Goal: Transaction & Acquisition: Purchase product/service

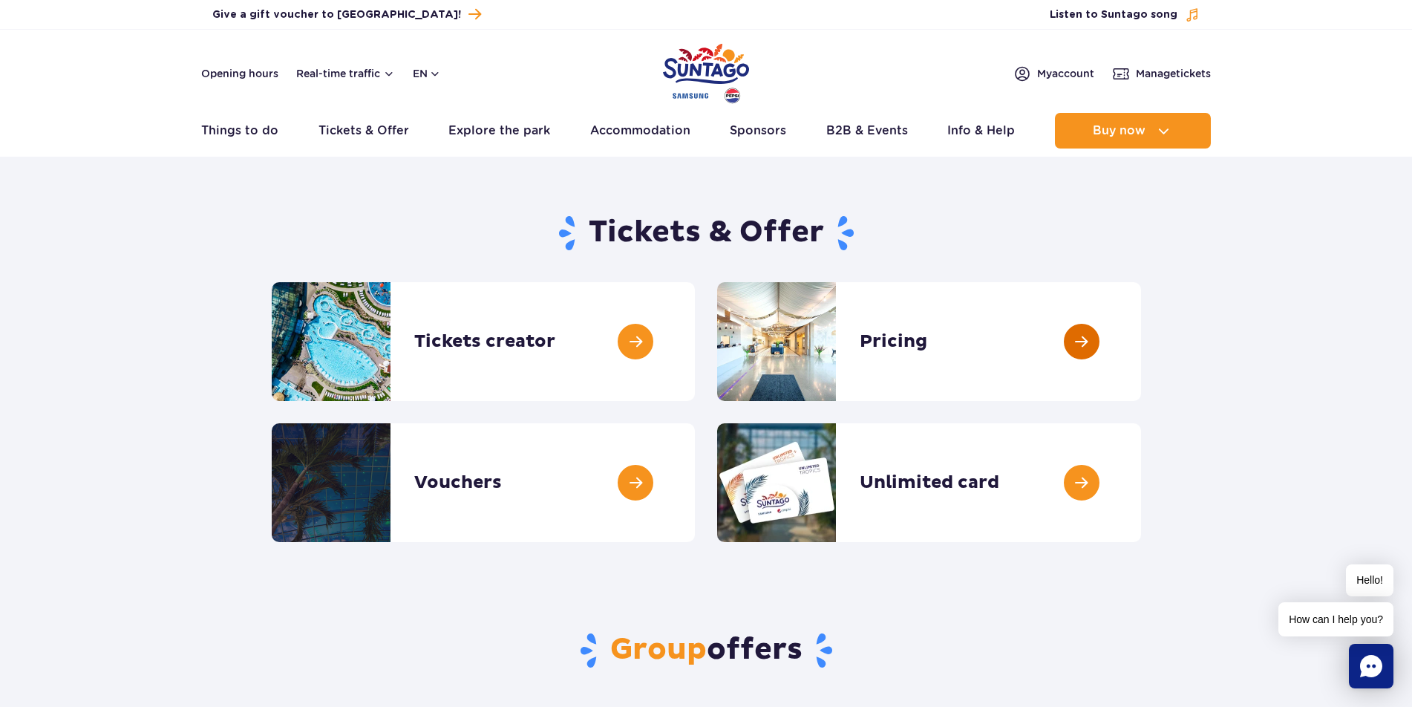
click at [1141, 342] on link at bounding box center [1141, 341] width 0 height 119
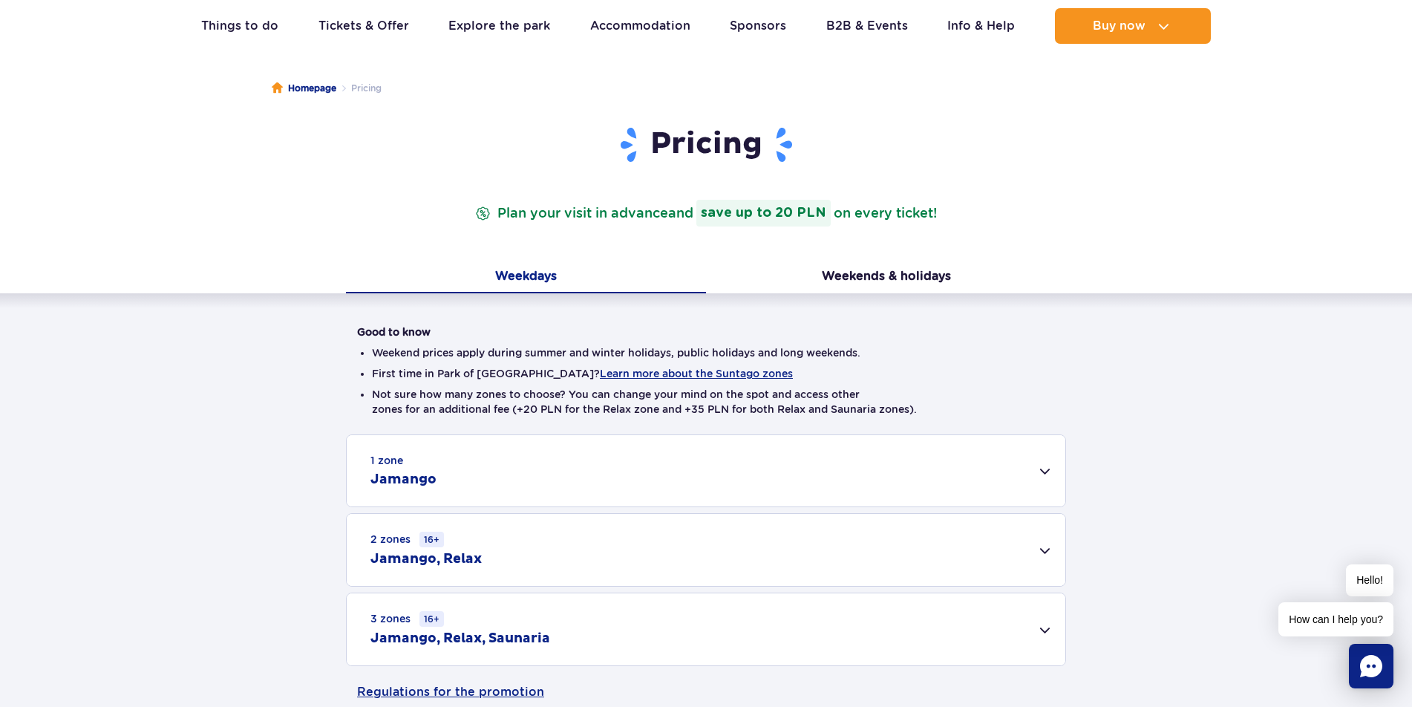
scroll to position [125, 0]
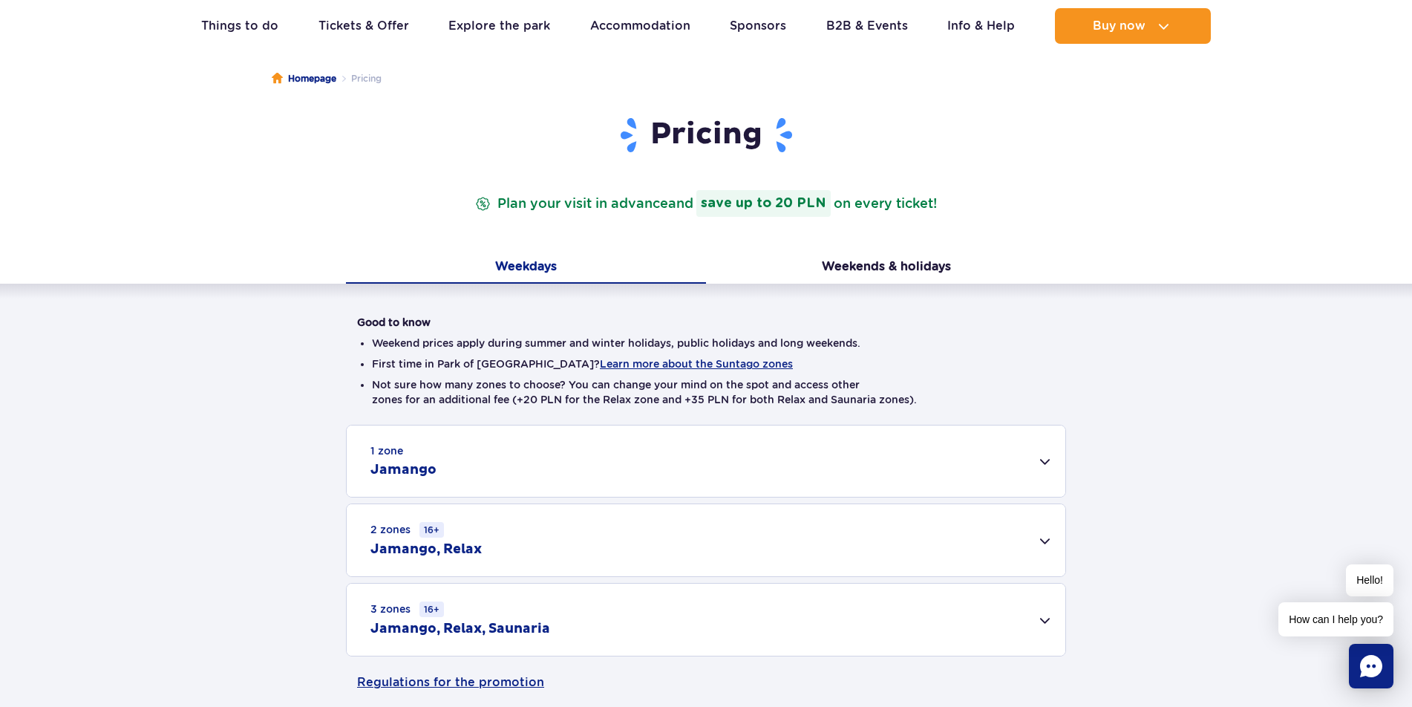
click at [552, 461] on div "1 zone Jamango" at bounding box center [706, 461] width 719 height 71
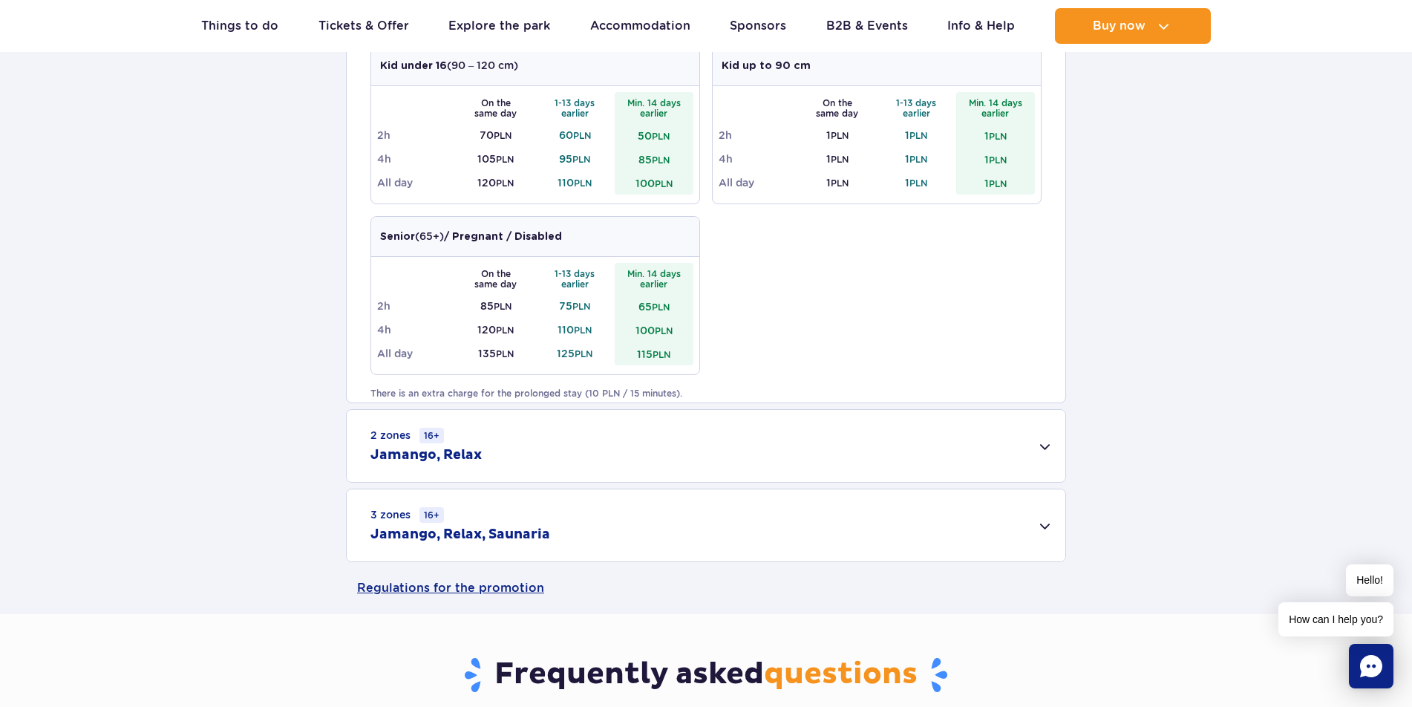
scroll to position [765, 0]
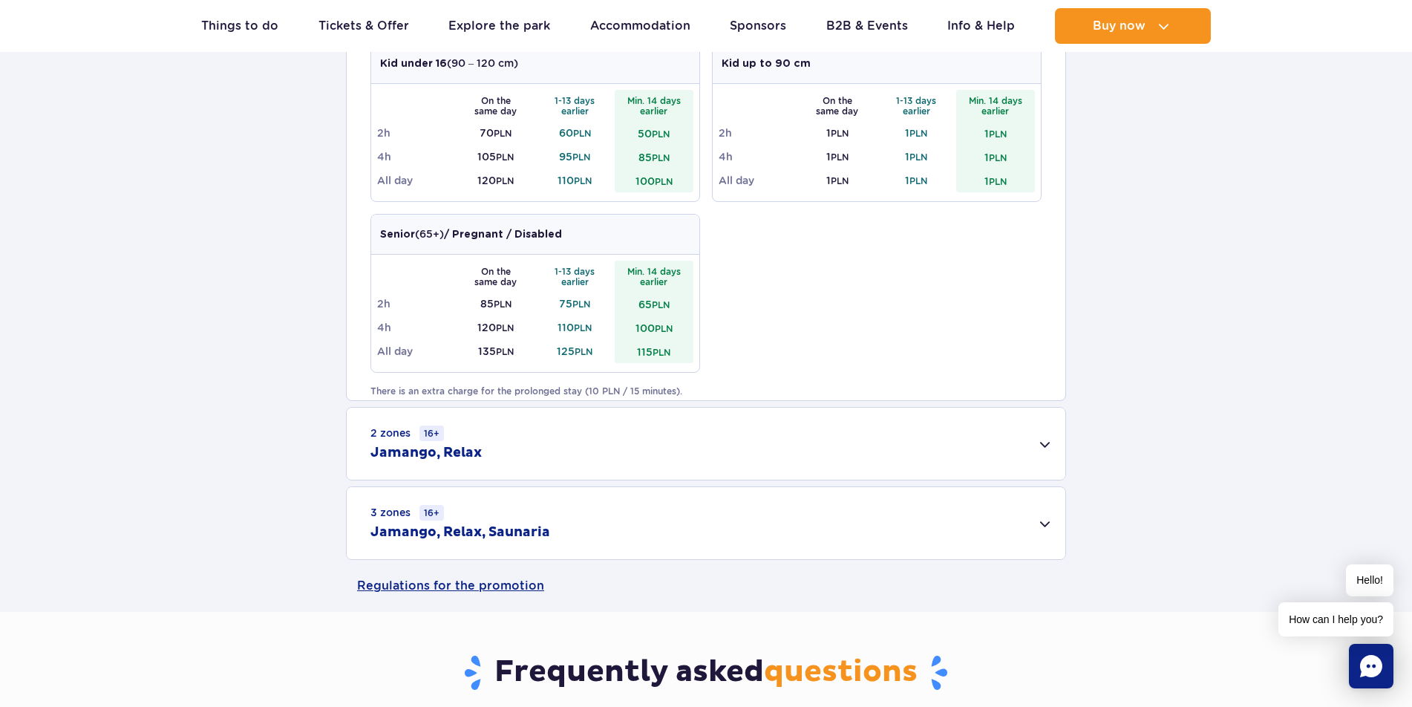
click at [506, 538] on h2 "Jamango, Relax, Saunaria" at bounding box center [461, 533] width 180 height 18
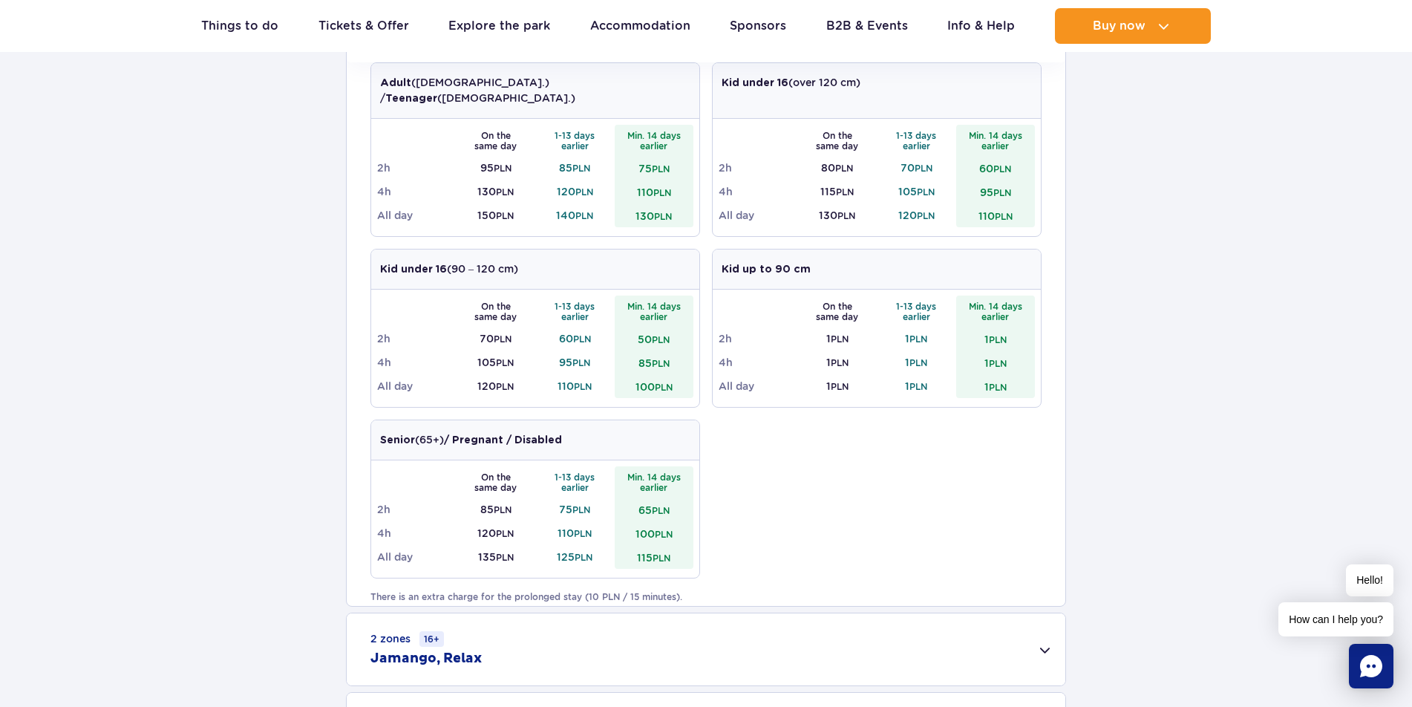
scroll to position [117, 0]
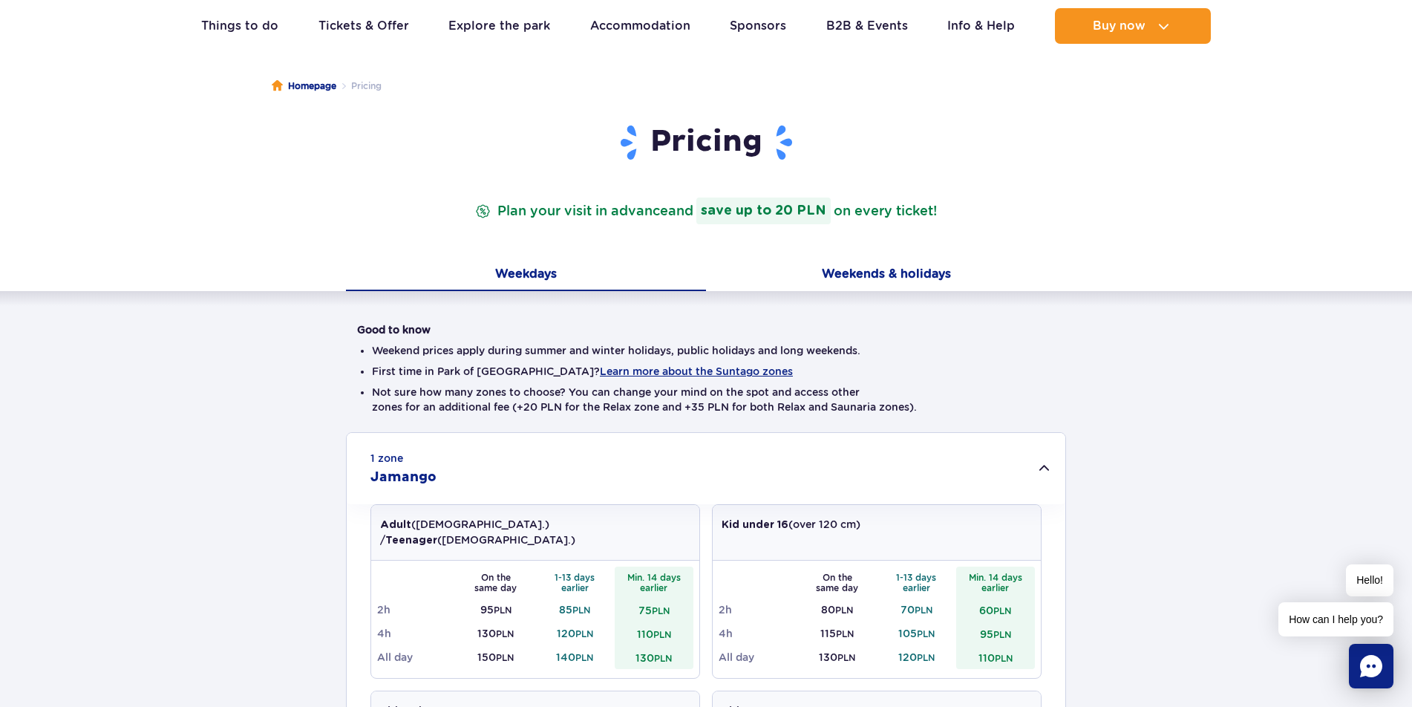
click at [869, 276] on button "Weekends & holidays" at bounding box center [886, 275] width 360 height 31
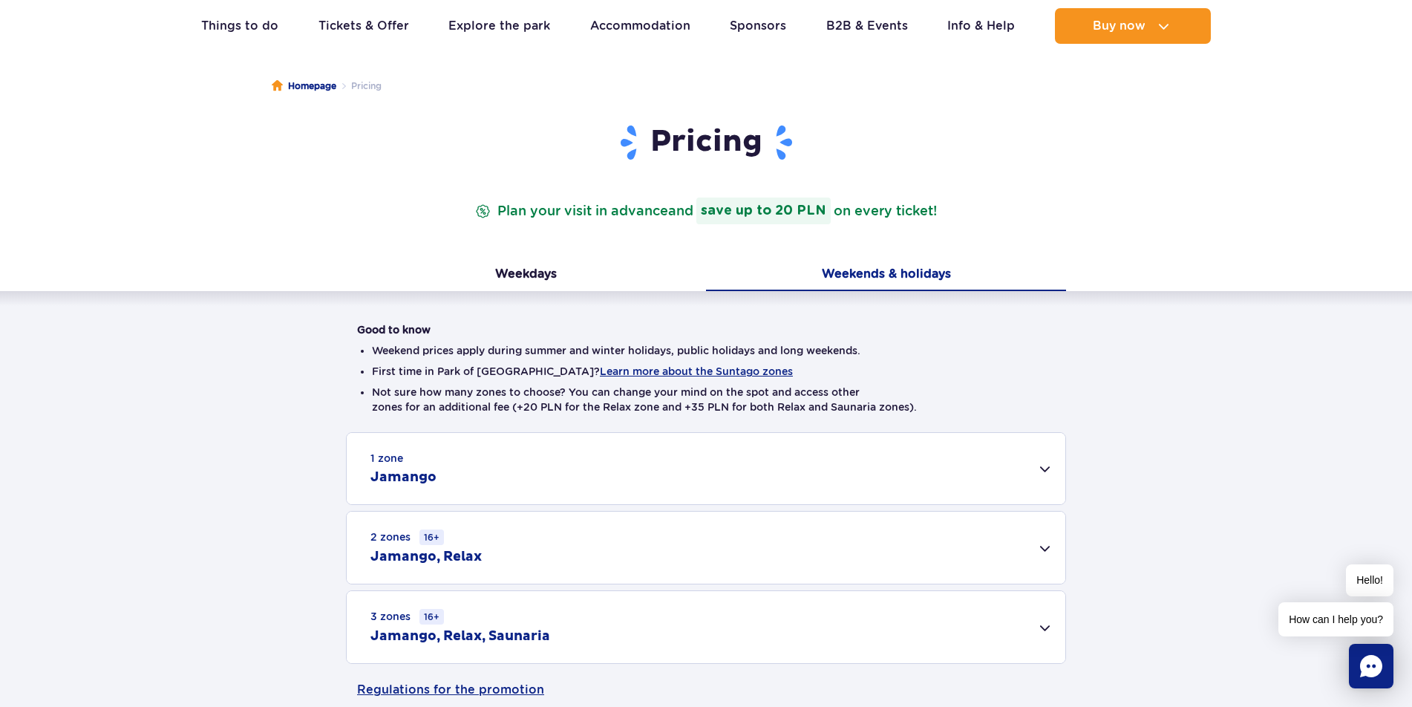
click at [624, 475] on div "1 zone Jamango" at bounding box center [706, 468] width 719 height 71
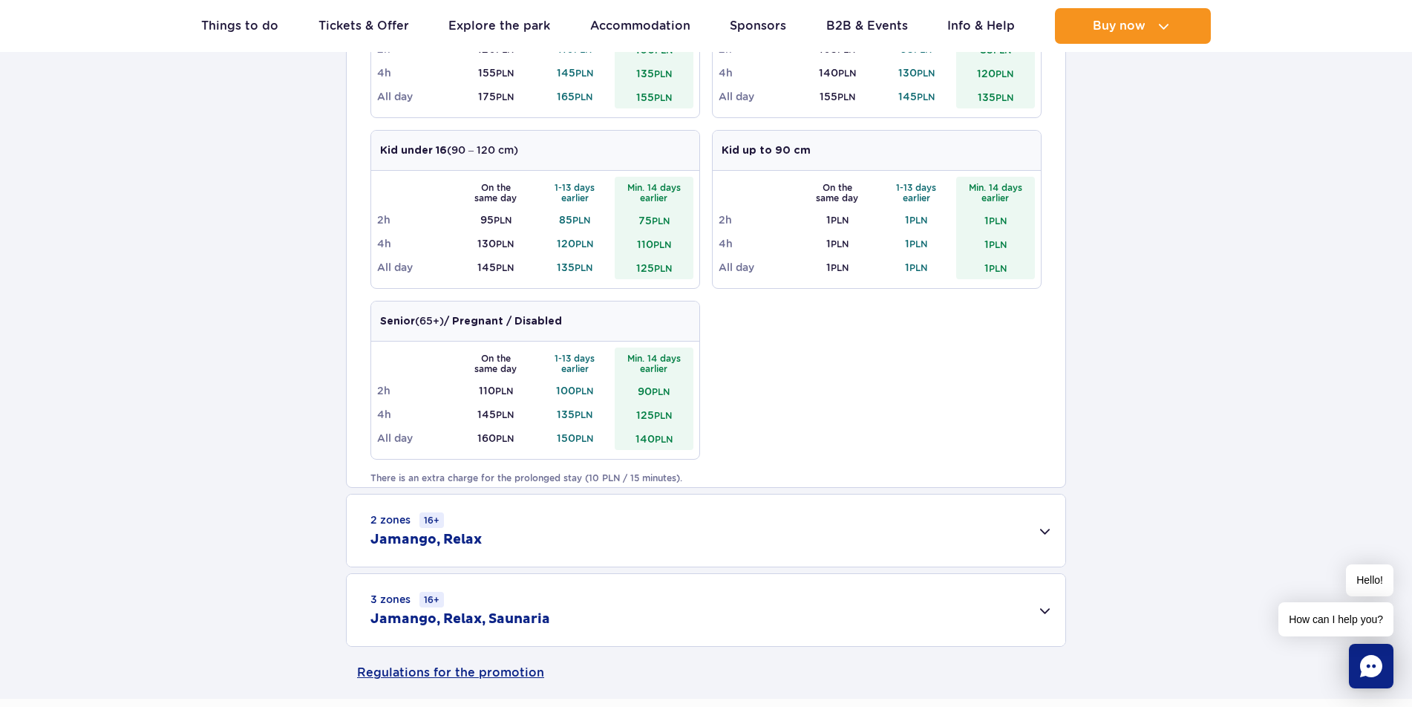
scroll to position [917, 0]
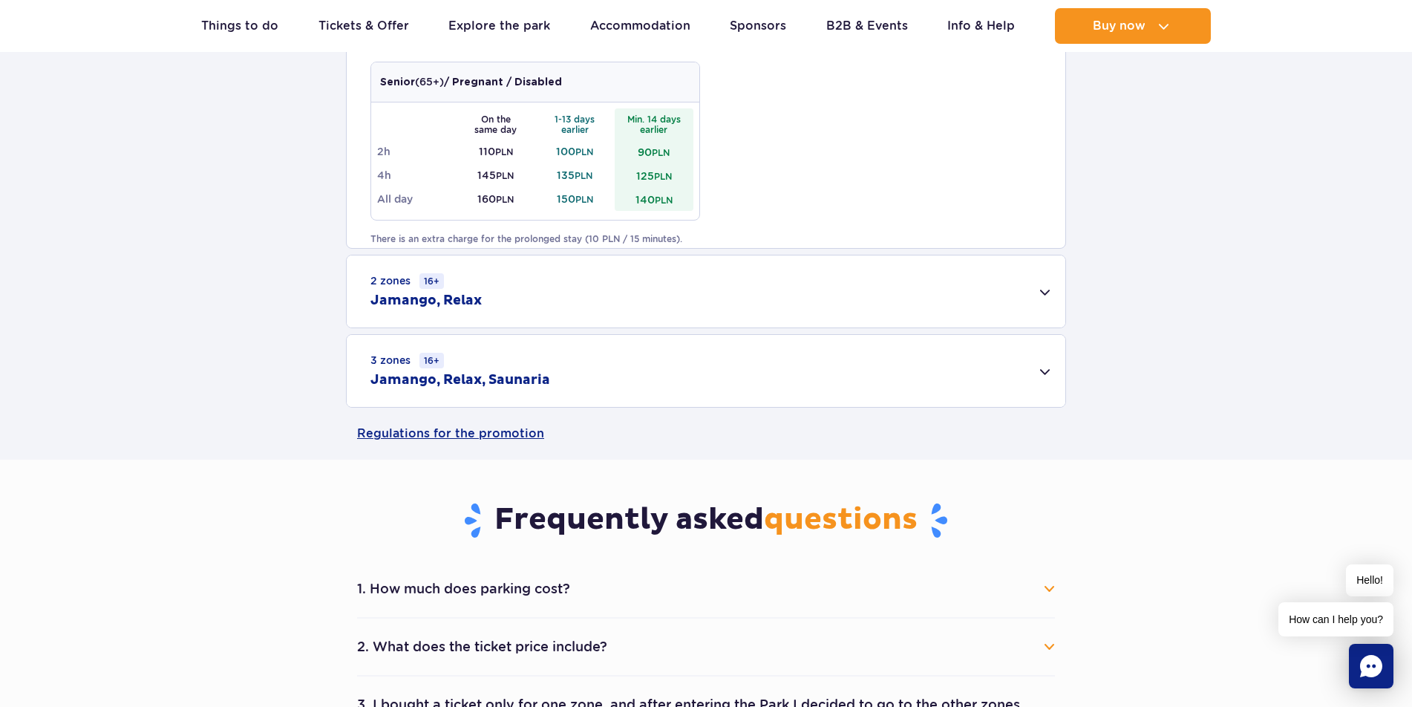
click at [607, 300] on div "2 zones 16+ Jamango, Relax" at bounding box center [706, 291] width 719 height 72
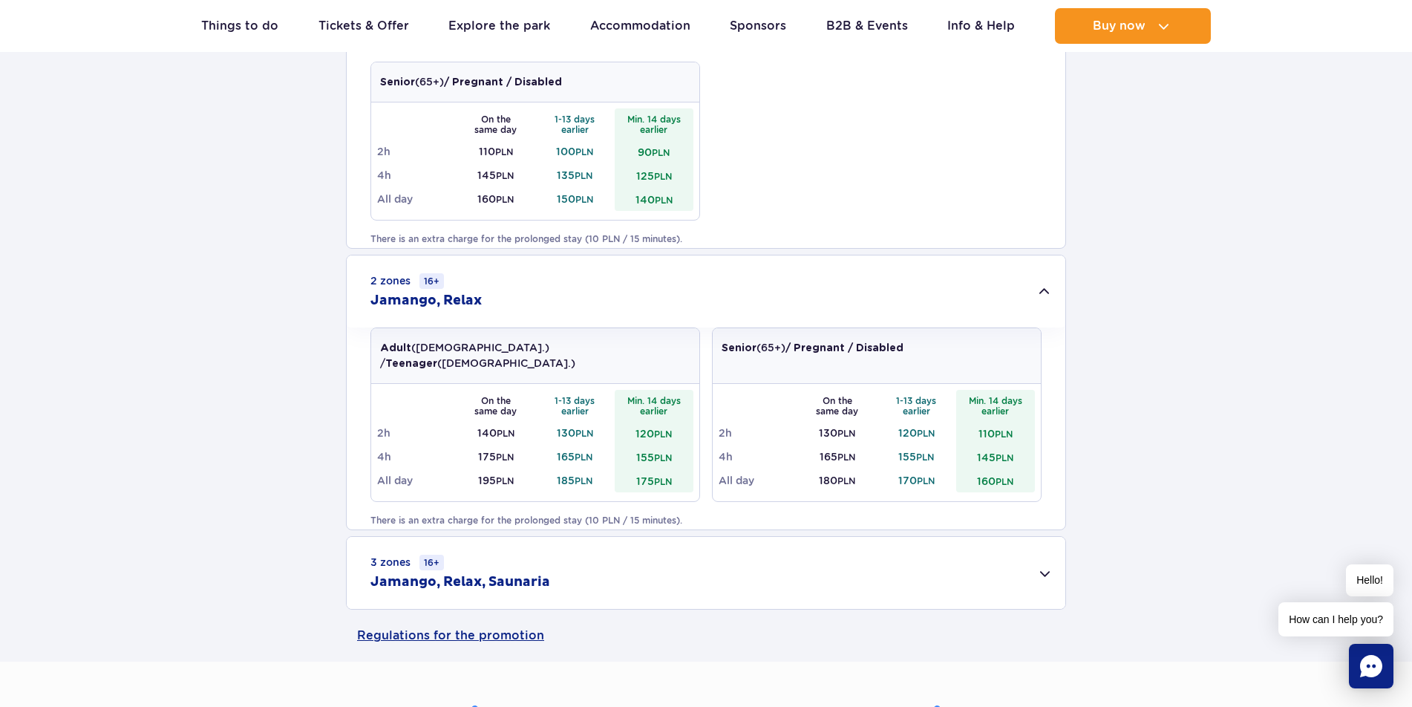
click at [598, 570] on div "3 zones 16+ Jamango, Relax, Saunaria" at bounding box center [706, 573] width 719 height 72
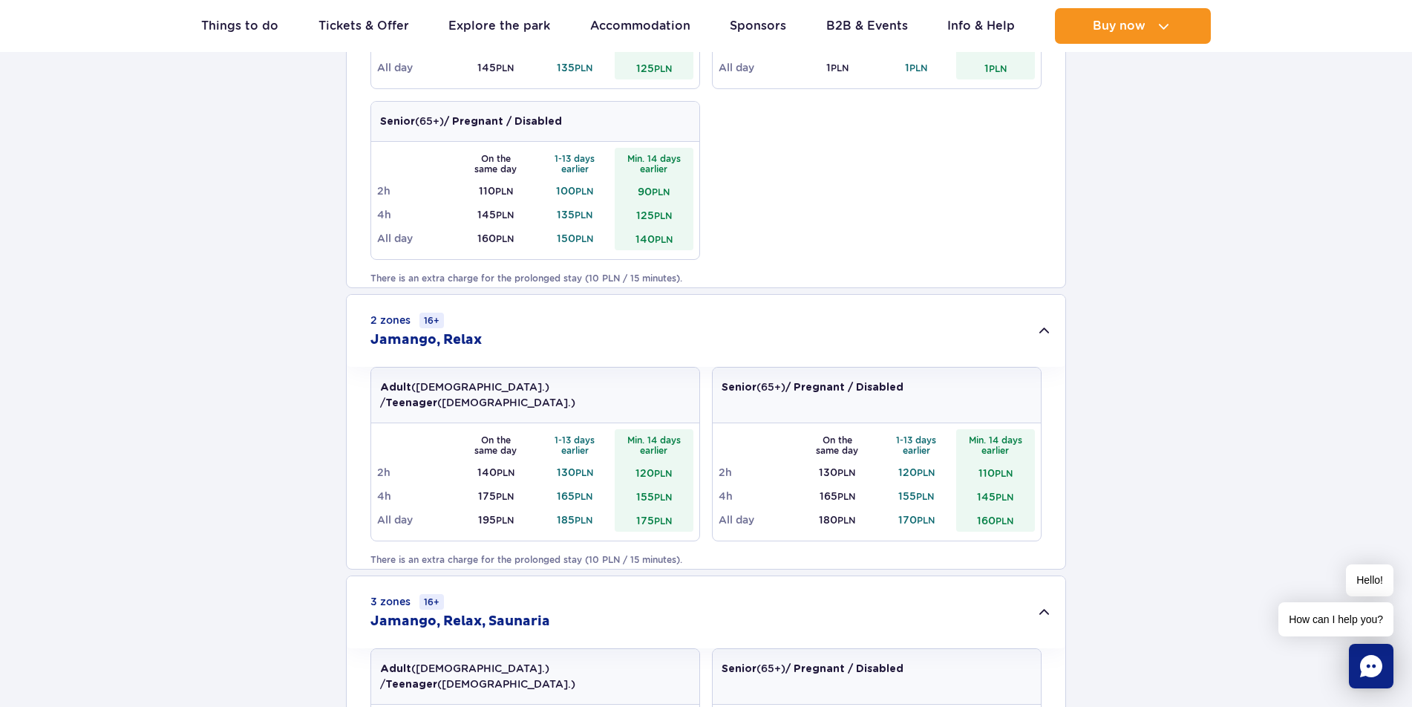
scroll to position [0, 0]
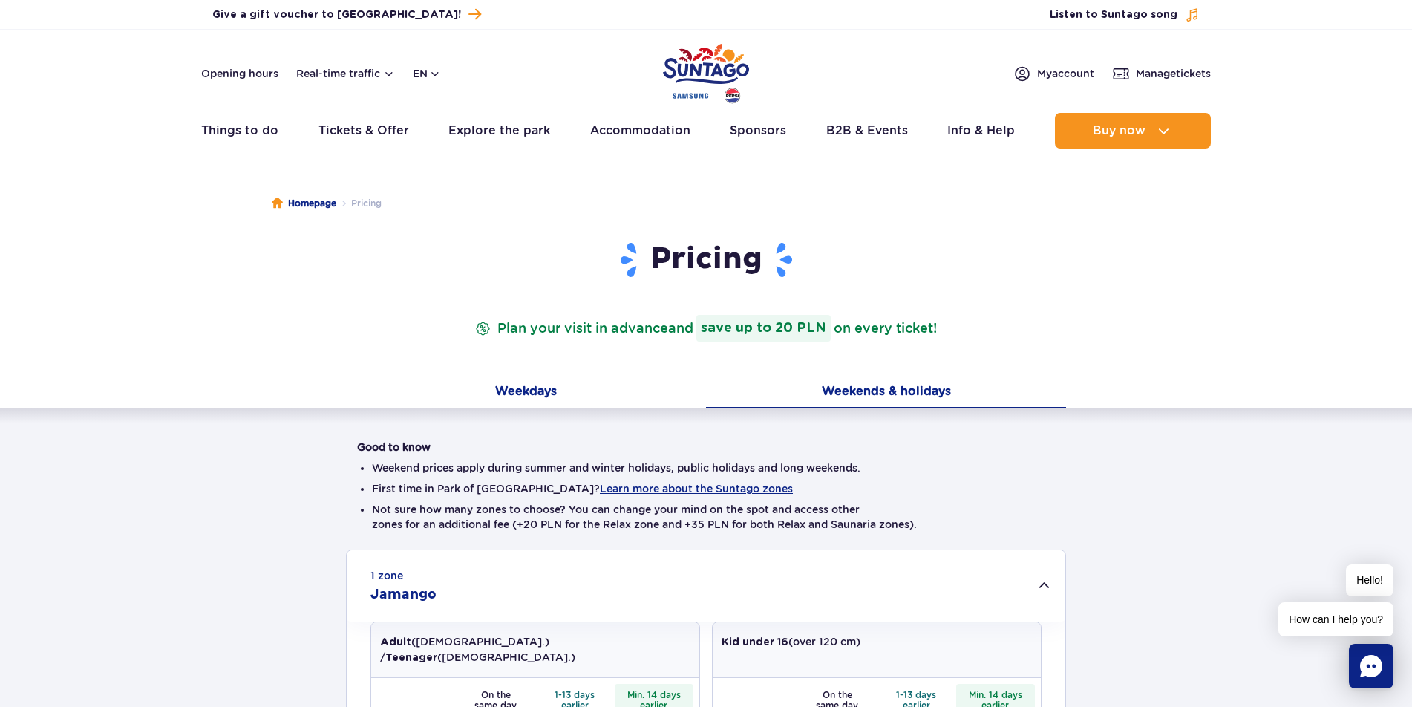
click at [567, 398] on button "Weekdays" at bounding box center [526, 392] width 360 height 31
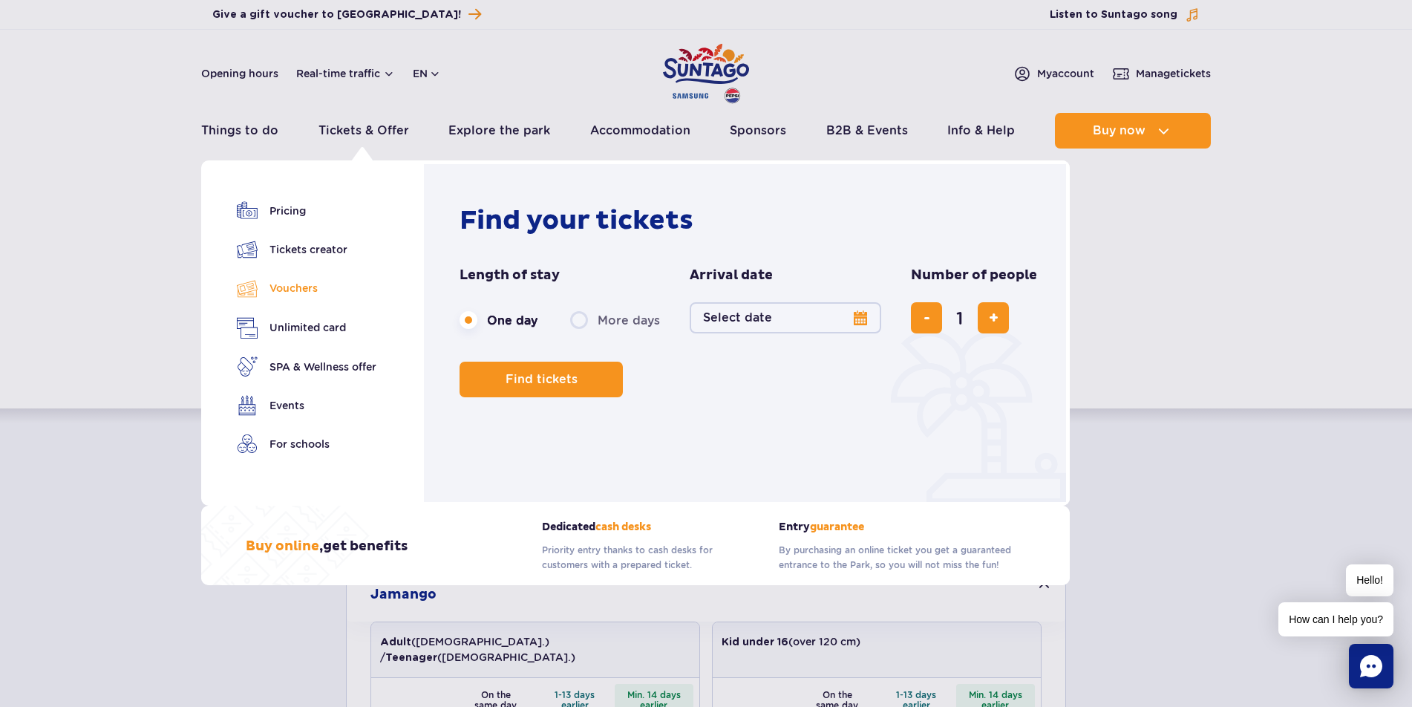
click at [294, 290] on link "Vouchers" at bounding box center [307, 289] width 140 height 22
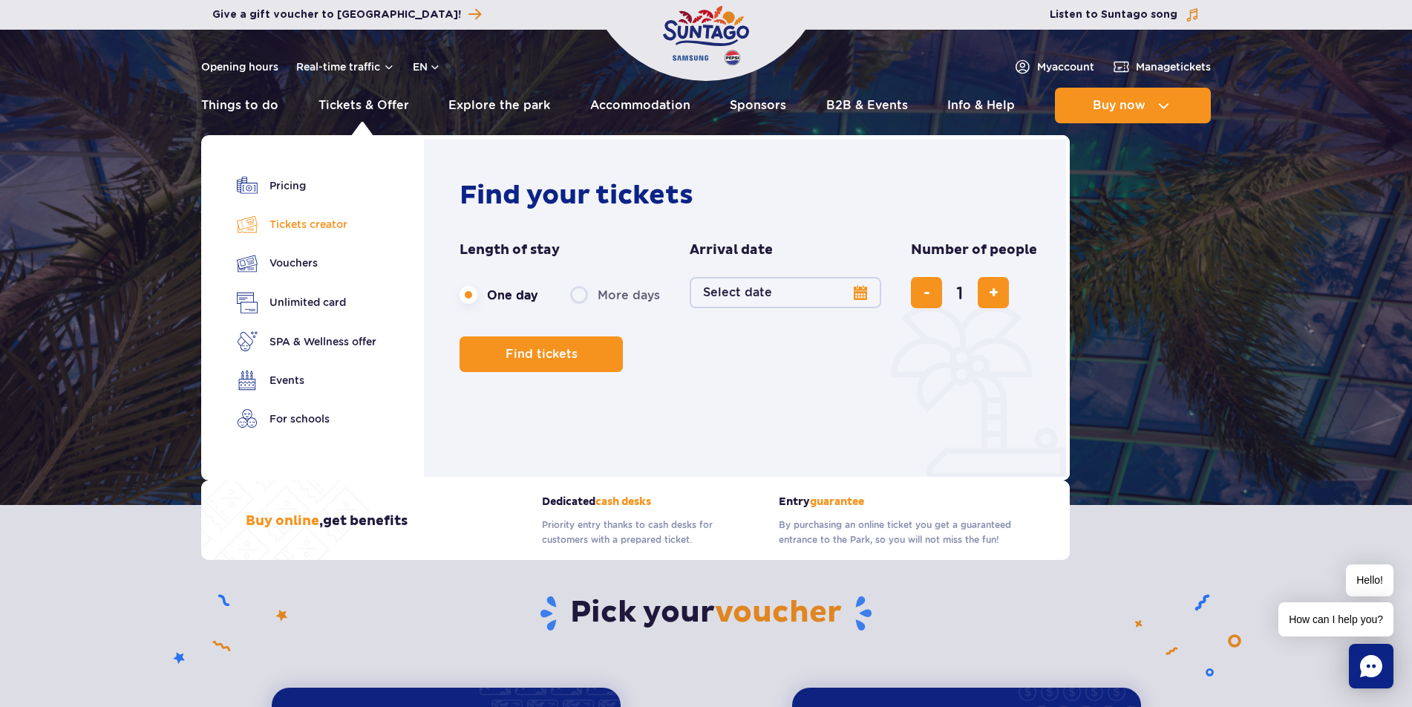
click at [283, 221] on link "Tickets creator" at bounding box center [307, 224] width 140 height 21
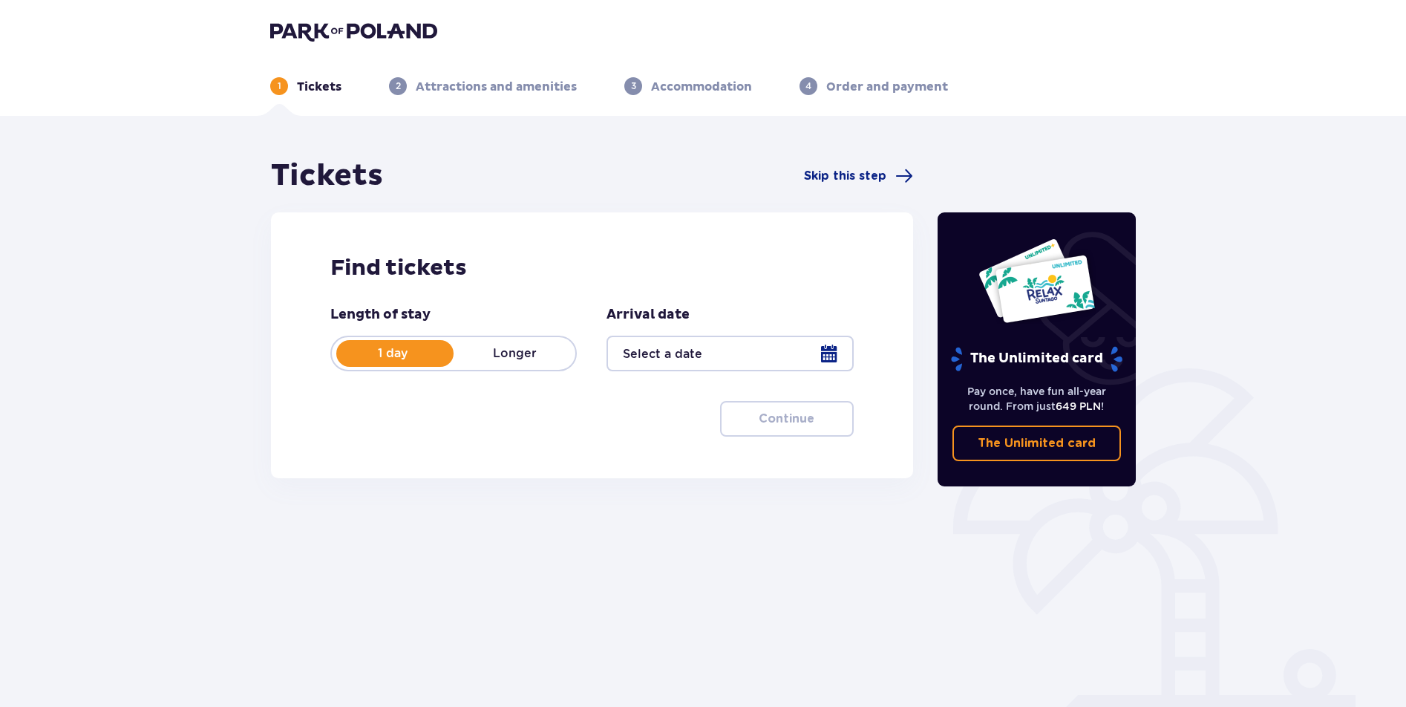
click at [675, 351] on div at bounding box center [730, 354] width 247 height 36
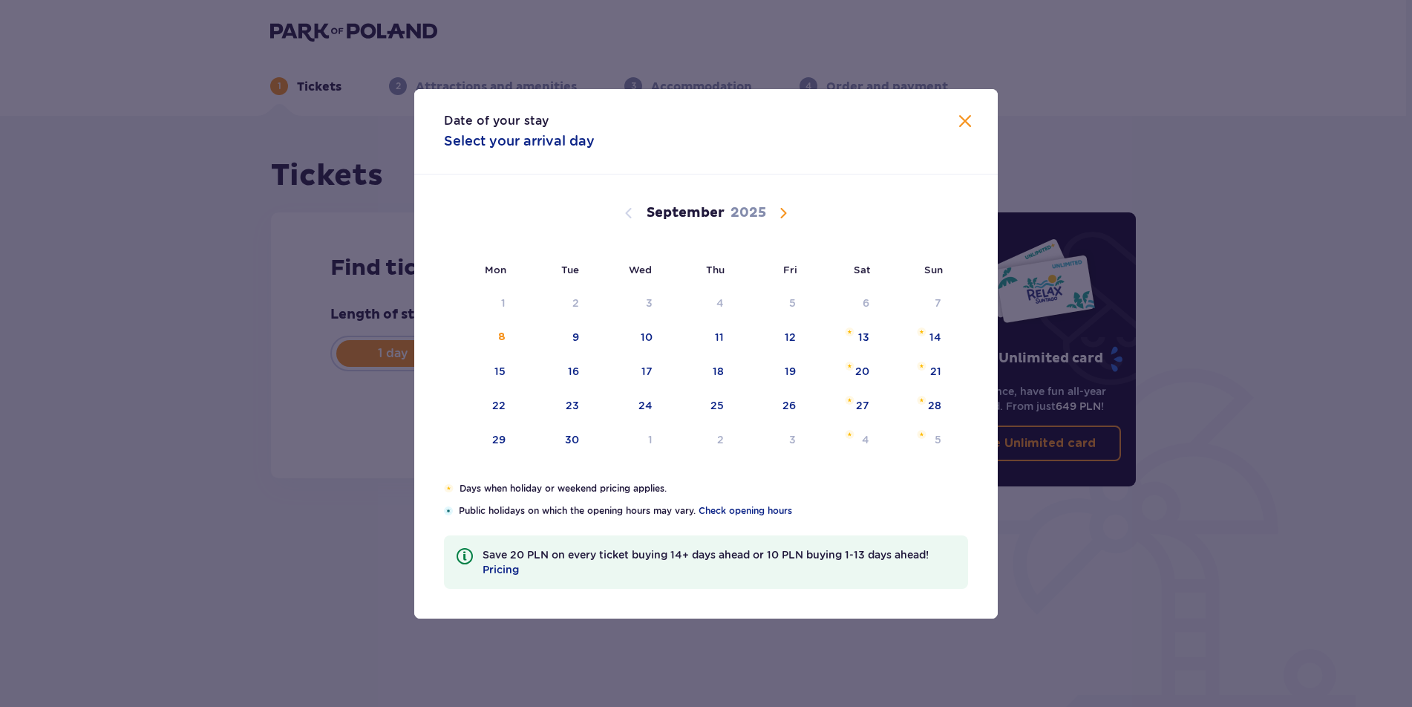
click at [792, 212] on span "Calendar" at bounding box center [784, 213] width 18 height 18
click at [783, 215] on span "Calendar" at bounding box center [784, 213] width 18 height 18
click at [630, 210] on span "Calendar" at bounding box center [629, 213] width 18 height 18
click at [503, 402] on div "20" at bounding box center [500, 405] width 14 height 15
type input "[DATE]"
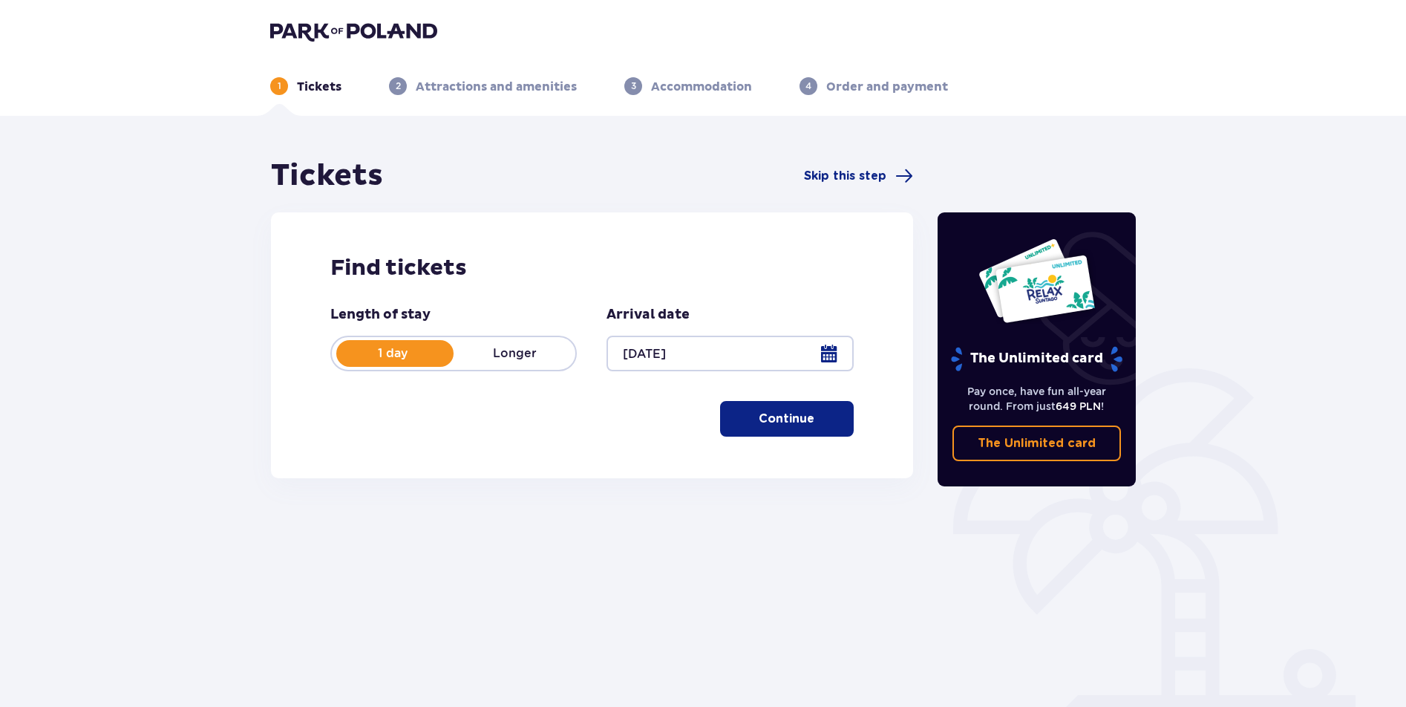
click at [759, 425] on p "Continue" at bounding box center [787, 419] width 56 height 16
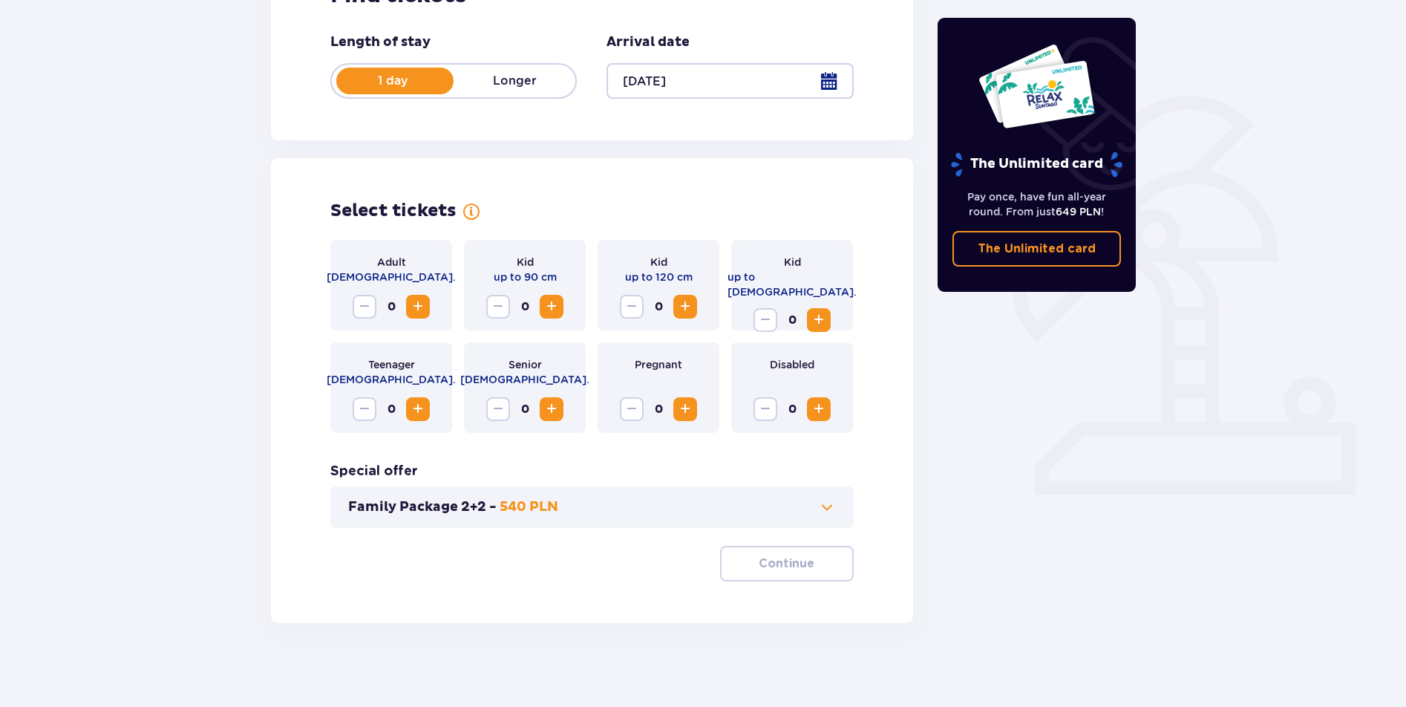
scroll to position [278, 0]
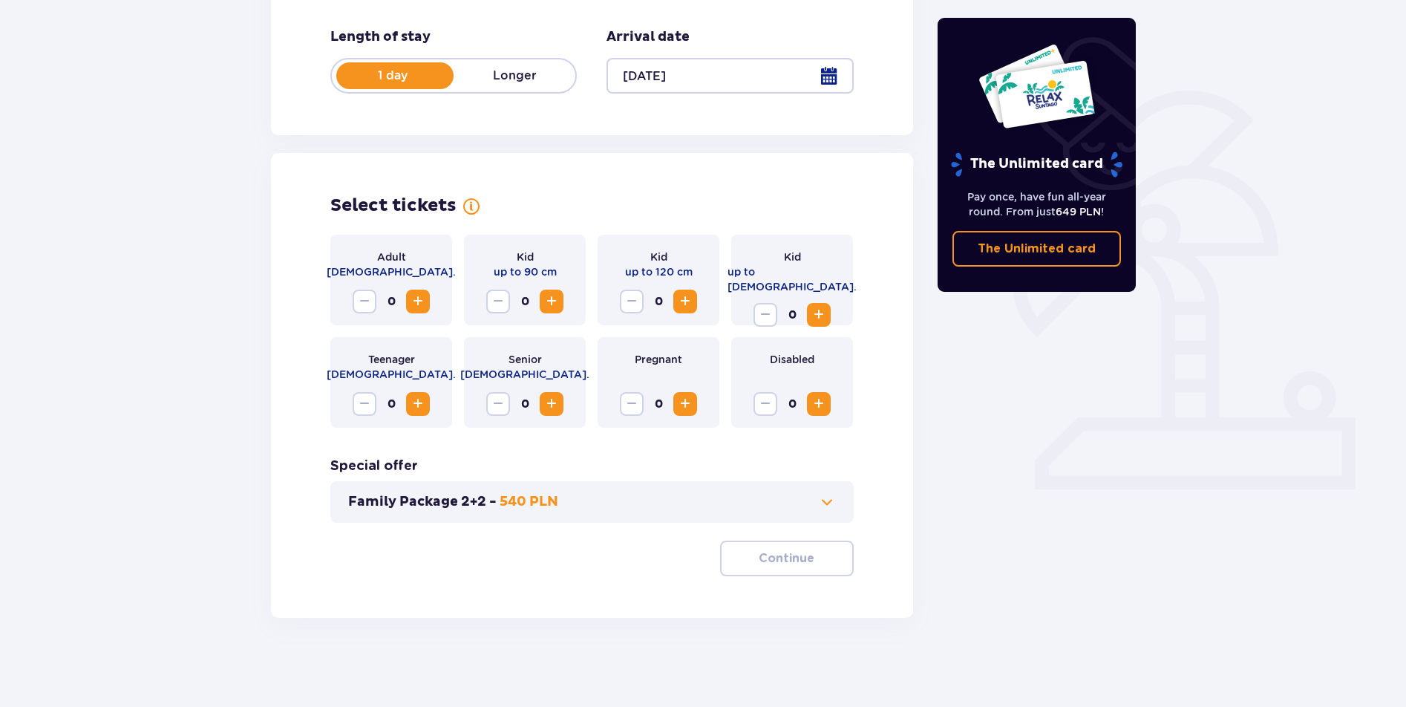
click at [418, 297] on span "Increase" at bounding box center [418, 302] width 18 height 18
click at [684, 301] on span "Increase" at bounding box center [686, 302] width 18 height 18
click at [815, 307] on span "Increase" at bounding box center [819, 315] width 18 height 18
click at [541, 301] on button "Increase" at bounding box center [552, 302] width 24 height 24
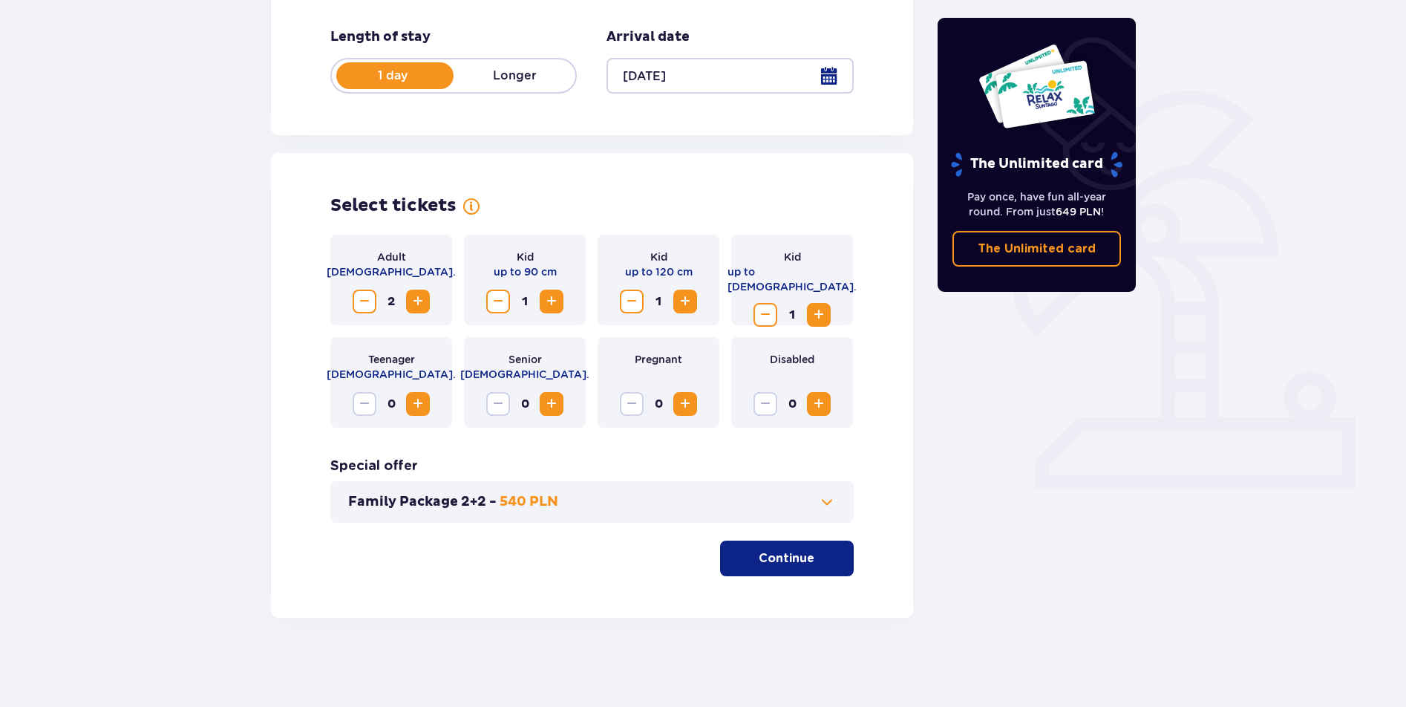
click at [706, 498] on button "Family Package 2+2 - 540 PLN" at bounding box center [592, 502] width 488 height 18
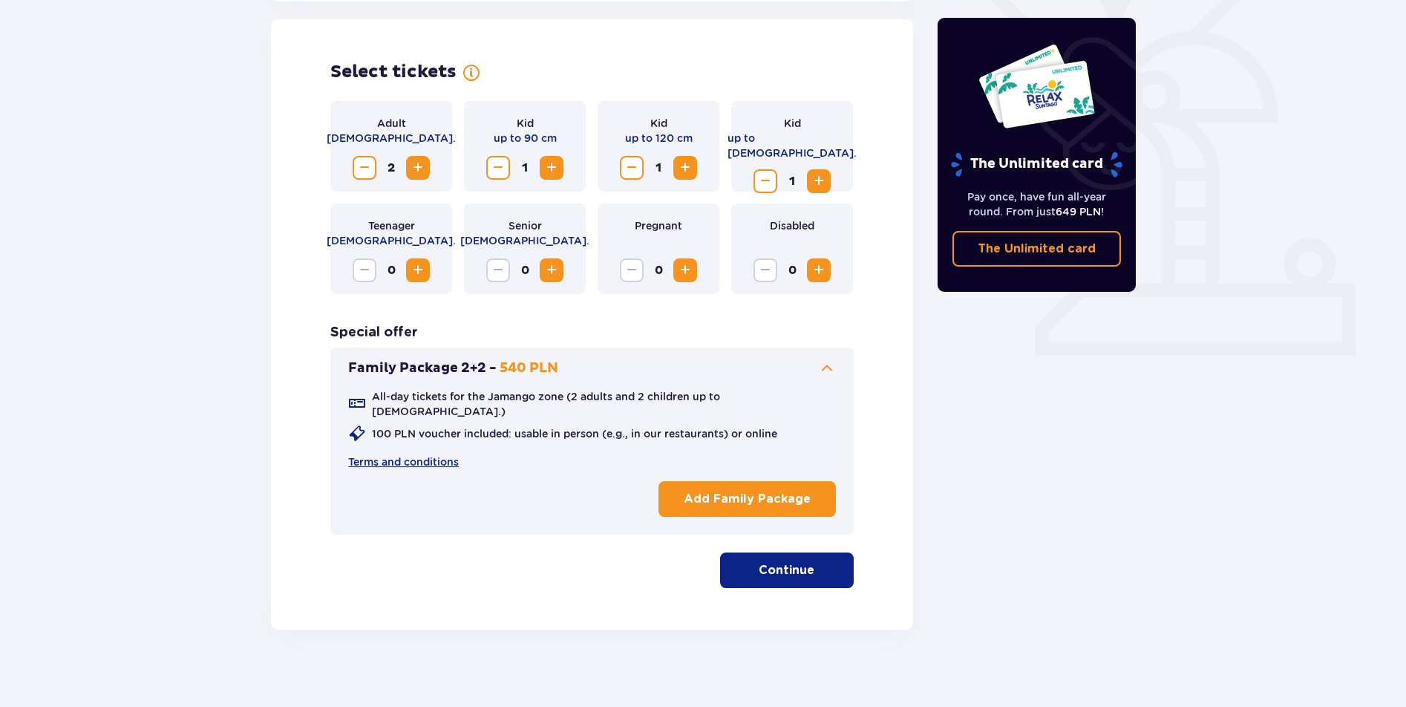
scroll to position [408, 0]
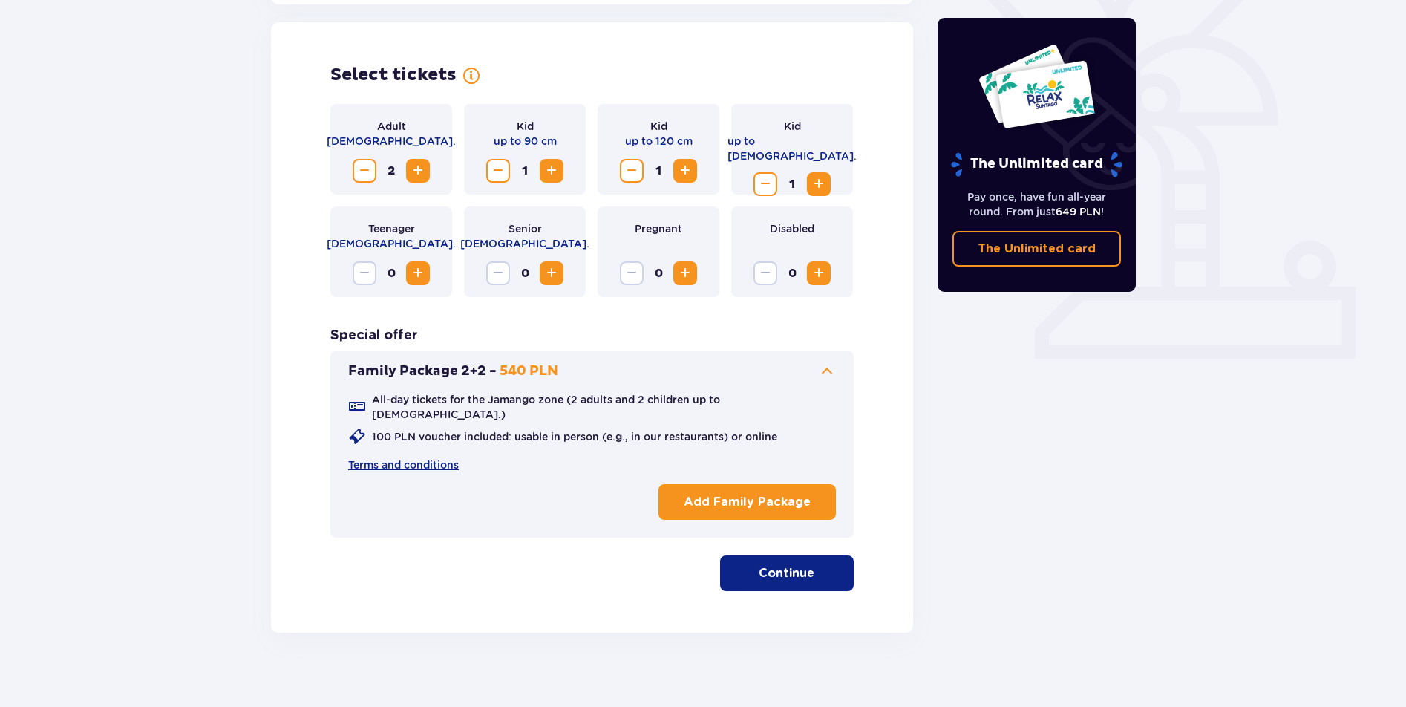
click at [798, 565] on p "Continue" at bounding box center [787, 573] width 56 height 16
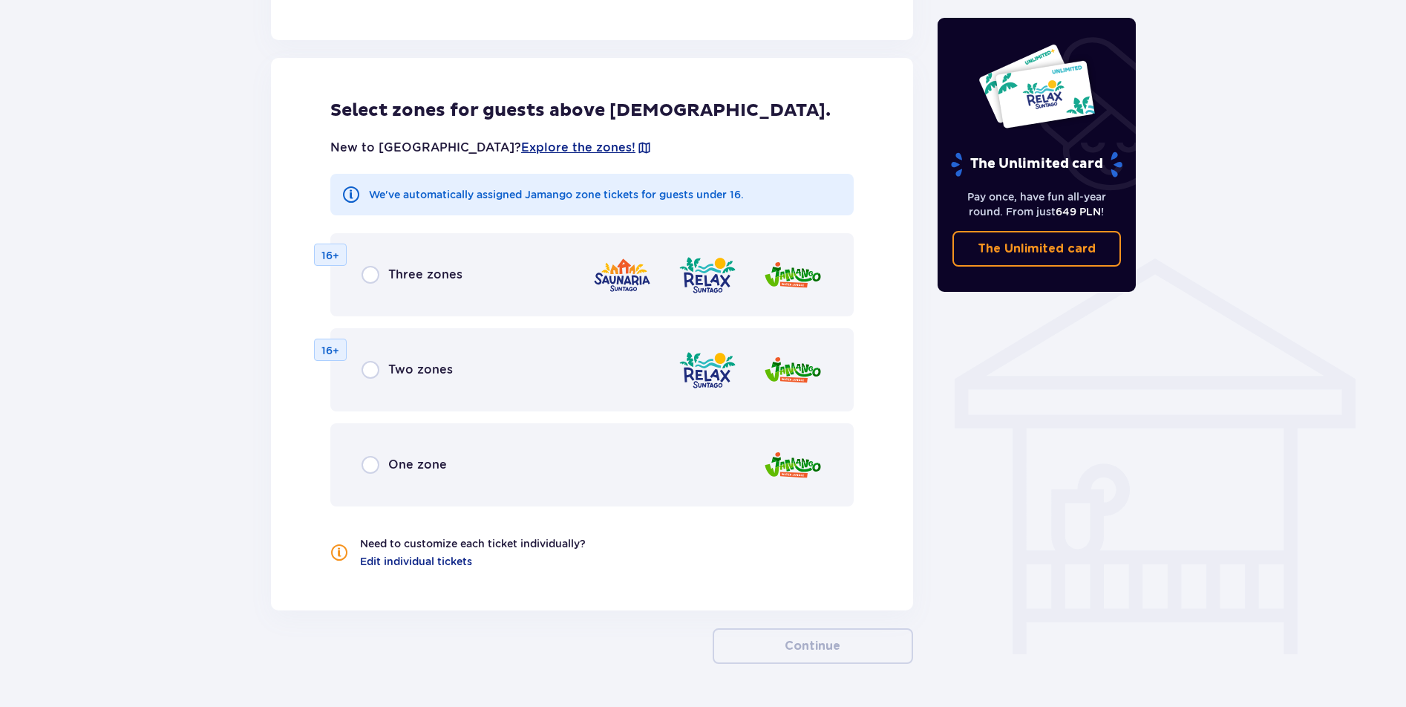
scroll to position [958, 0]
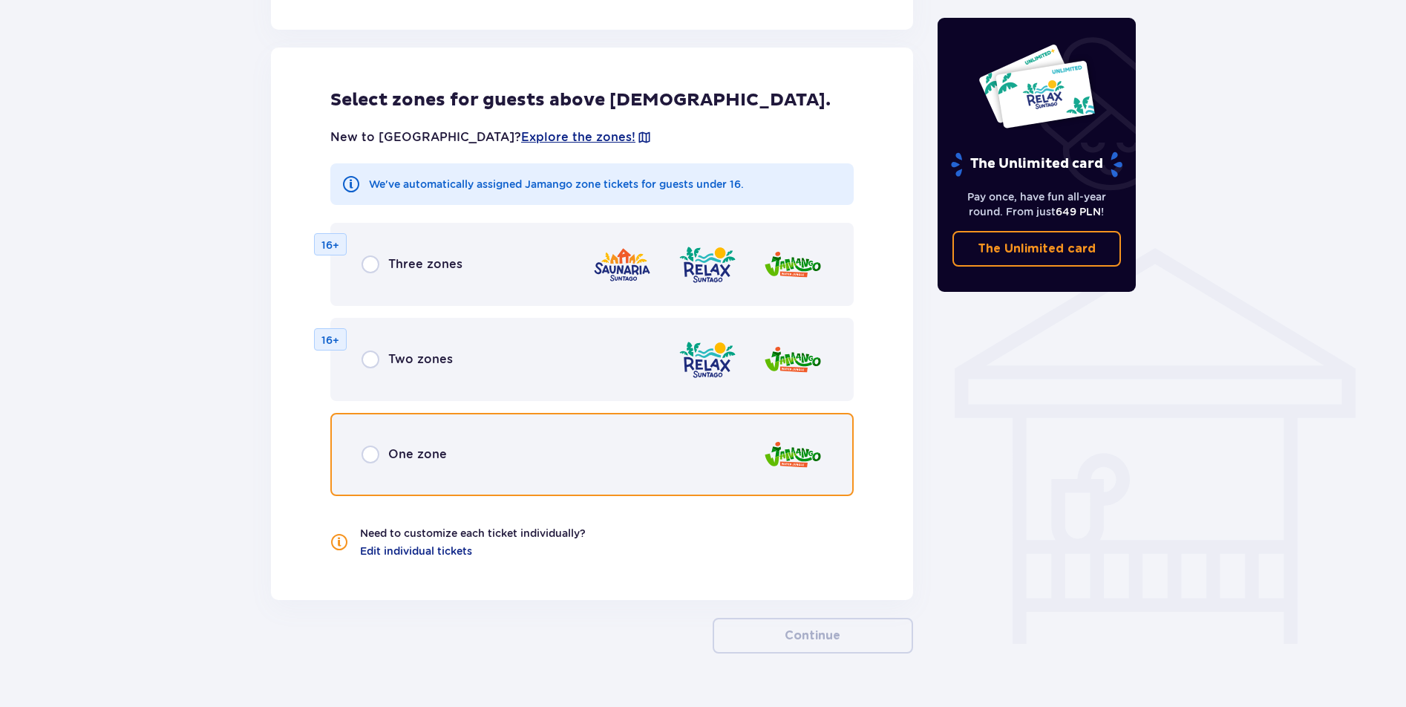
click at [377, 446] on input "radio" at bounding box center [371, 455] width 18 height 18
radio input "true"
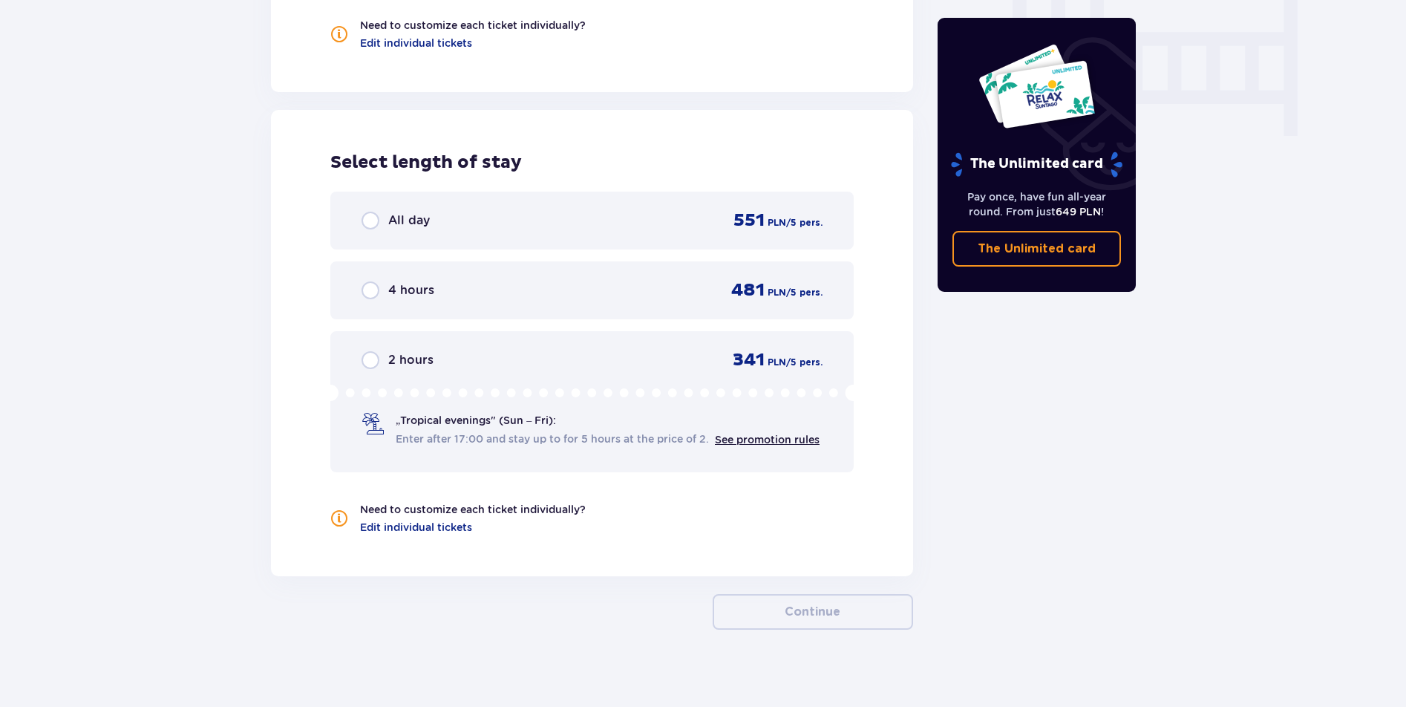
scroll to position [1463, 0]
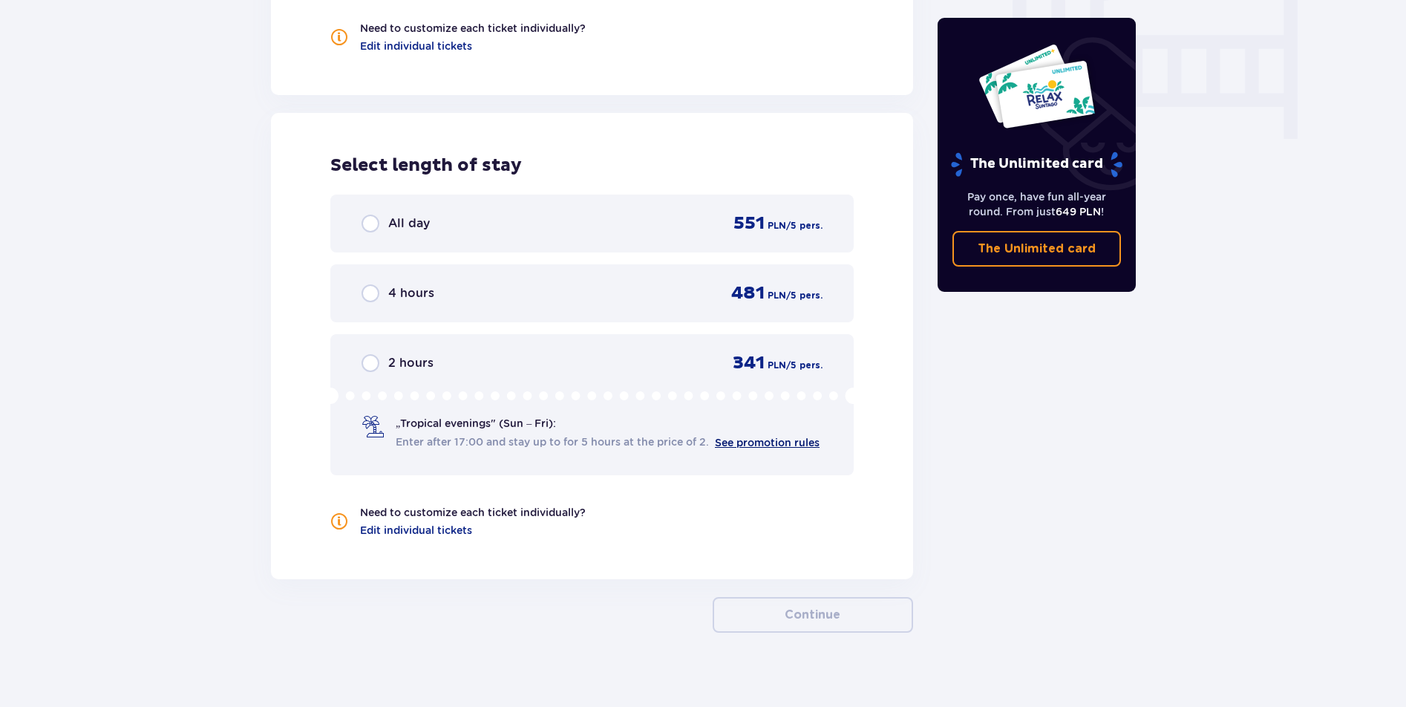
click at [778, 437] on link "See promotion rules" at bounding box center [767, 443] width 105 height 12
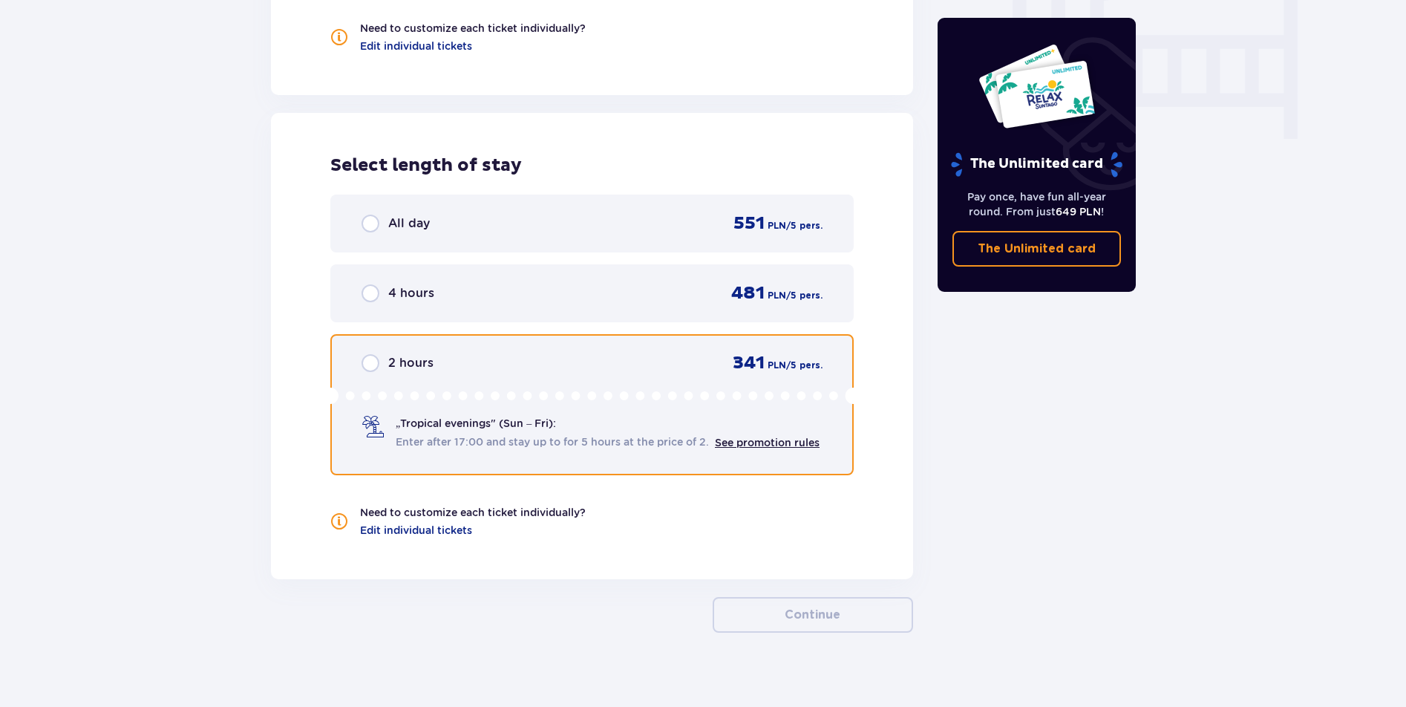
click at [365, 354] on input "radio" at bounding box center [371, 363] width 18 height 18
radio input "true"
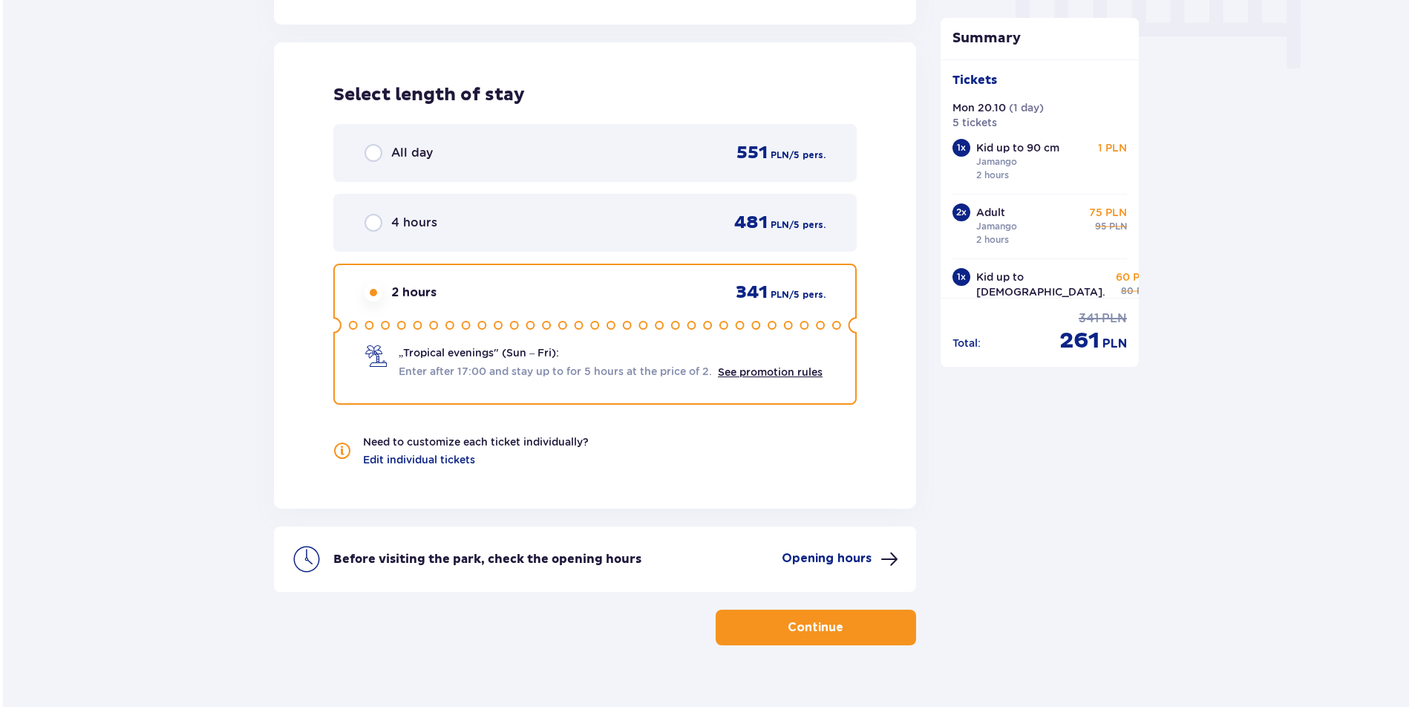
scroll to position [1549, 0]
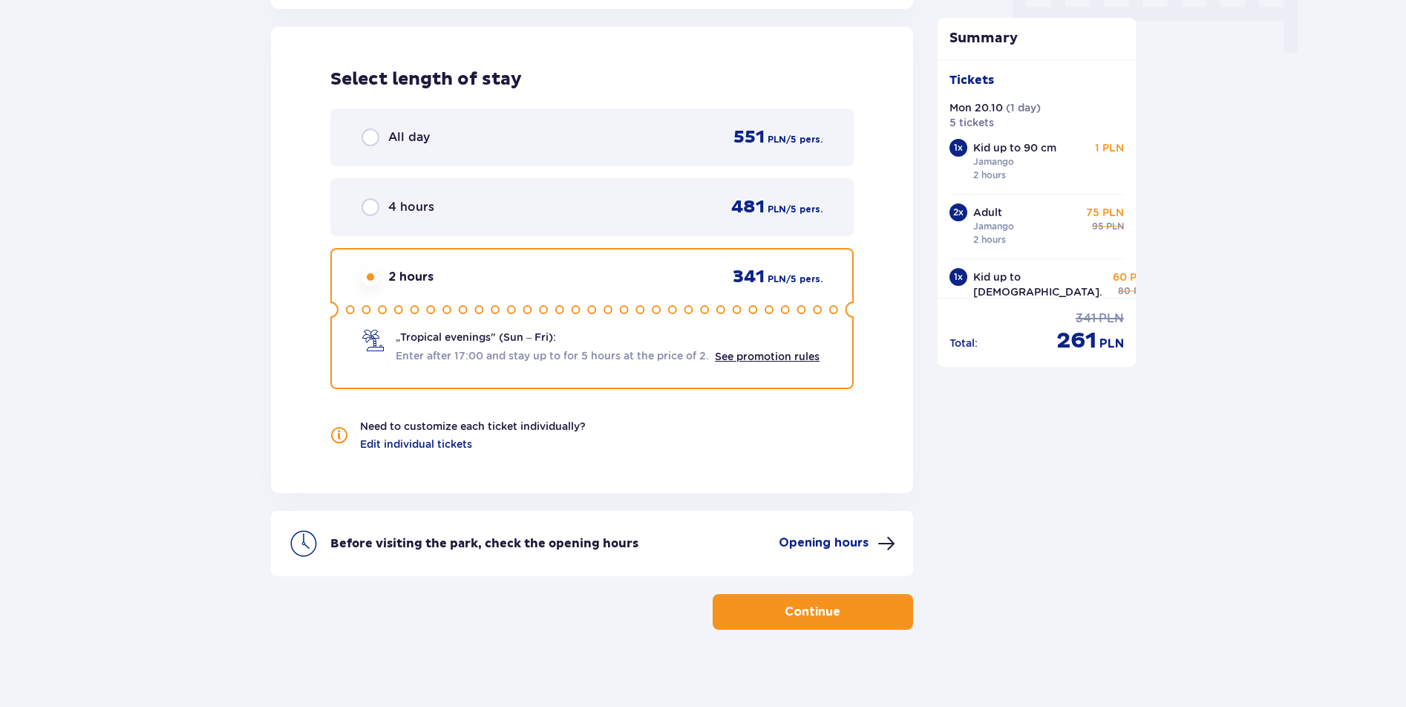
click at [861, 535] on p "Opening hours" at bounding box center [824, 543] width 90 height 16
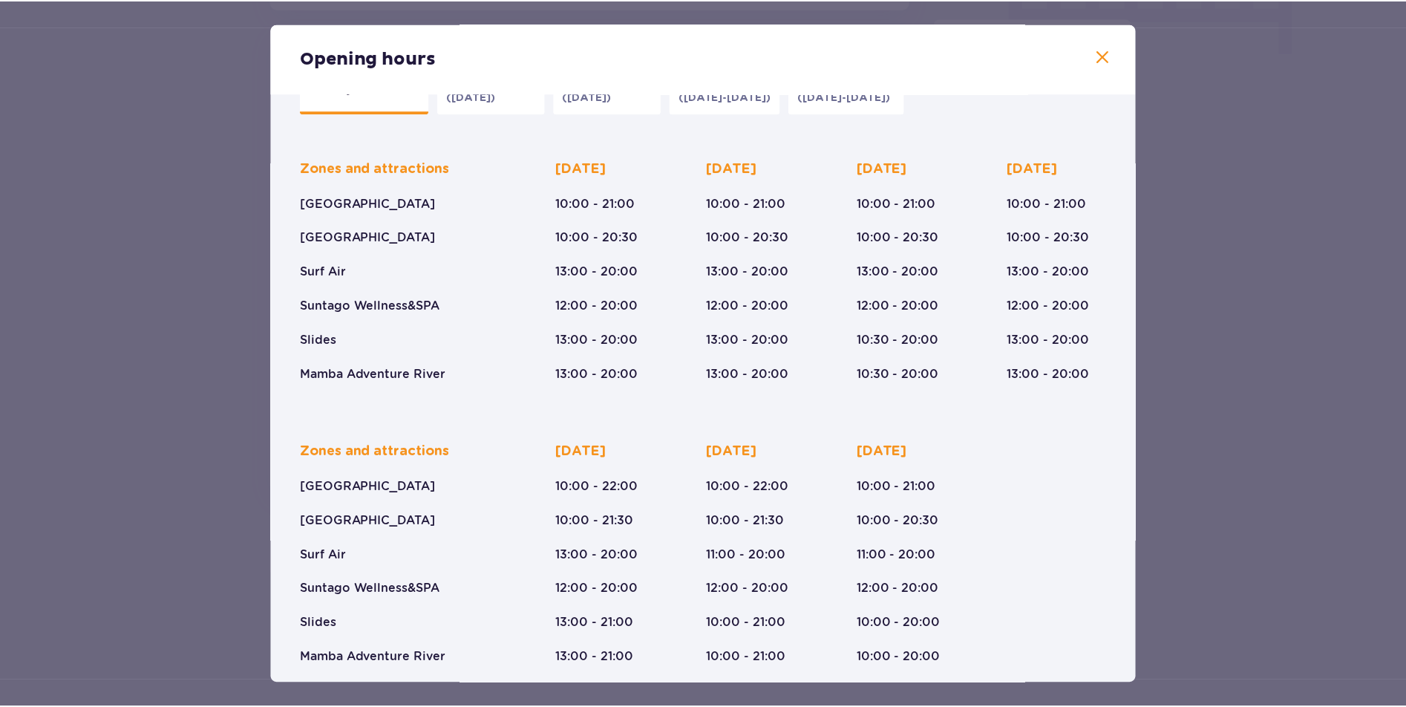
scroll to position [64, 0]
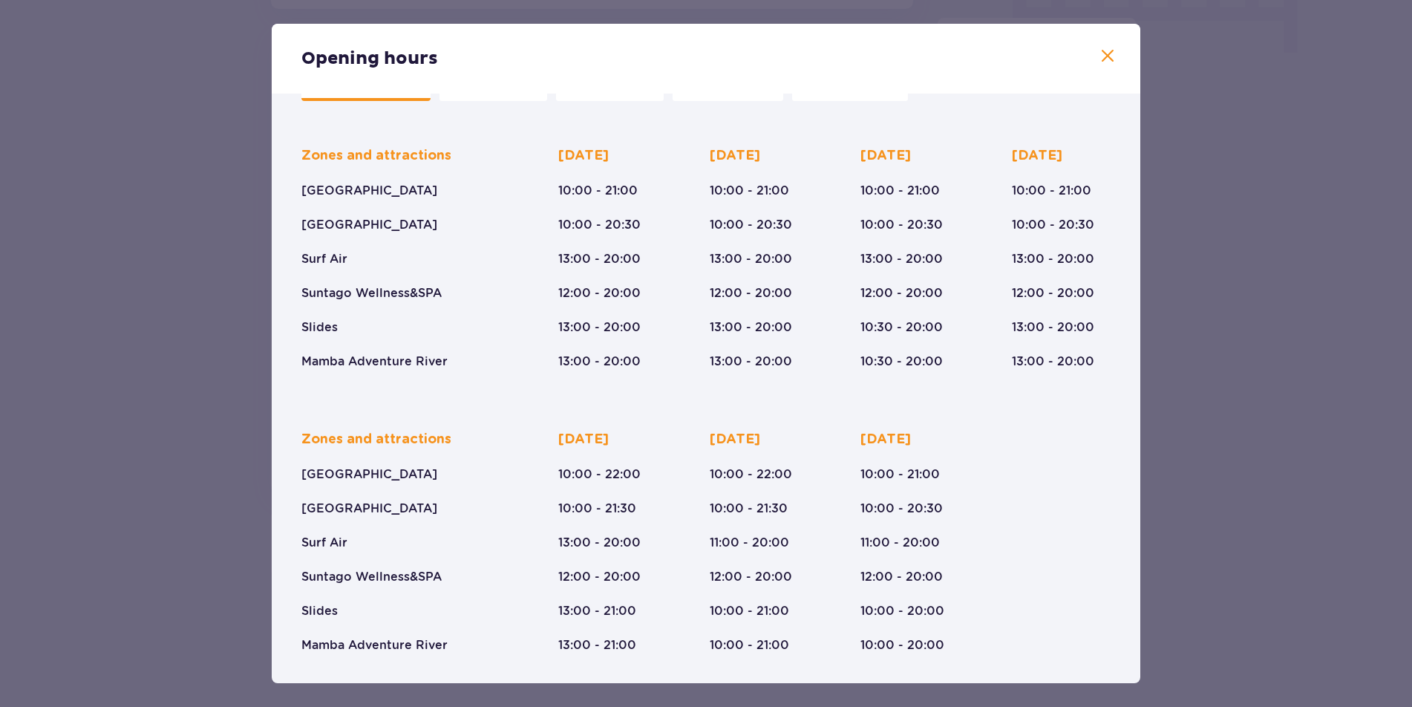
click at [117, 356] on div "Opening hours January - December [DATE] ([DATE]) [DATE] ([DATE]) [DATE] ([DATE]…" at bounding box center [706, 353] width 1412 height 707
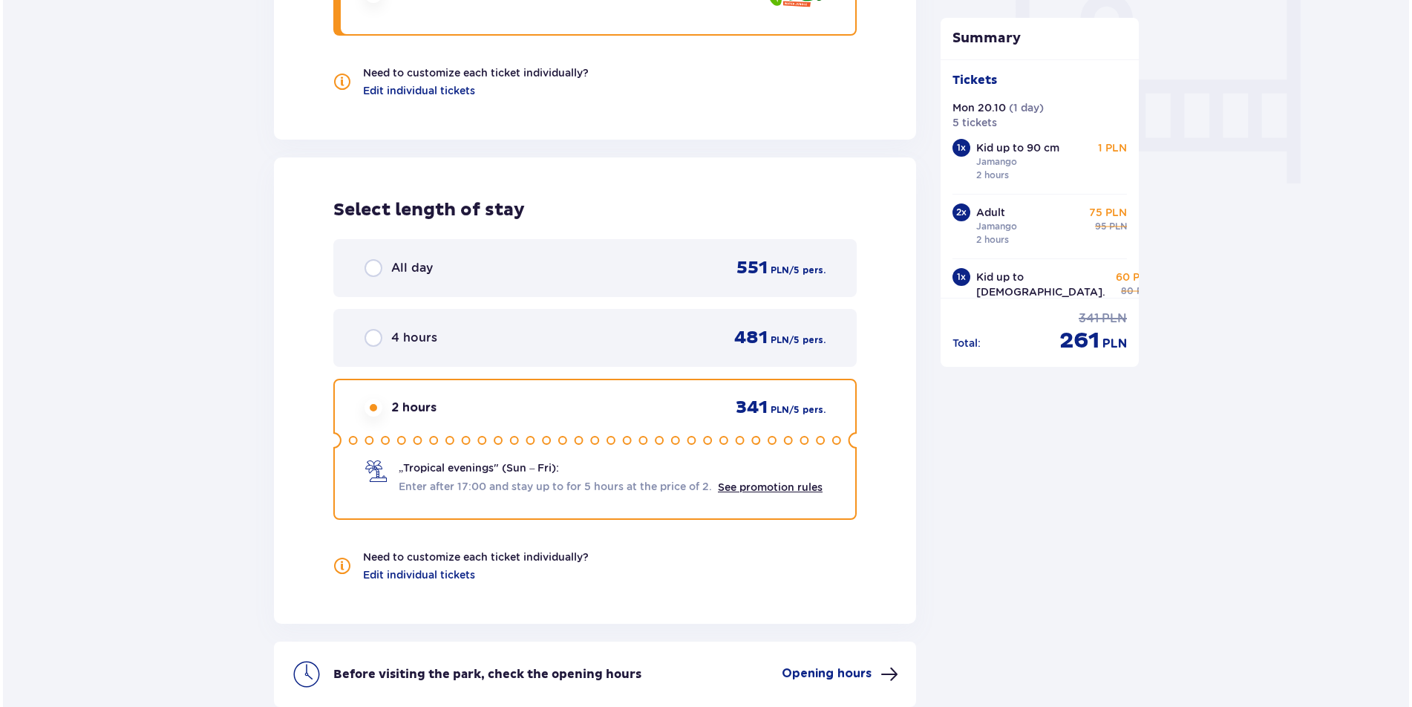
scroll to position [979, 0]
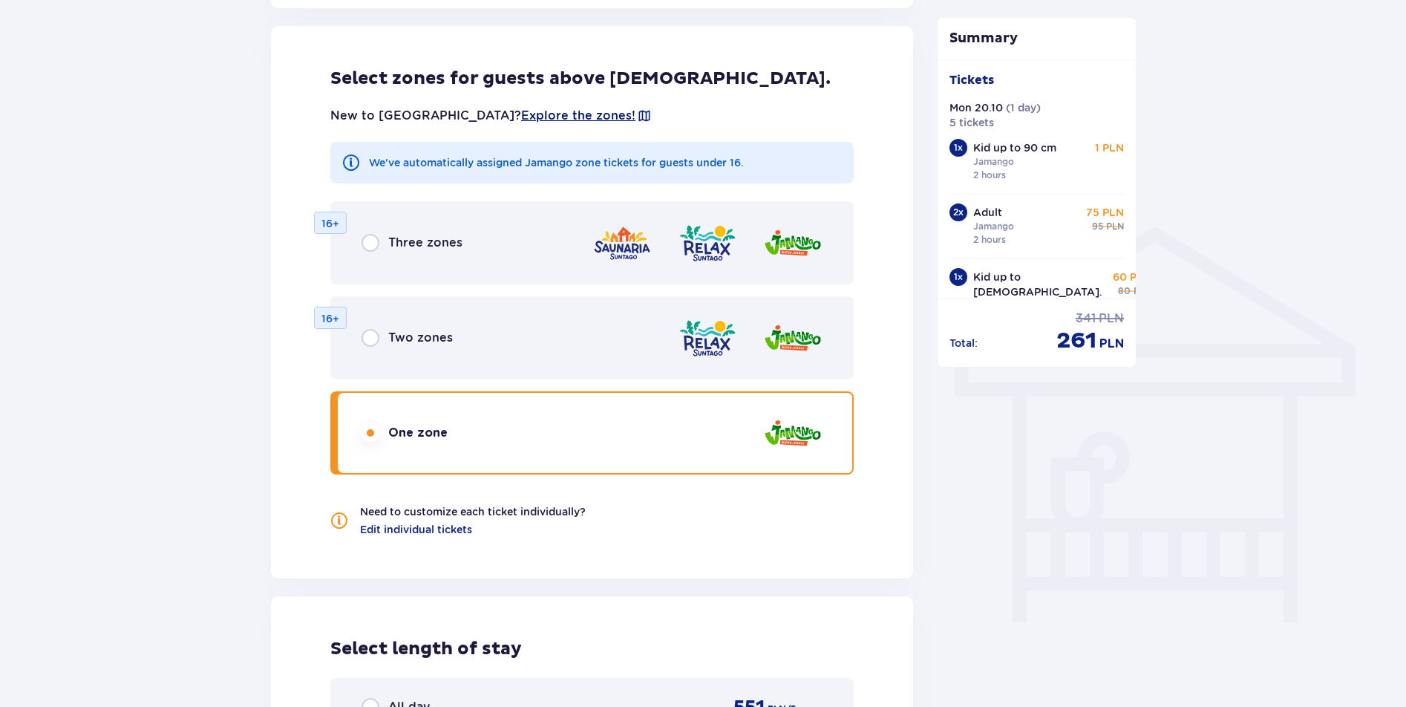
click at [521, 108] on span "Explore the zones!" at bounding box center [578, 116] width 114 height 16
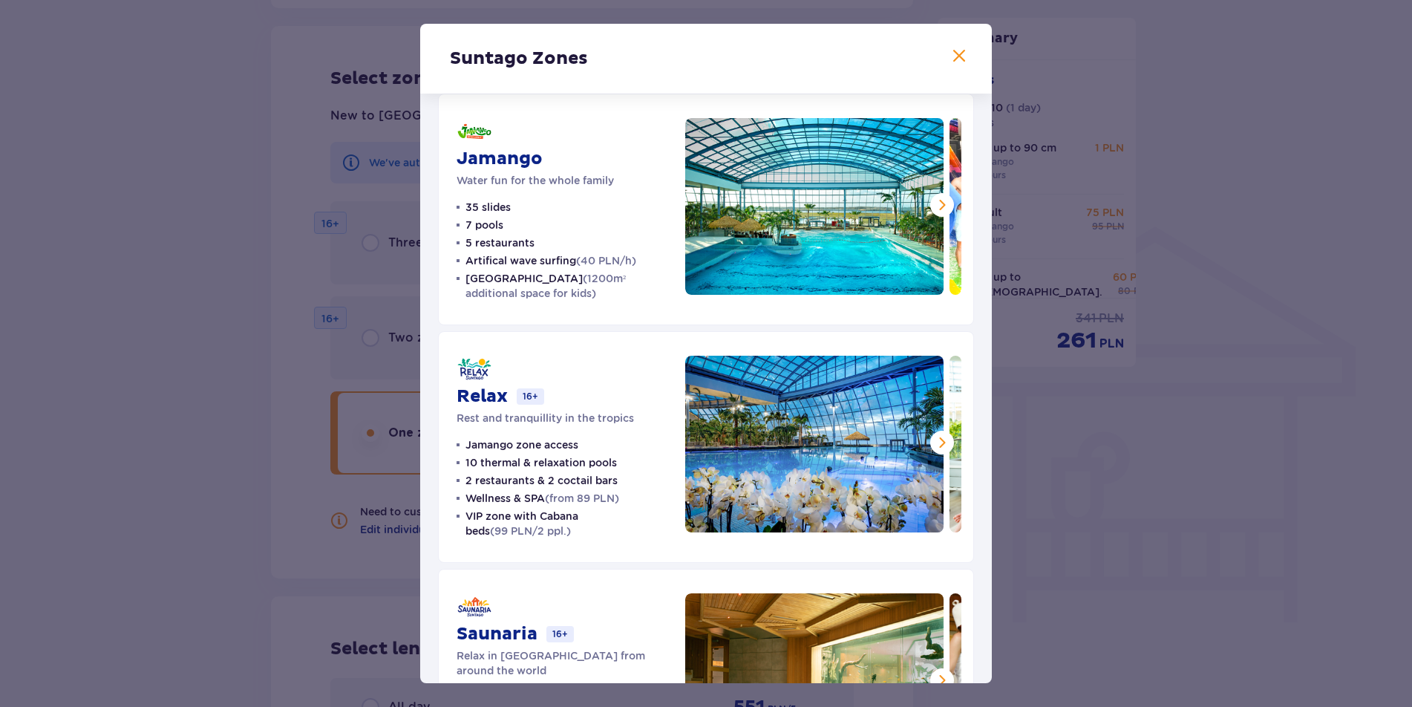
scroll to position [147, 0]
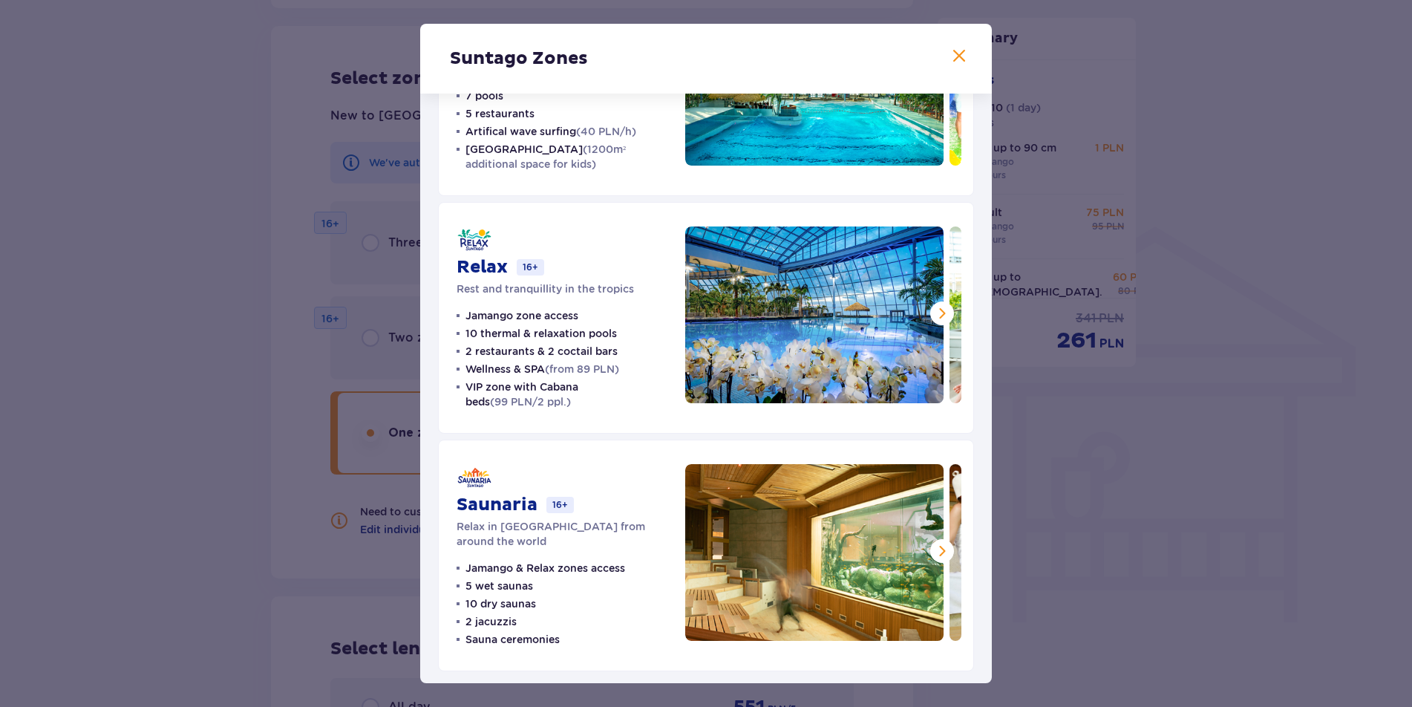
click at [750, 346] on img at bounding box center [814, 314] width 258 height 177
click at [934, 308] on span at bounding box center [942, 313] width 18 height 18
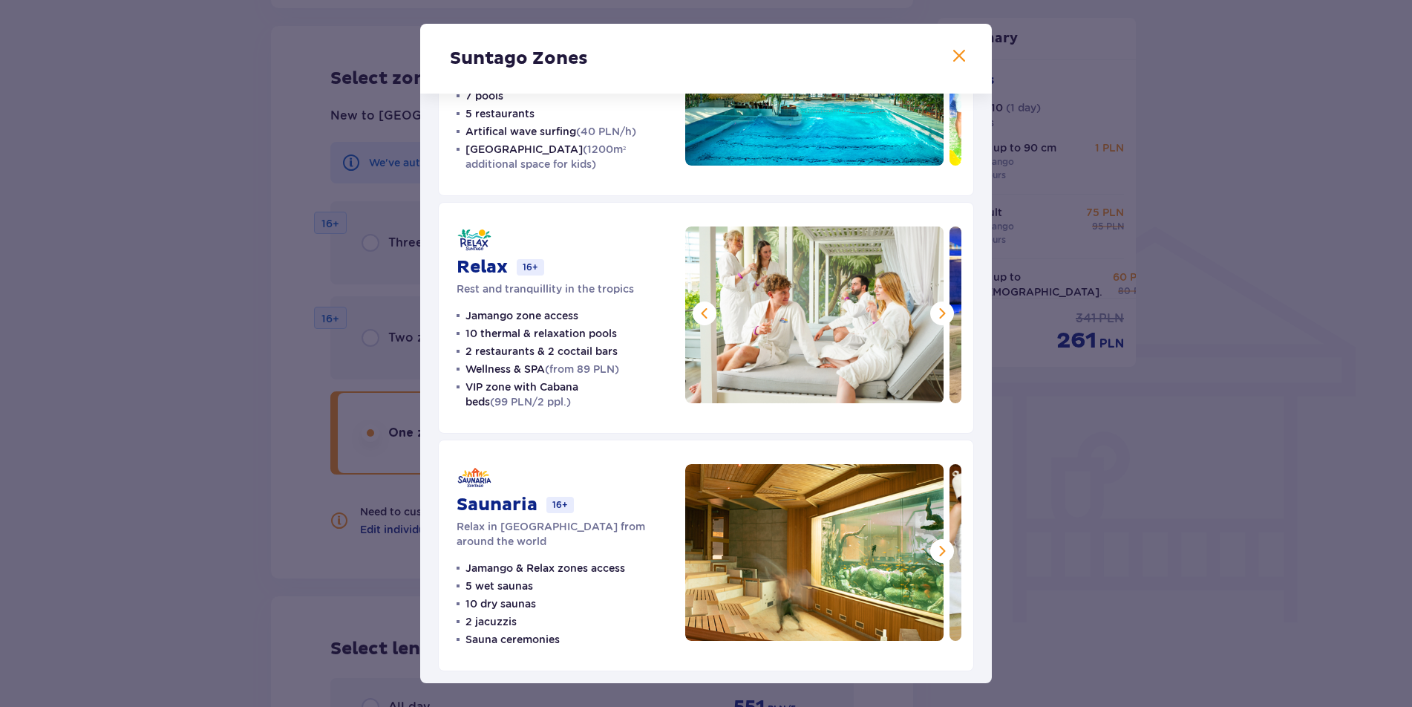
click at [934, 308] on span at bounding box center [942, 313] width 18 height 18
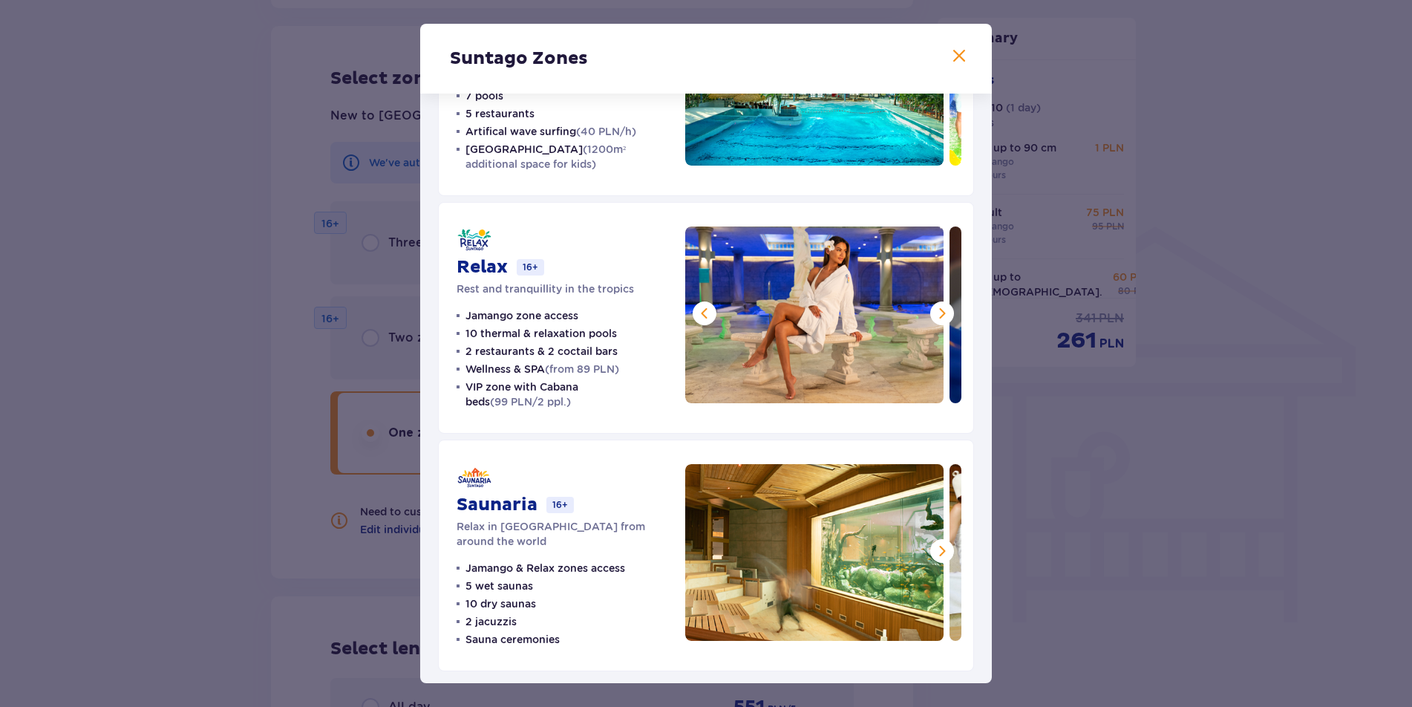
click at [934, 308] on span at bounding box center [942, 313] width 18 height 18
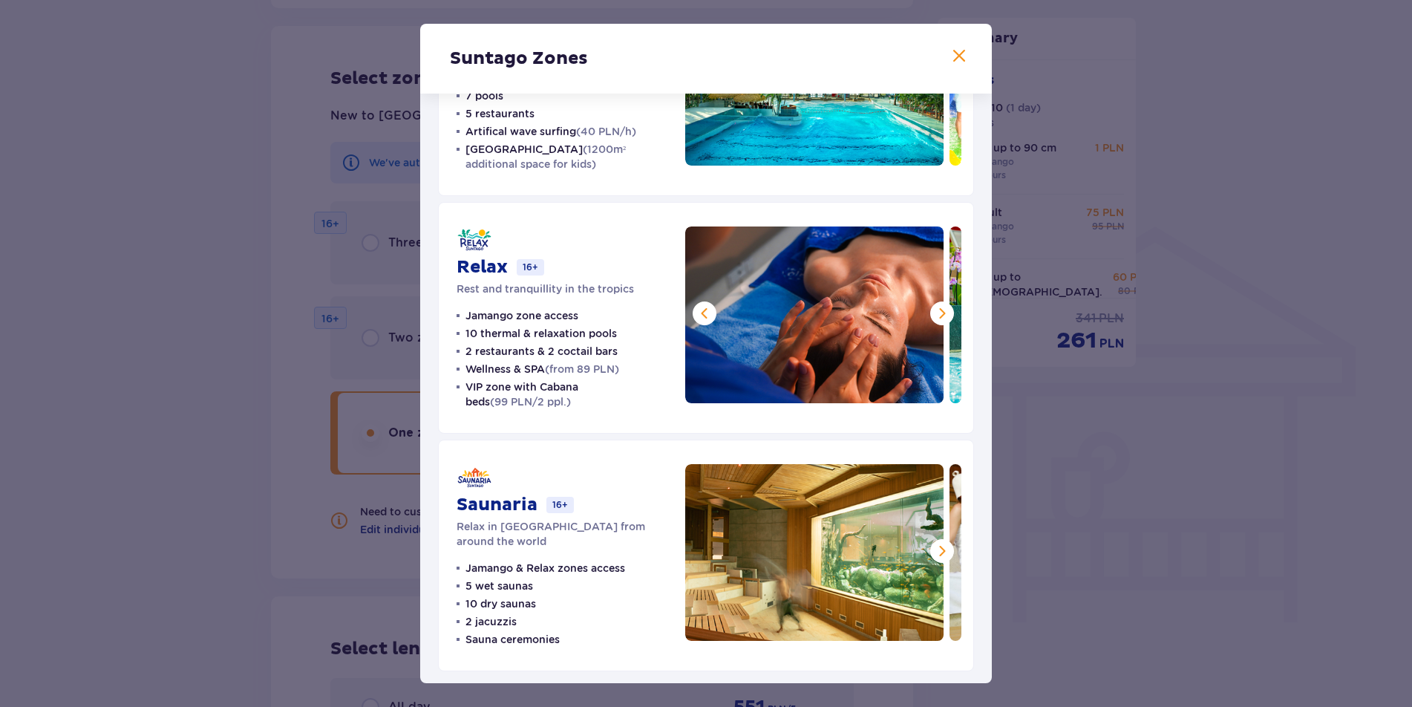
click at [934, 308] on span at bounding box center [942, 313] width 18 height 18
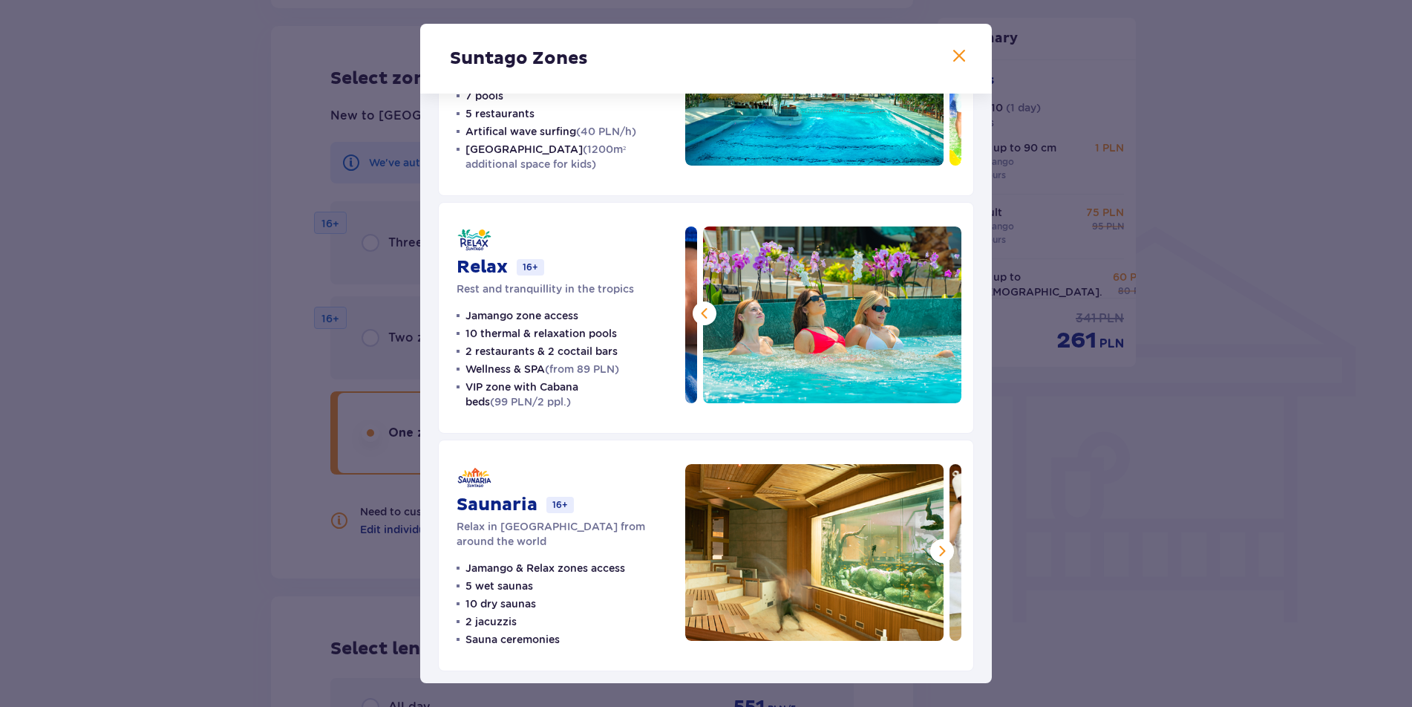
click at [934, 308] on img at bounding box center [832, 314] width 258 height 177
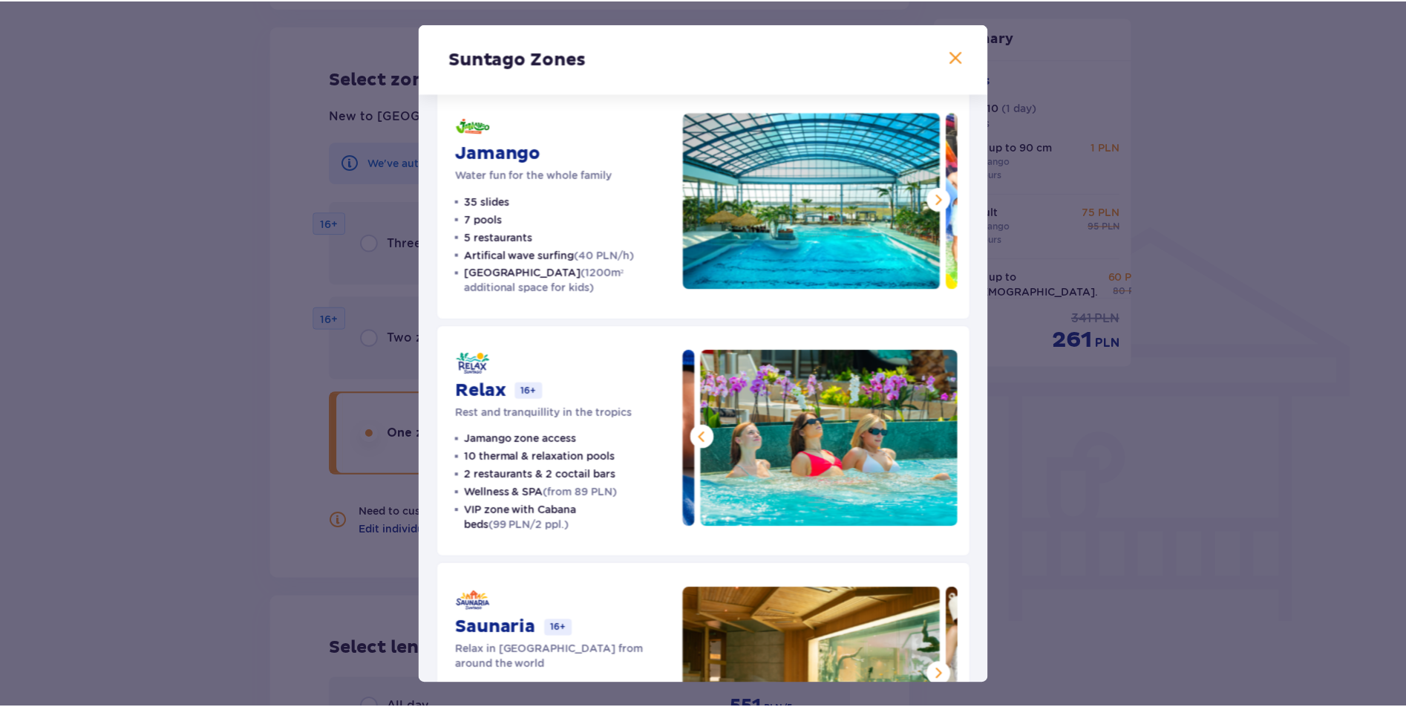
scroll to position [0, 0]
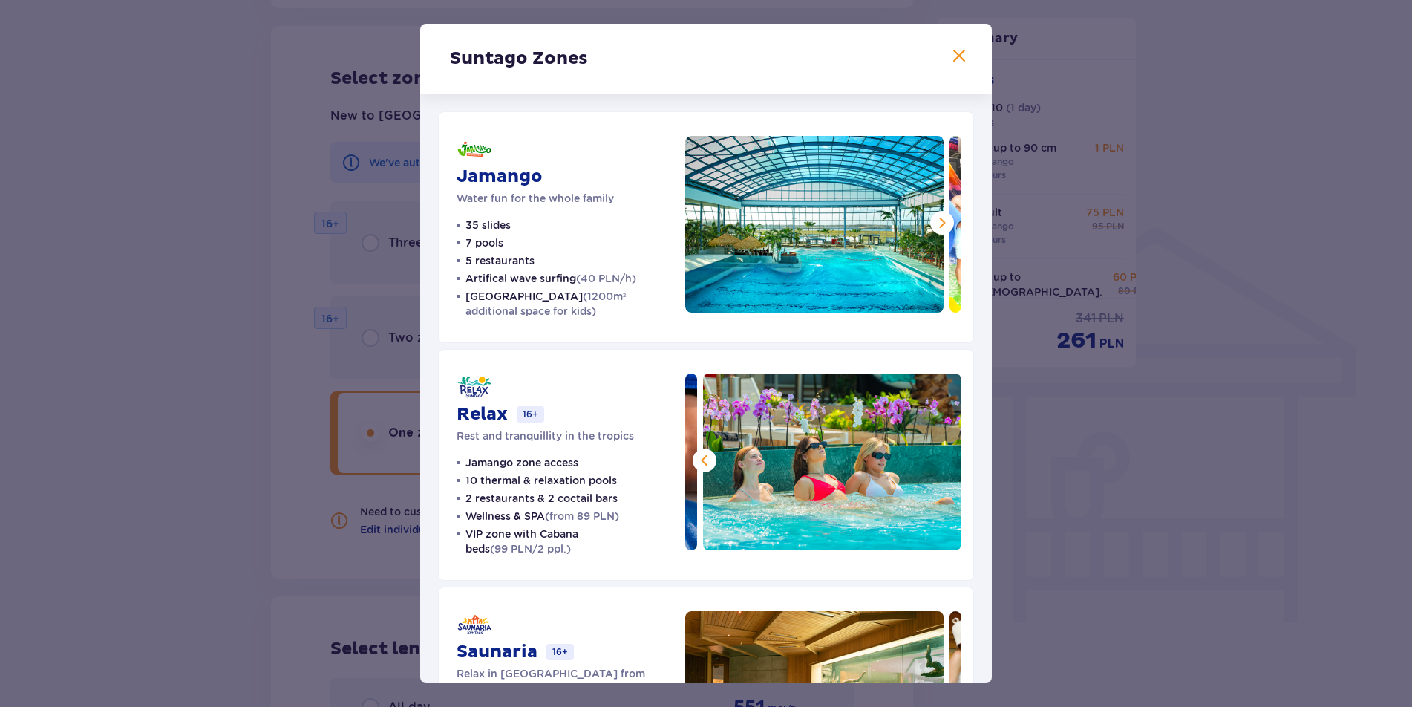
click at [935, 218] on span at bounding box center [942, 223] width 18 height 18
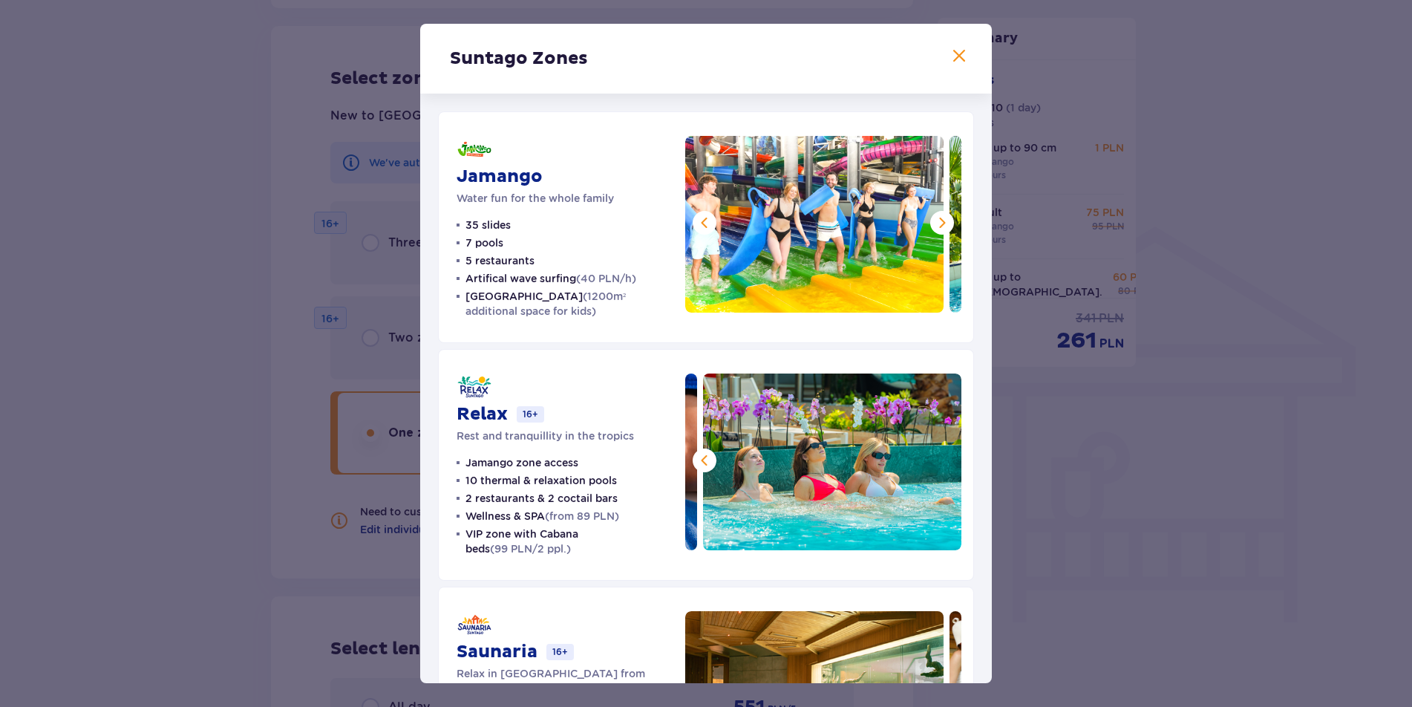
click at [936, 217] on span at bounding box center [942, 223] width 18 height 18
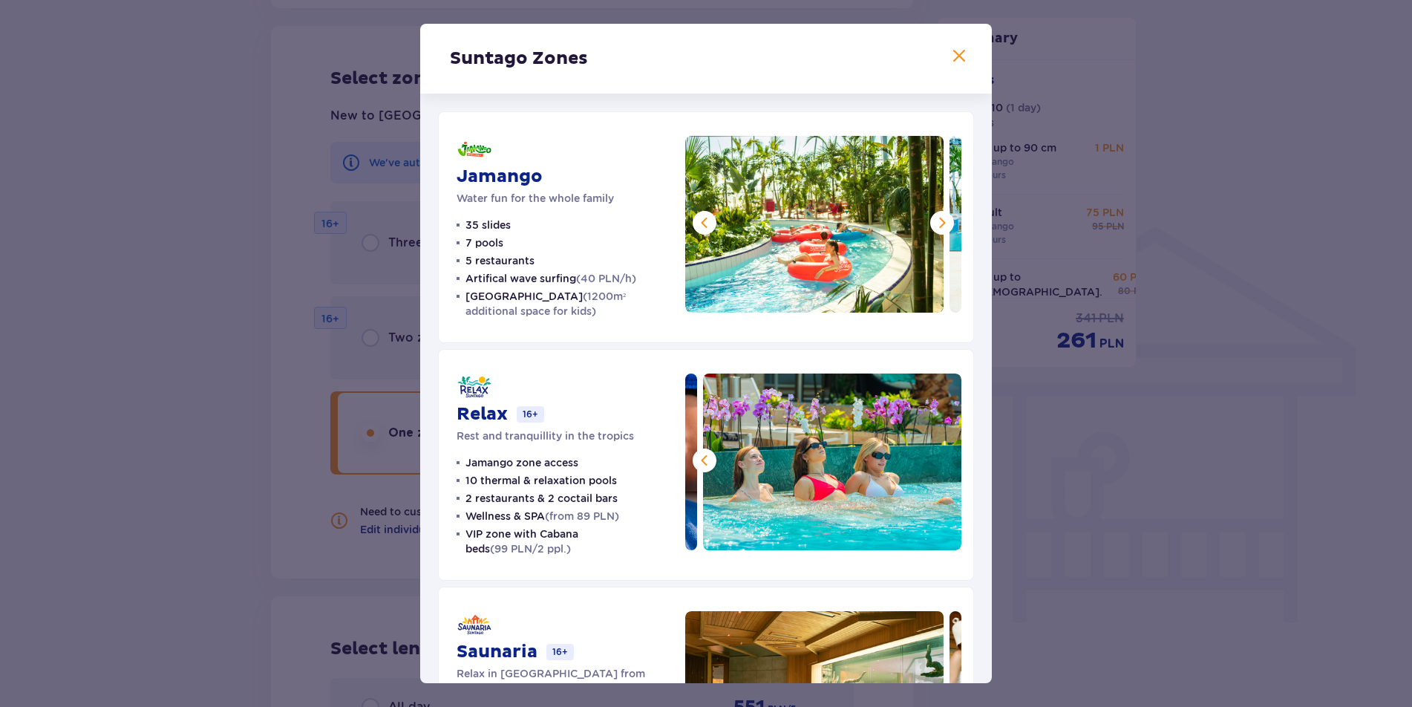
click at [936, 217] on span at bounding box center [942, 223] width 18 height 18
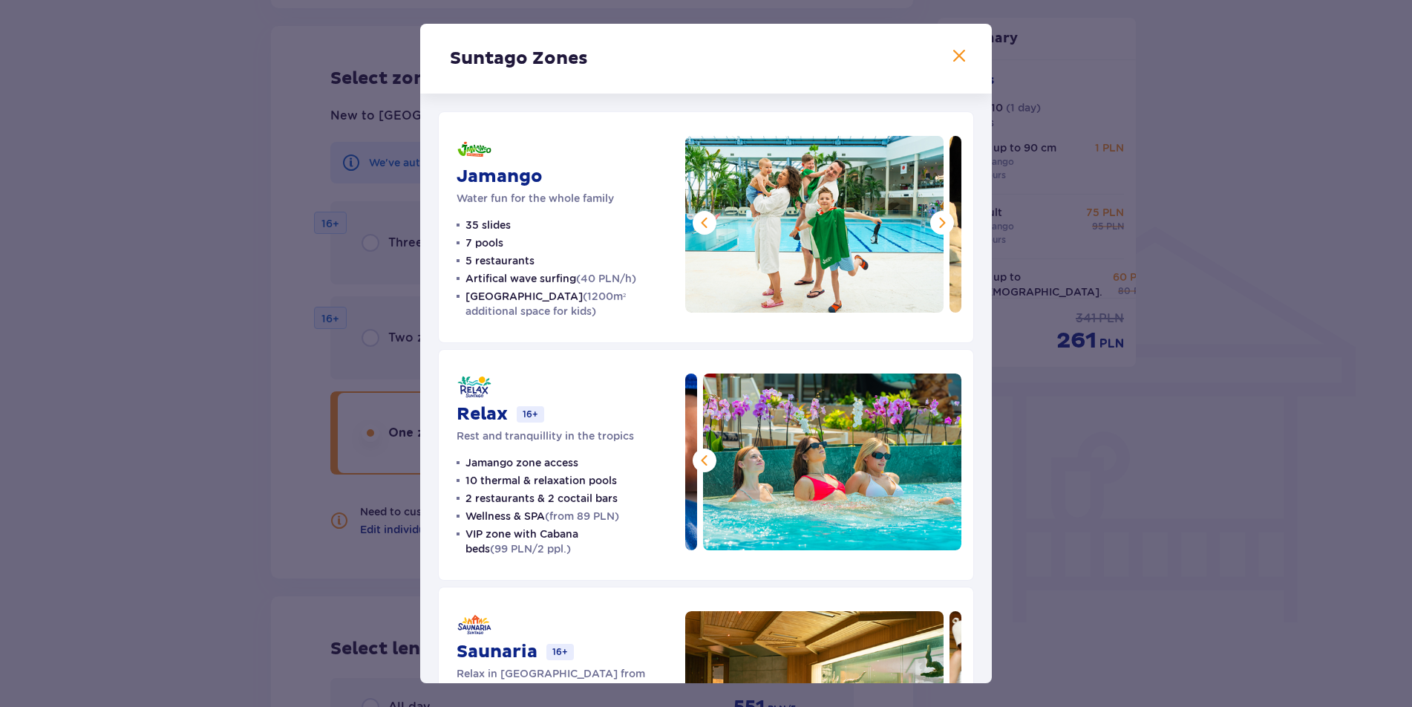
click at [936, 217] on span at bounding box center [942, 223] width 18 height 18
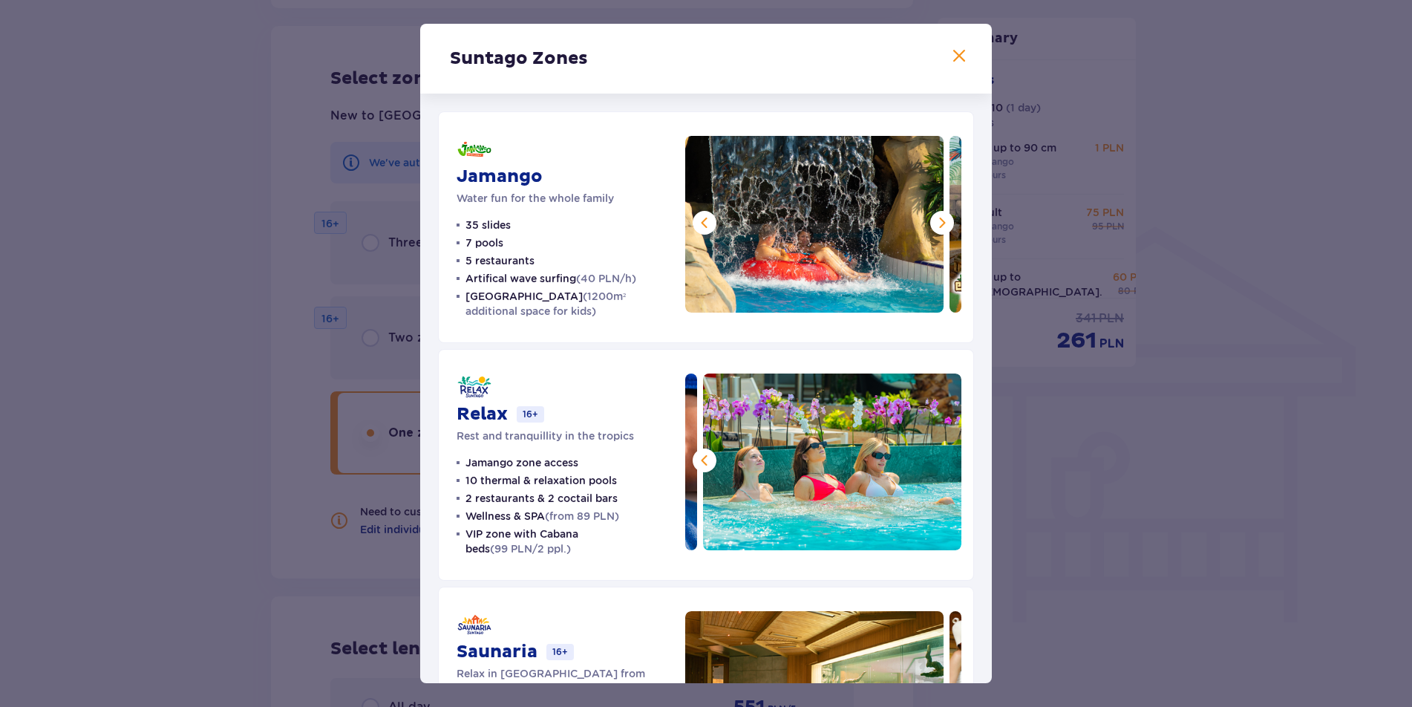
click at [936, 217] on span at bounding box center [942, 223] width 18 height 18
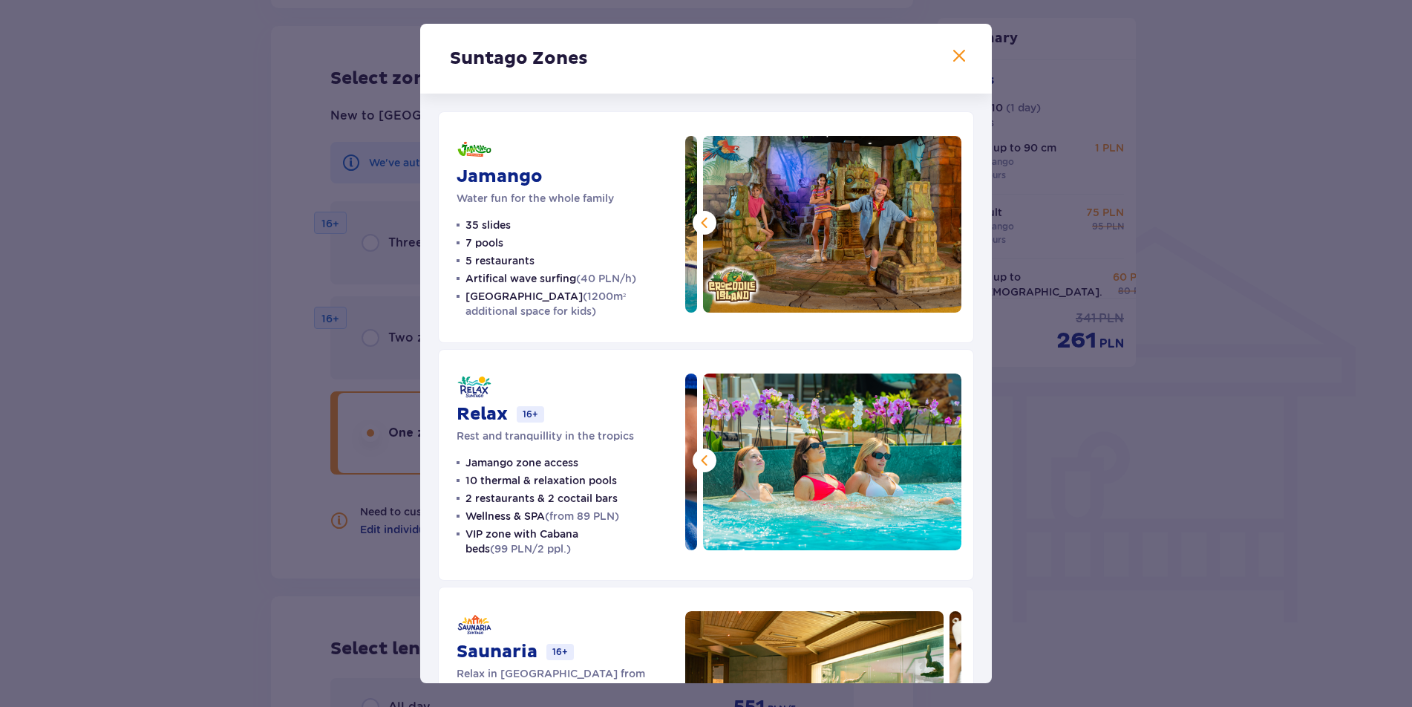
click at [936, 217] on img at bounding box center [832, 224] width 258 height 177
click at [961, 55] on span at bounding box center [960, 57] width 18 height 18
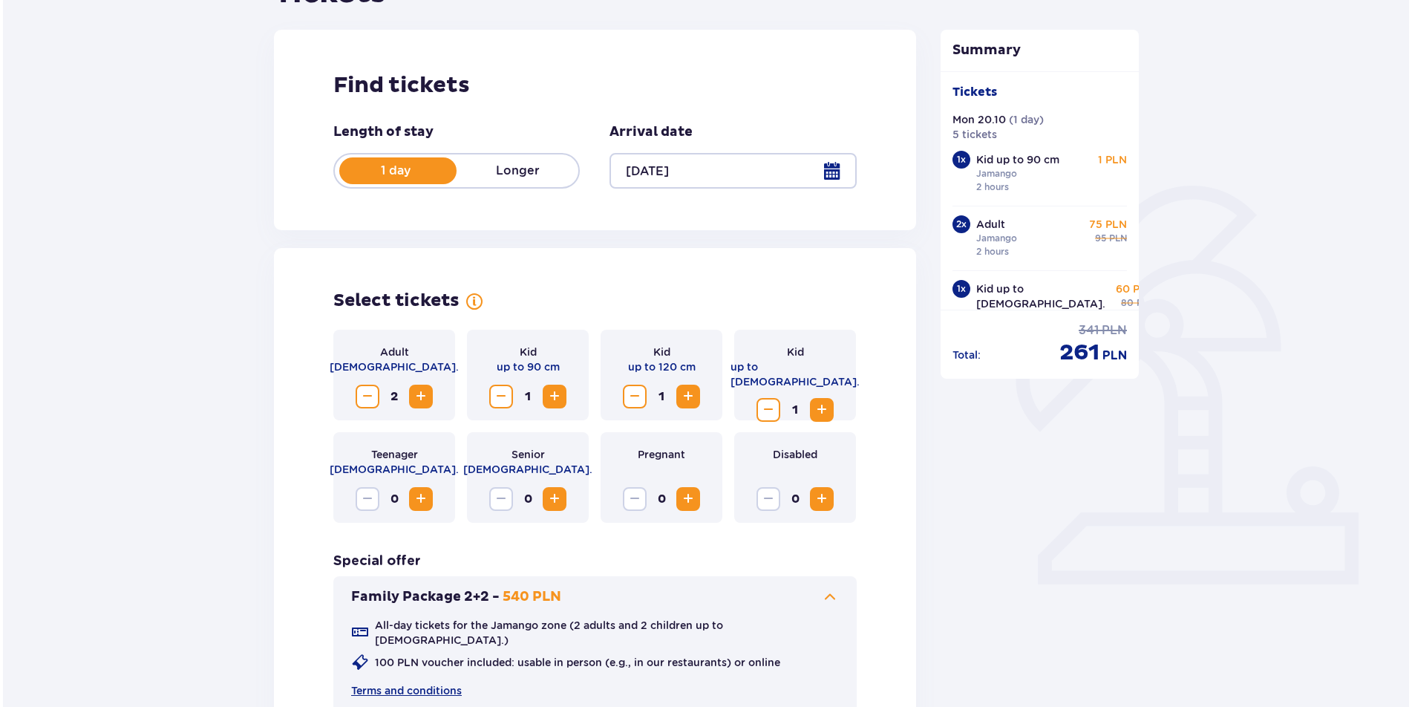
scroll to position [105, 0]
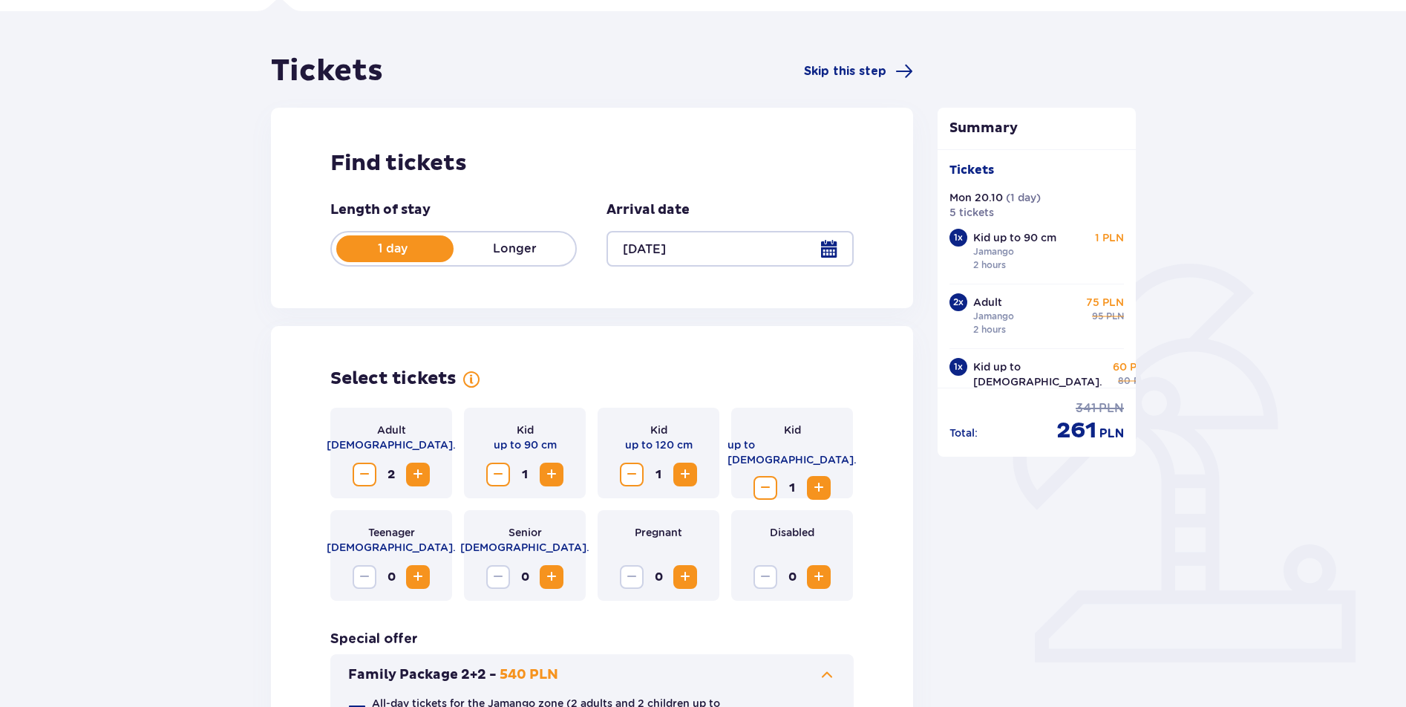
click at [701, 231] on div at bounding box center [730, 249] width 247 height 36
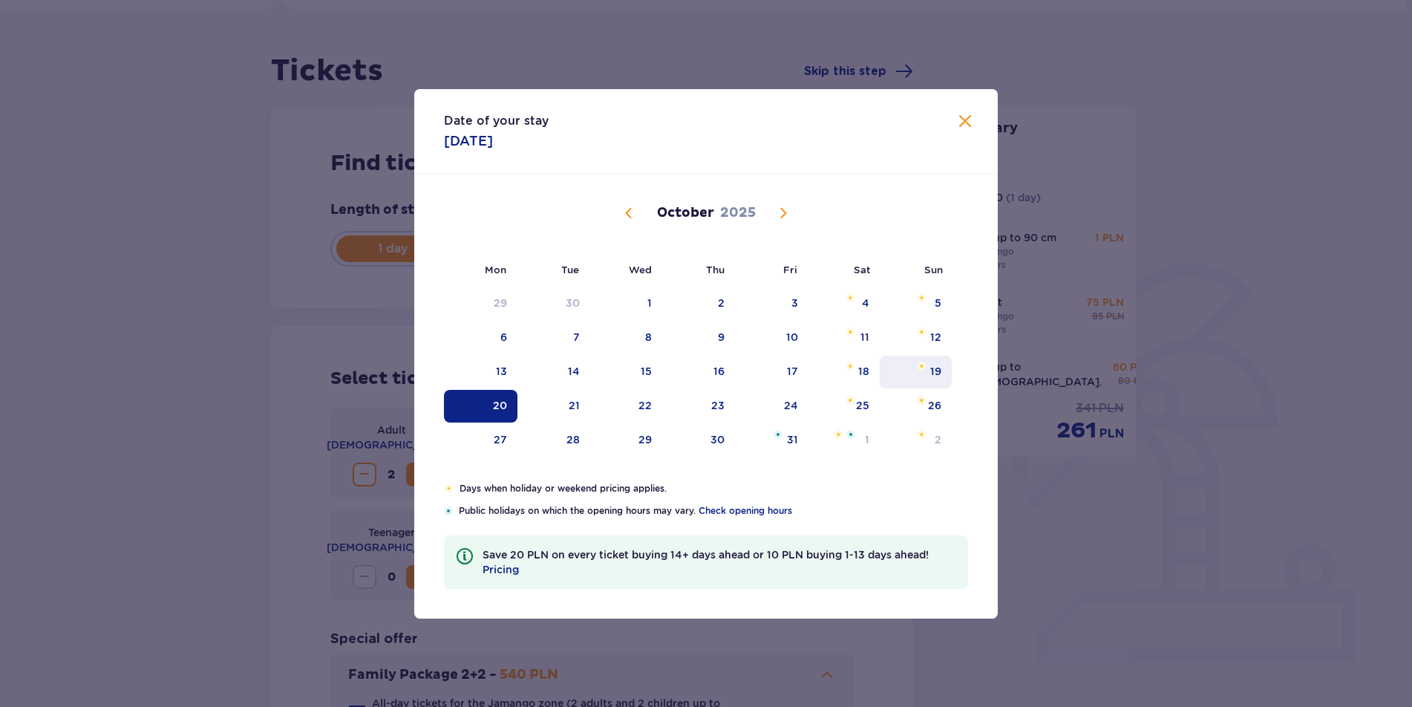
click at [934, 368] on div "19" at bounding box center [935, 371] width 11 height 15
type input "[DATE]"
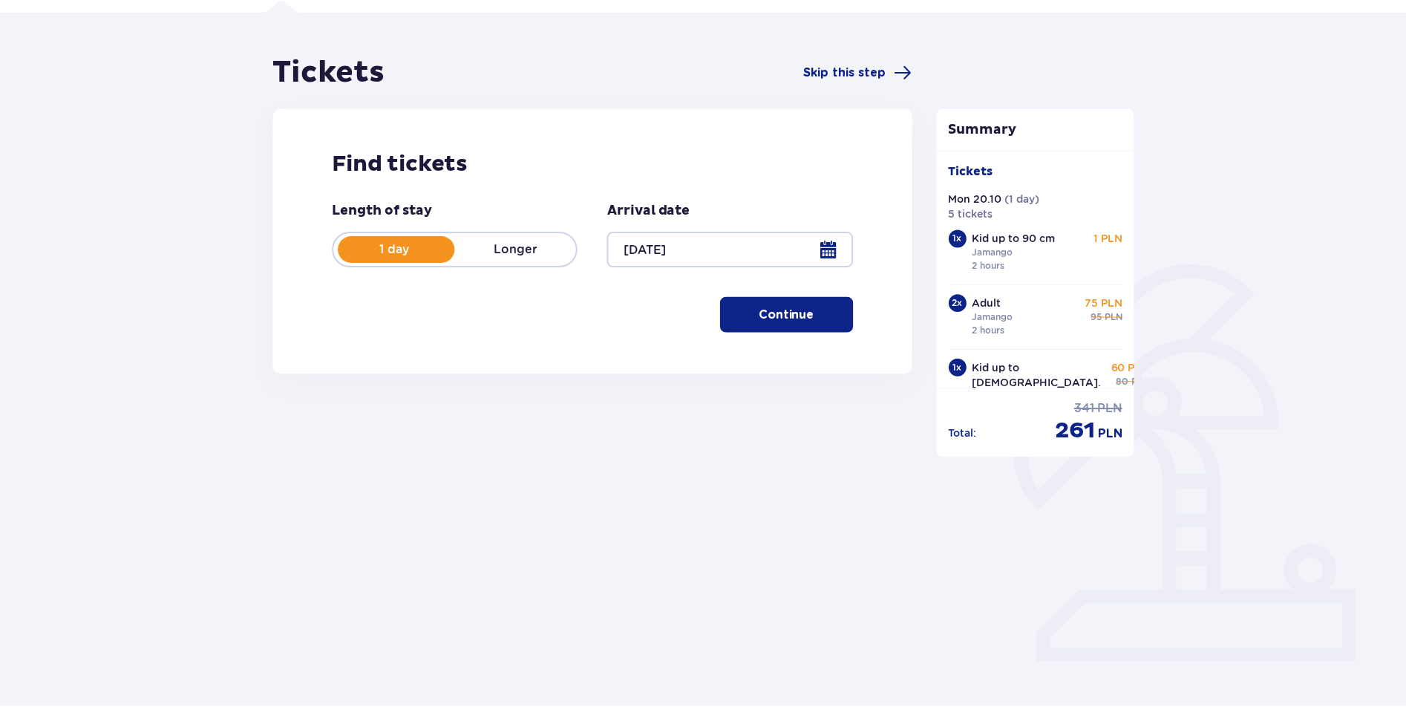
scroll to position [53, 0]
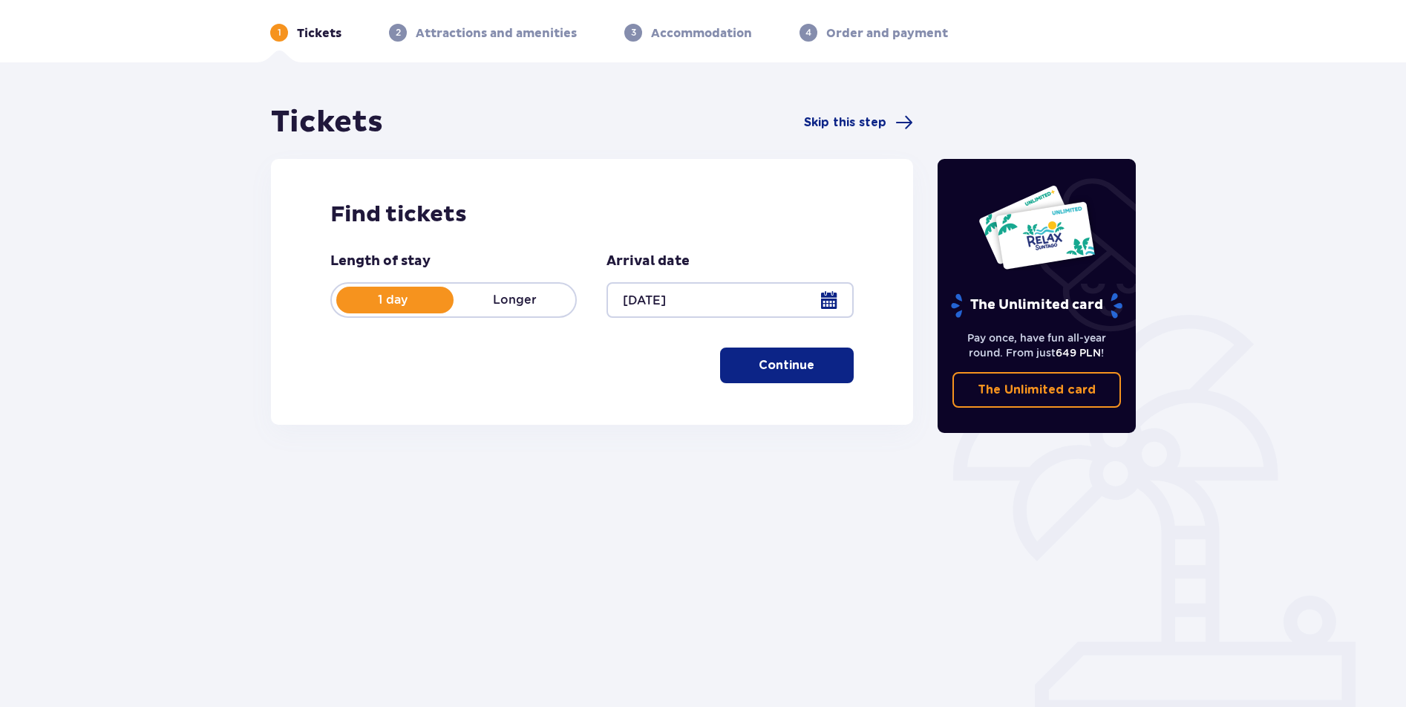
click at [804, 370] on button "Continue" at bounding box center [787, 366] width 134 height 36
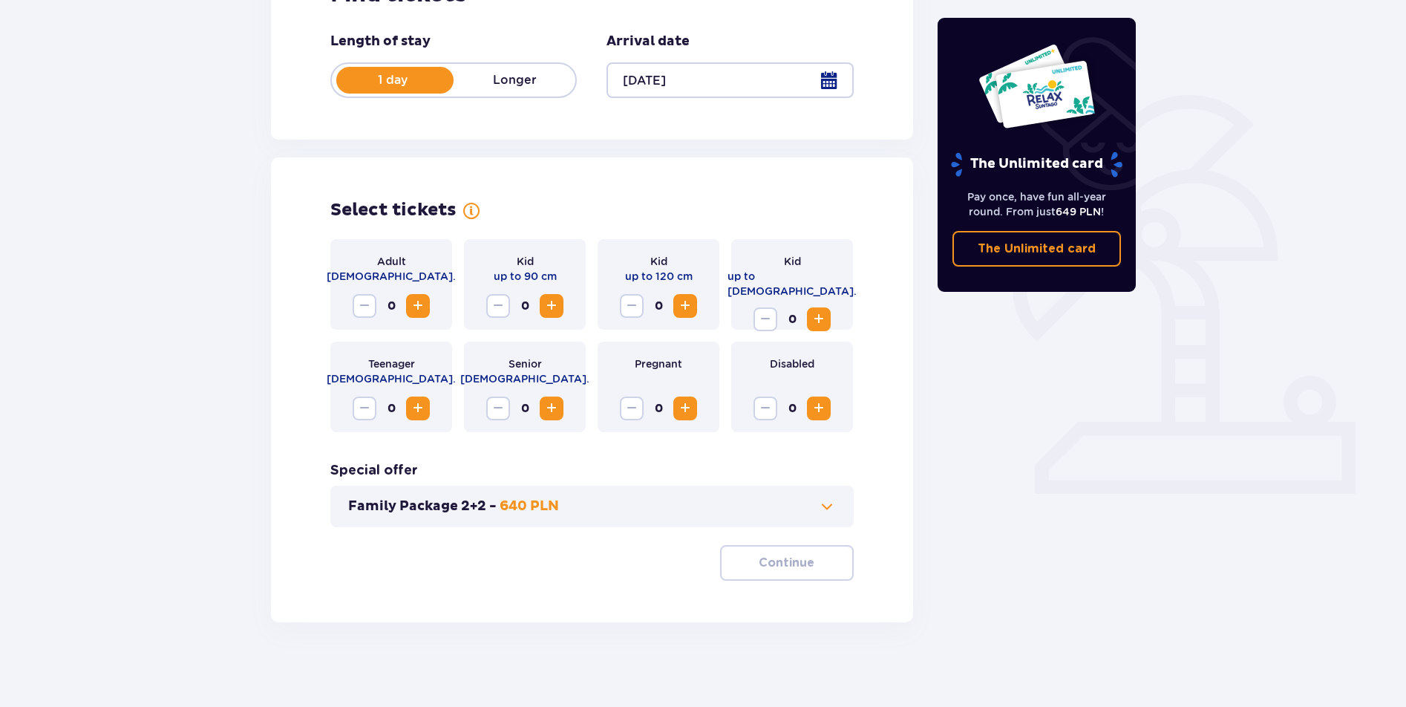
scroll to position [278, 0]
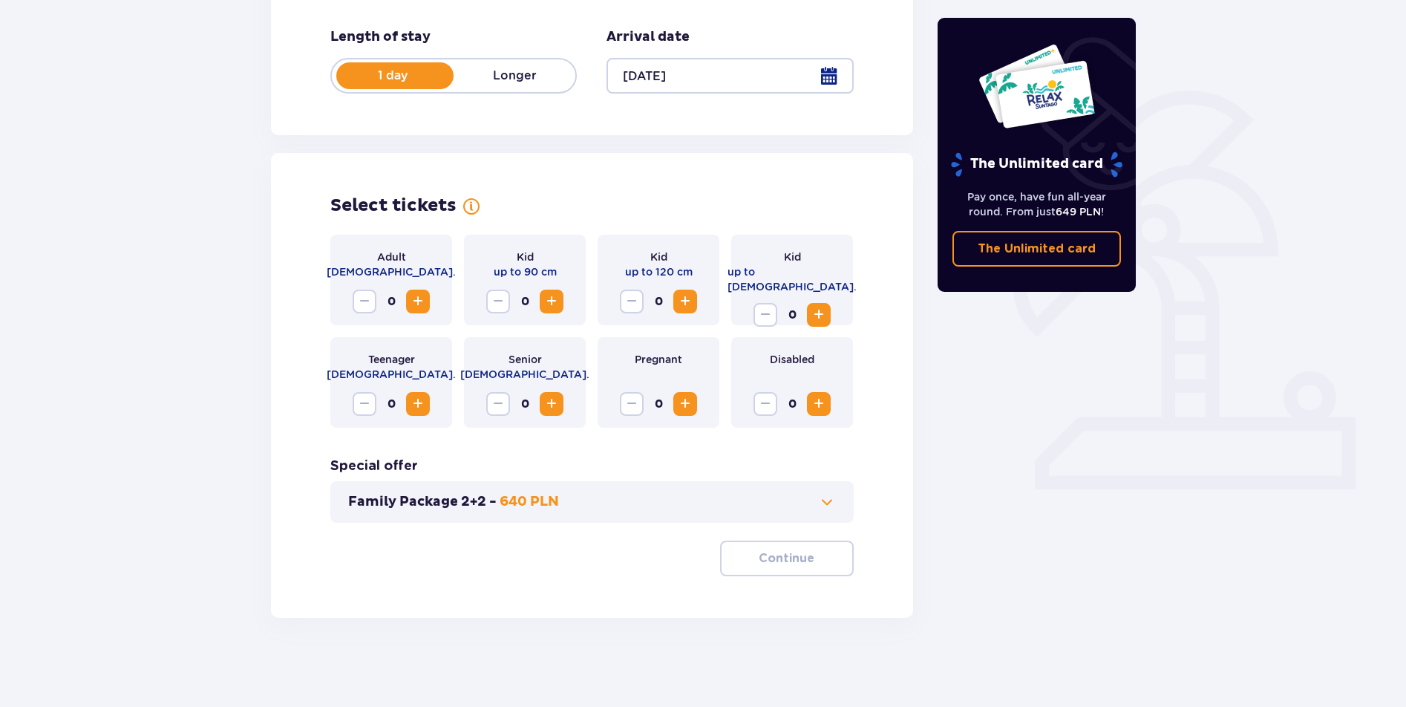
click at [417, 296] on span "Increase" at bounding box center [418, 302] width 18 height 18
click at [382, 293] on span "1" at bounding box center [391, 302] width 24 height 24
click at [659, 502] on button "Family Package 2+2 - 640 PLN" at bounding box center [592, 502] width 488 height 18
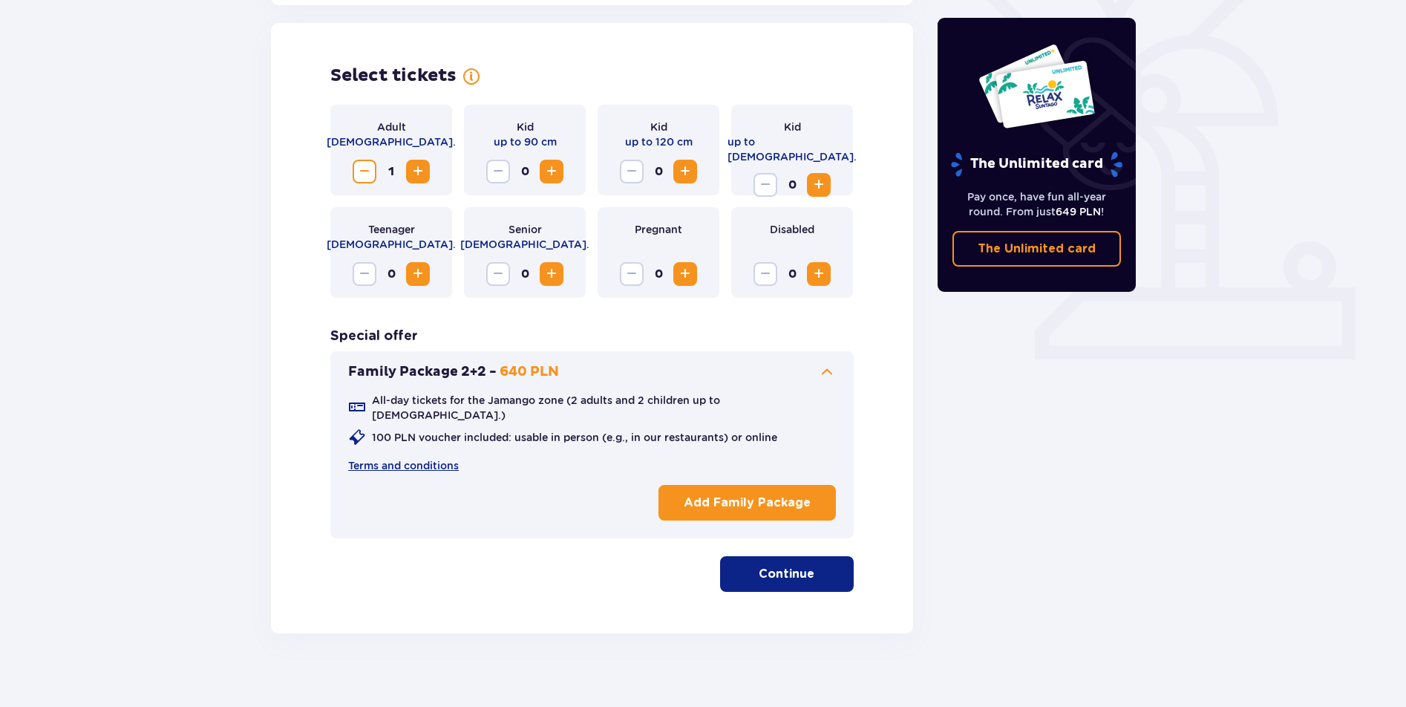
scroll to position [411, 0]
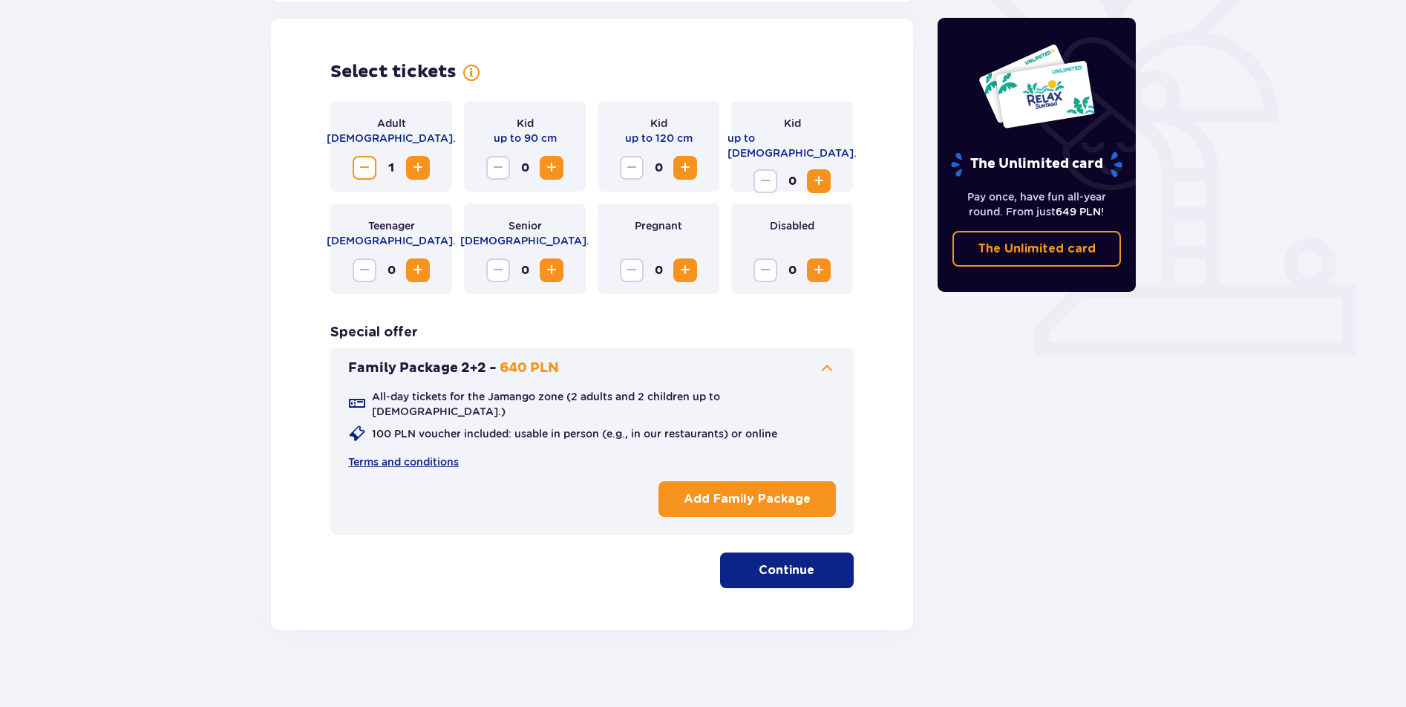
click at [700, 491] on p "Add Family Package" at bounding box center [747, 499] width 127 height 16
click at [763, 562] on p "Continue" at bounding box center [787, 570] width 56 height 16
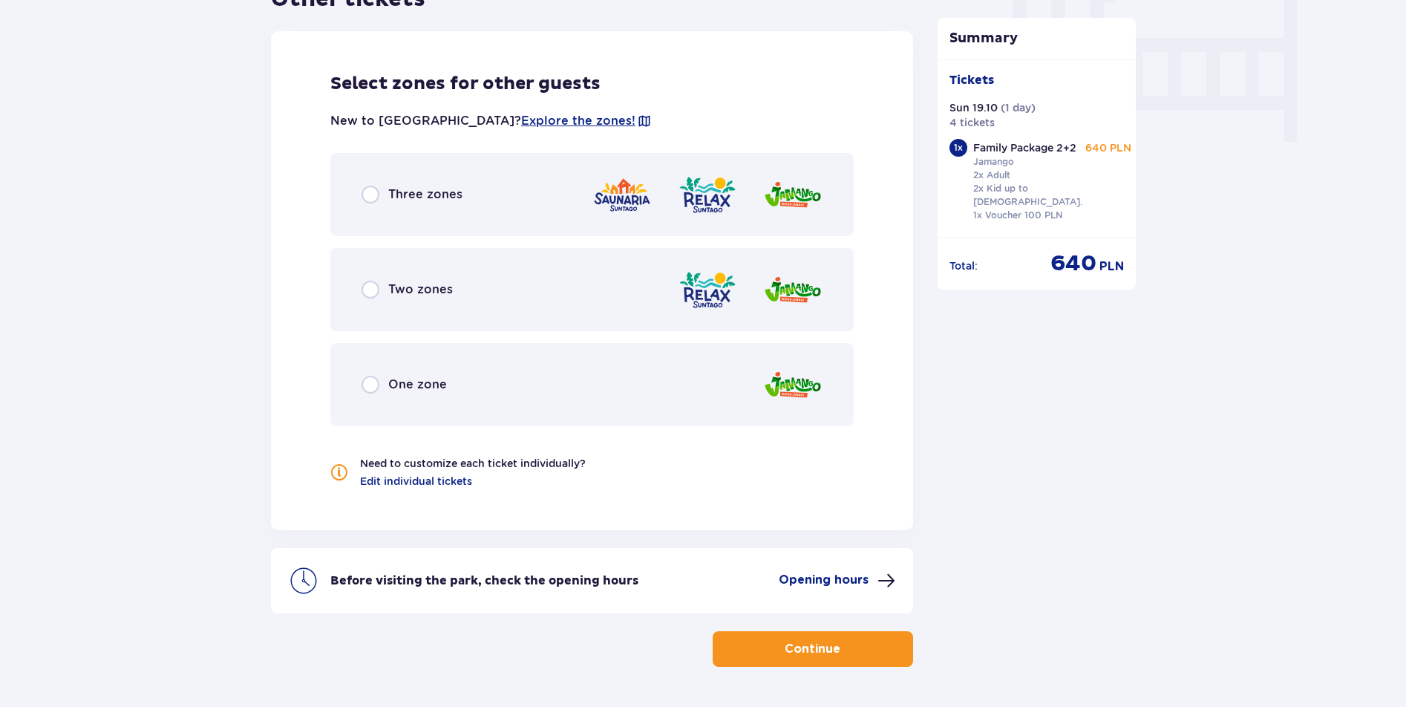
scroll to position [1463, 0]
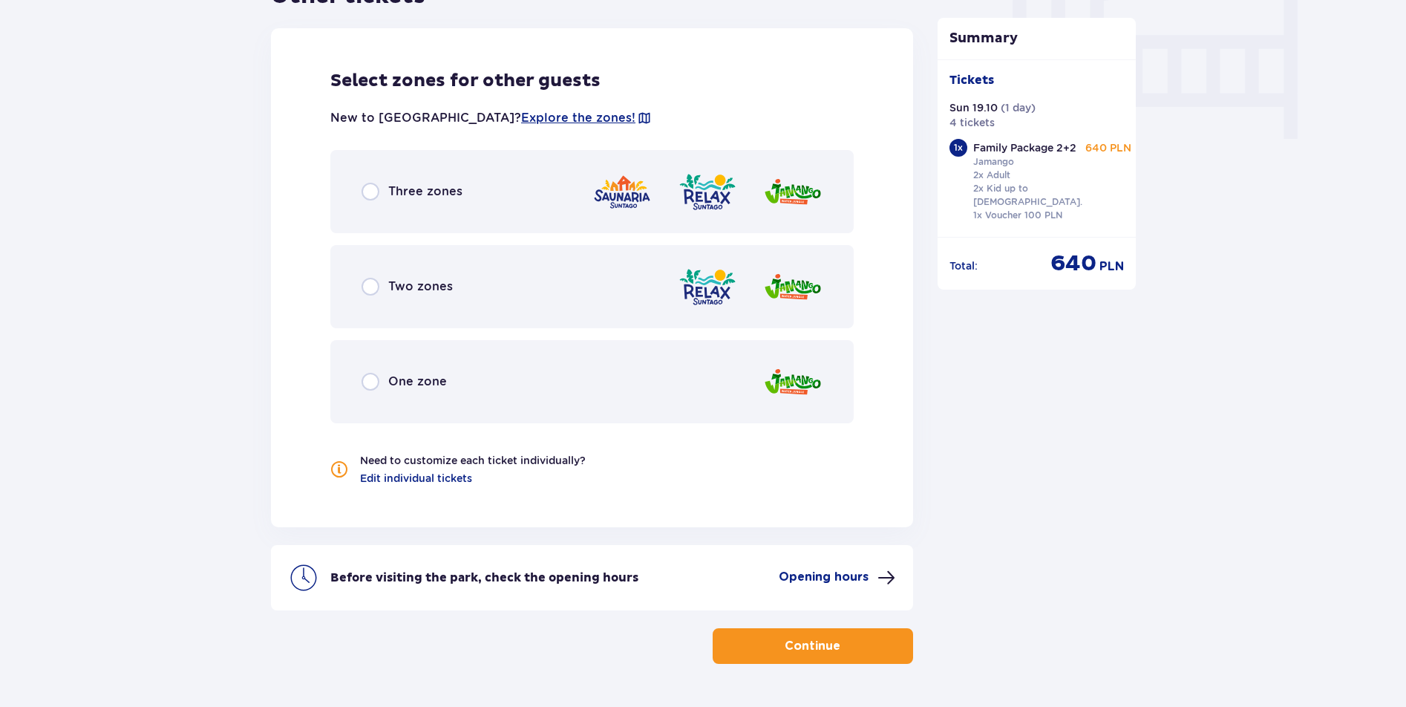
click at [420, 374] on p "One zone" at bounding box center [417, 382] width 59 height 16
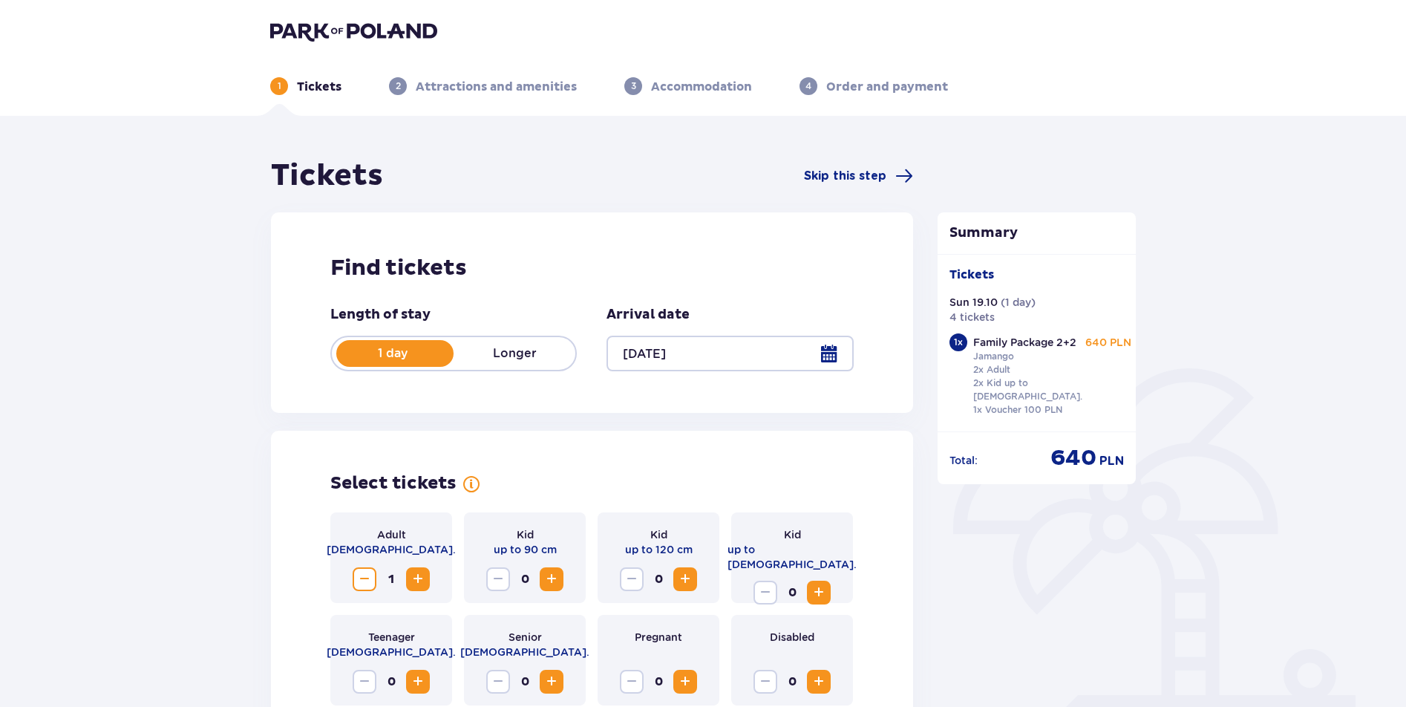
scroll to position [1, 0]
click at [675, 354] on div at bounding box center [730, 353] width 247 height 36
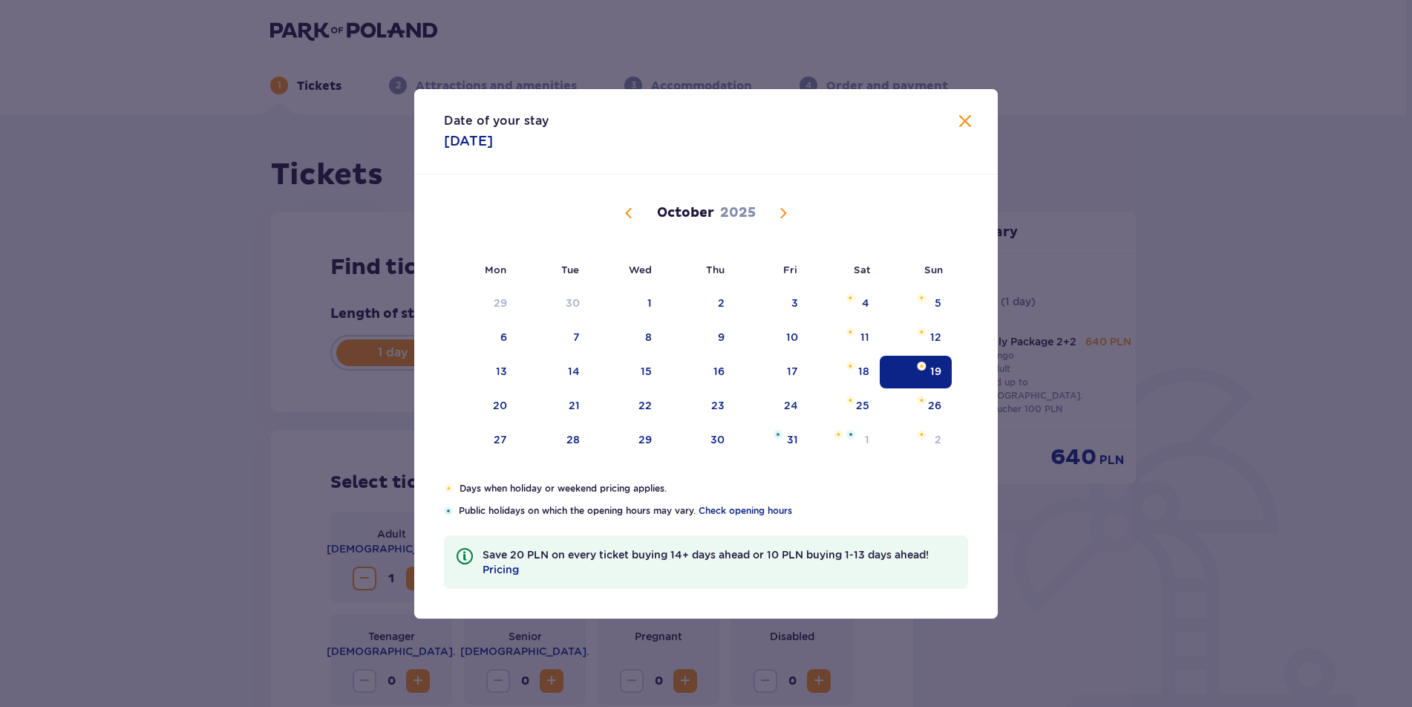
click at [300, 405] on div "Date of your stay [DATE] Mon Tue Wed Thu Fri Sat Sun [DATE] 1 2 3 4 5 6 7 8 9 1…" at bounding box center [706, 353] width 1412 height 707
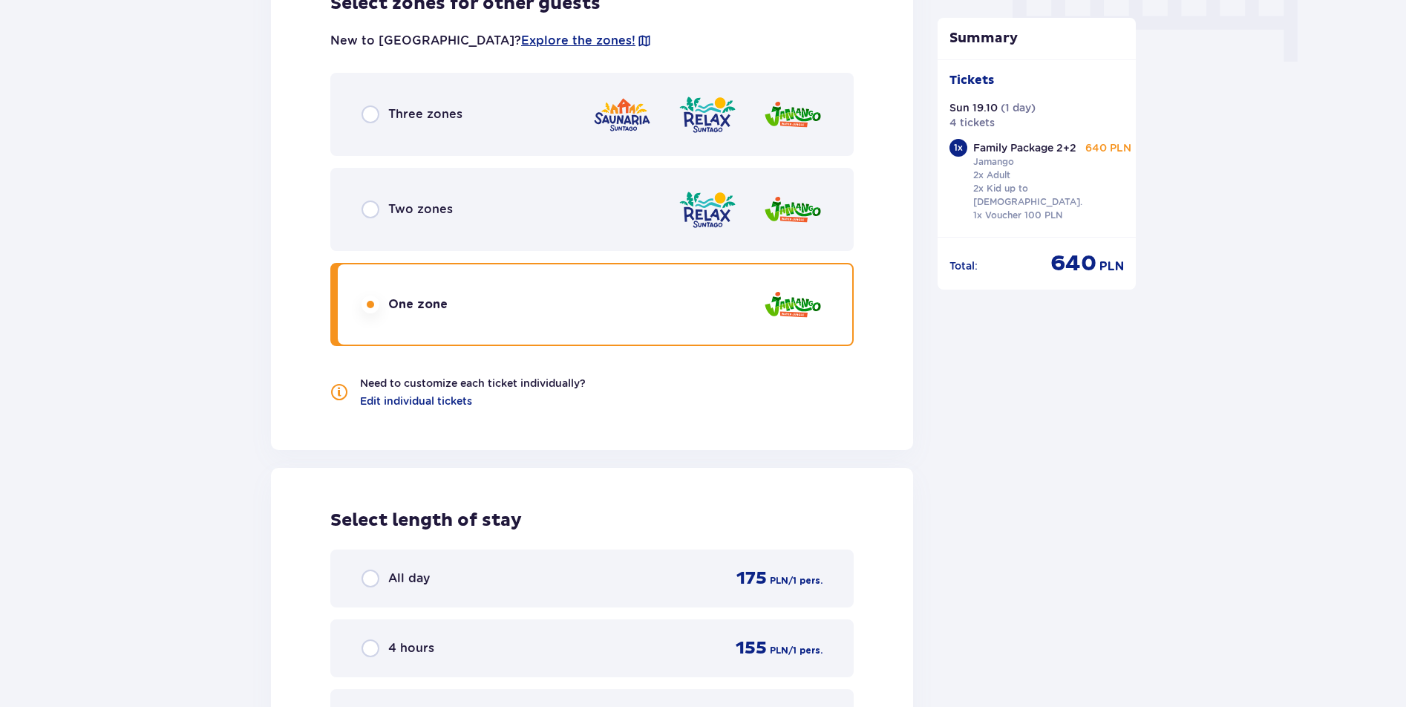
scroll to position [1842, 0]
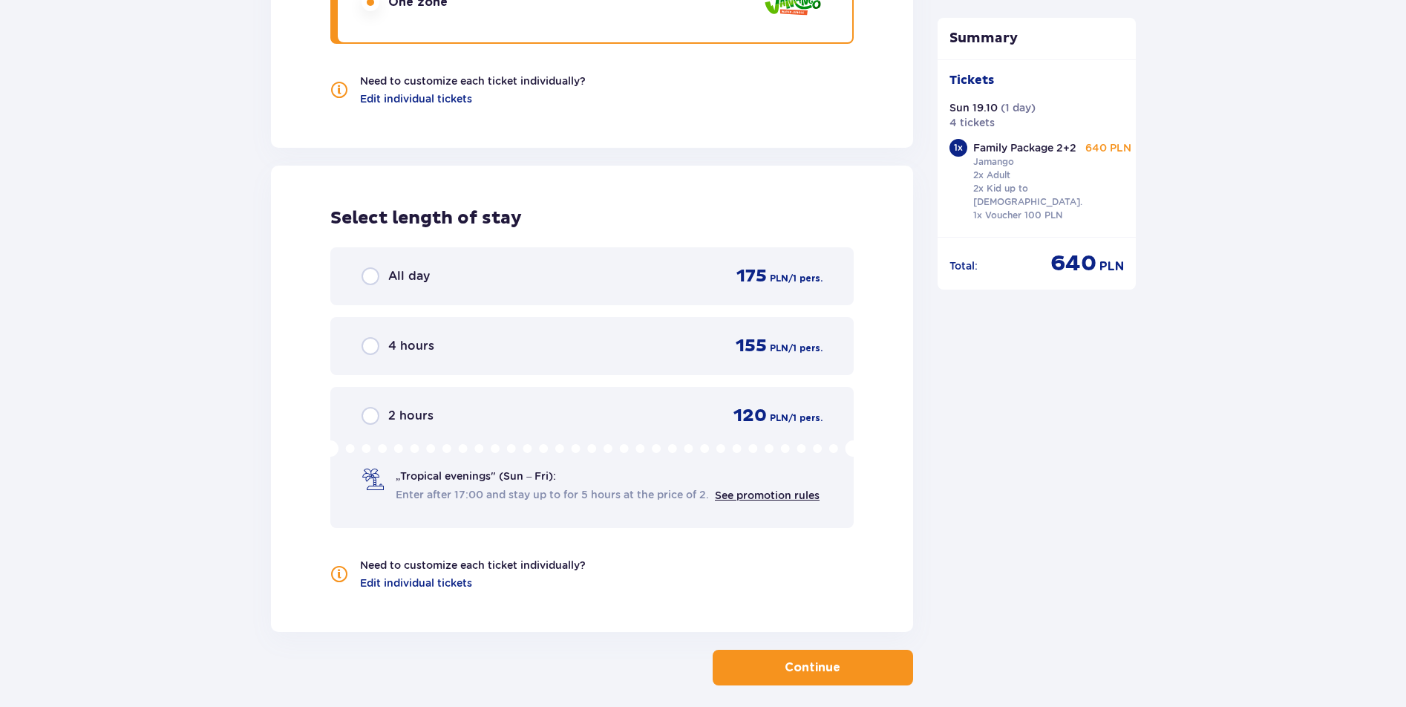
click at [402, 408] on p "2 hours" at bounding box center [410, 416] width 45 height 16
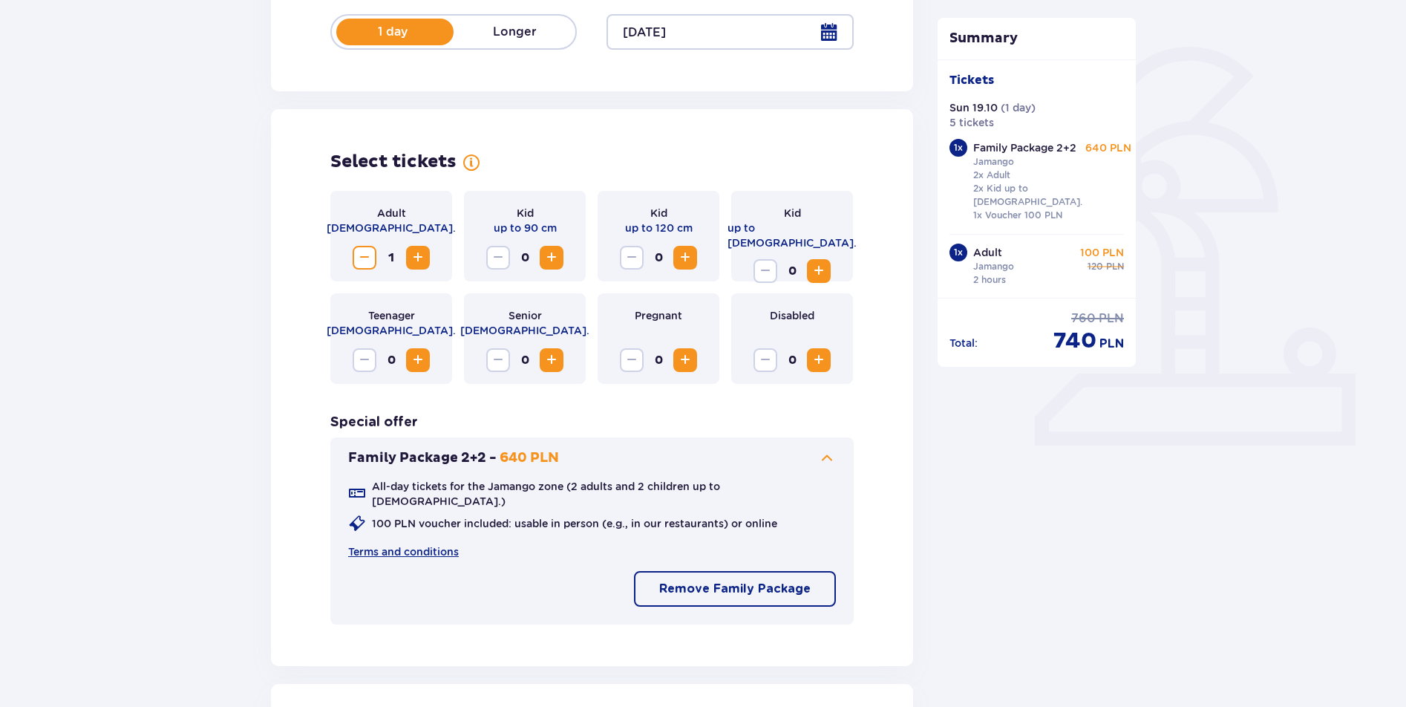
scroll to position [186, 0]
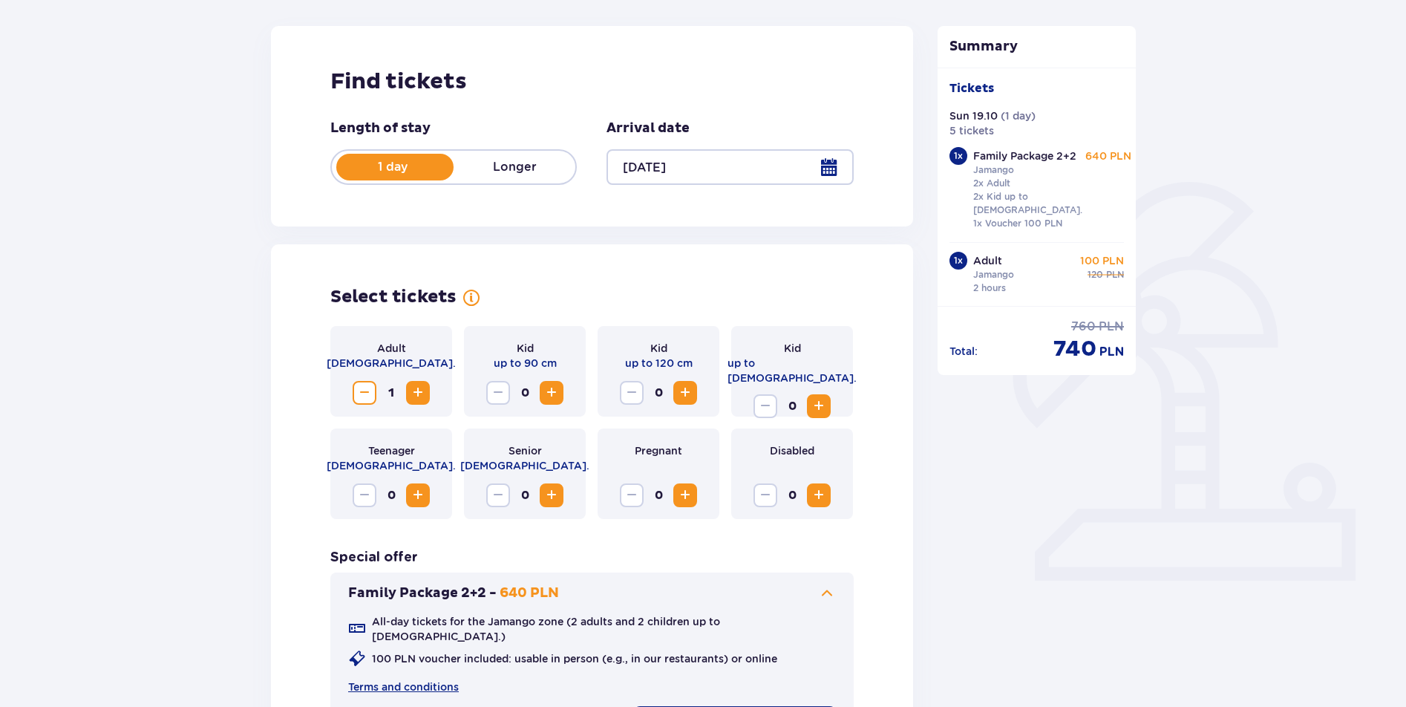
click at [408, 393] on button "Increase" at bounding box center [418, 393] width 24 height 24
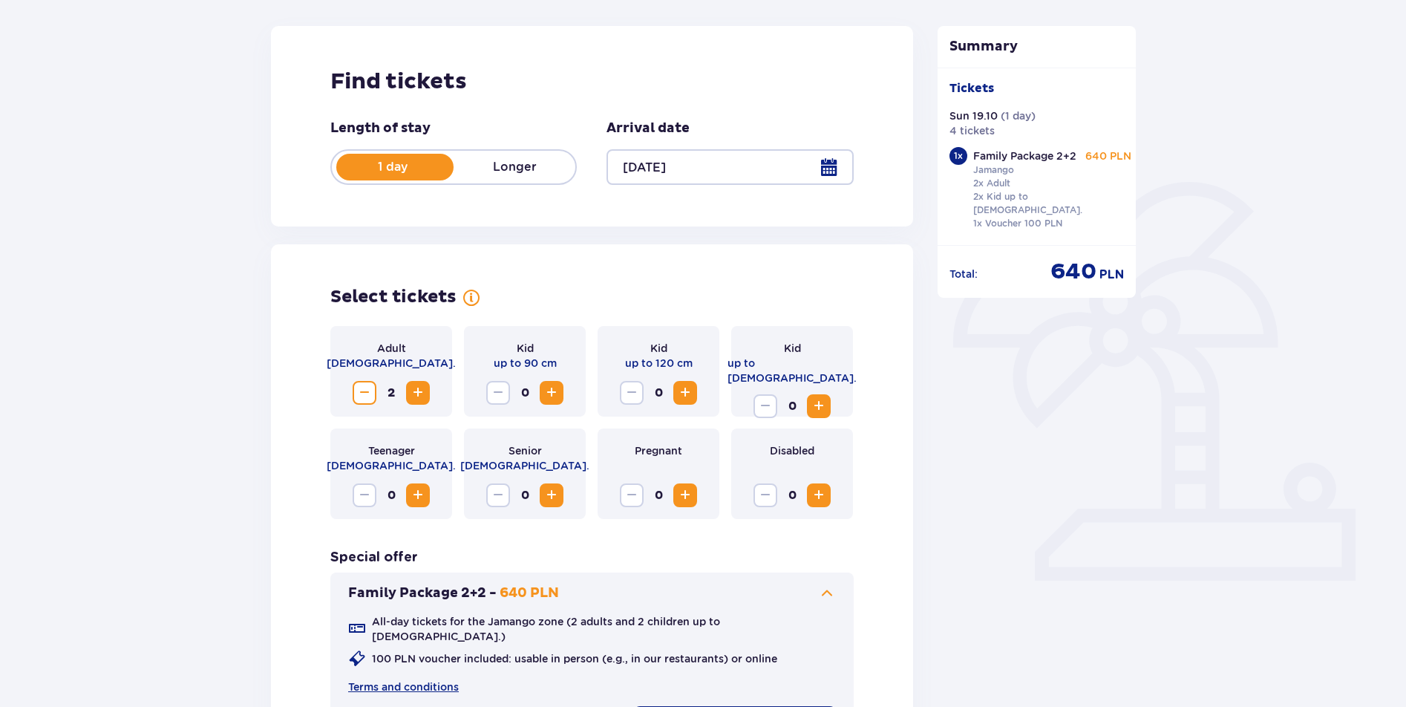
click at [549, 395] on span "Increase" at bounding box center [552, 393] width 18 height 18
click at [494, 394] on span "Decrease" at bounding box center [498, 393] width 18 height 18
click at [694, 394] on span "Increase" at bounding box center [686, 393] width 18 height 18
drag, startPoint x: 547, startPoint y: 397, endPoint x: 576, endPoint y: 393, distance: 28.6
click at [547, 397] on span "Increase" at bounding box center [552, 393] width 18 height 18
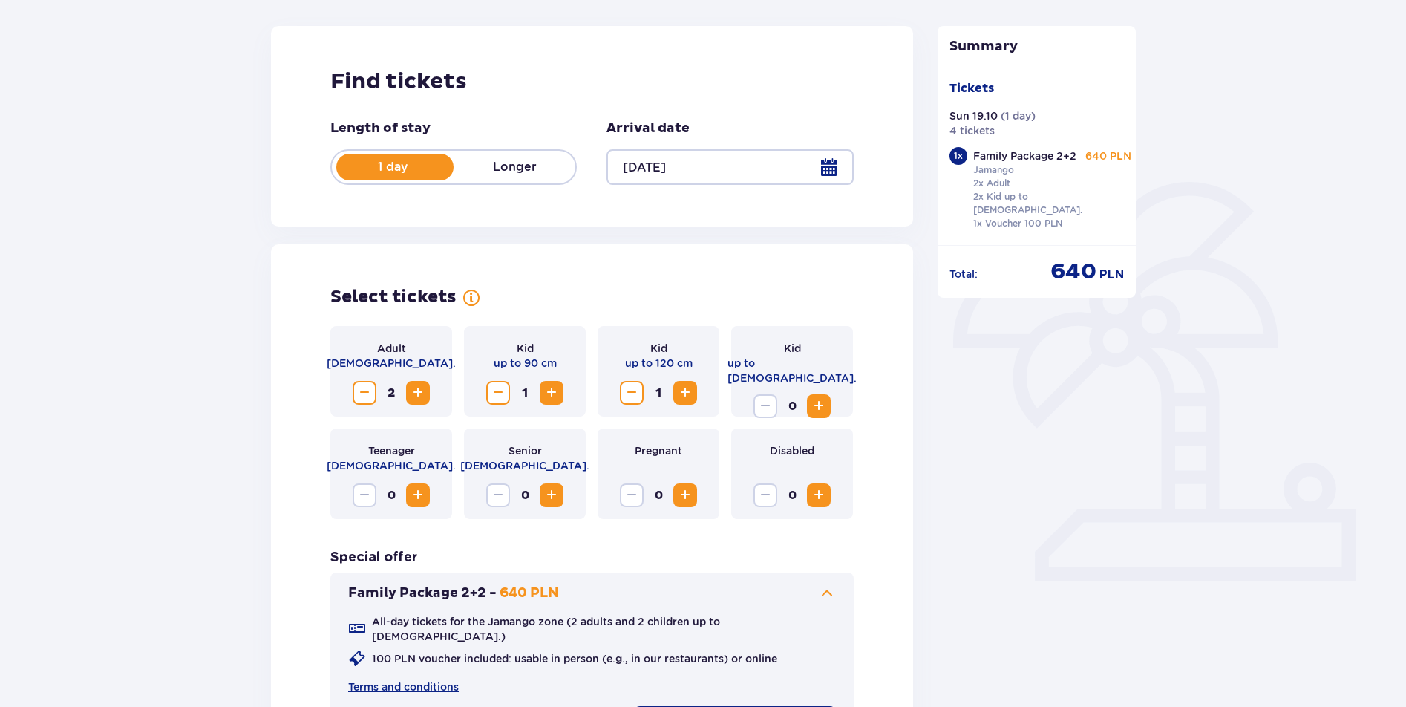
click at [817, 397] on span "Increase" at bounding box center [819, 406] width 18 height 18
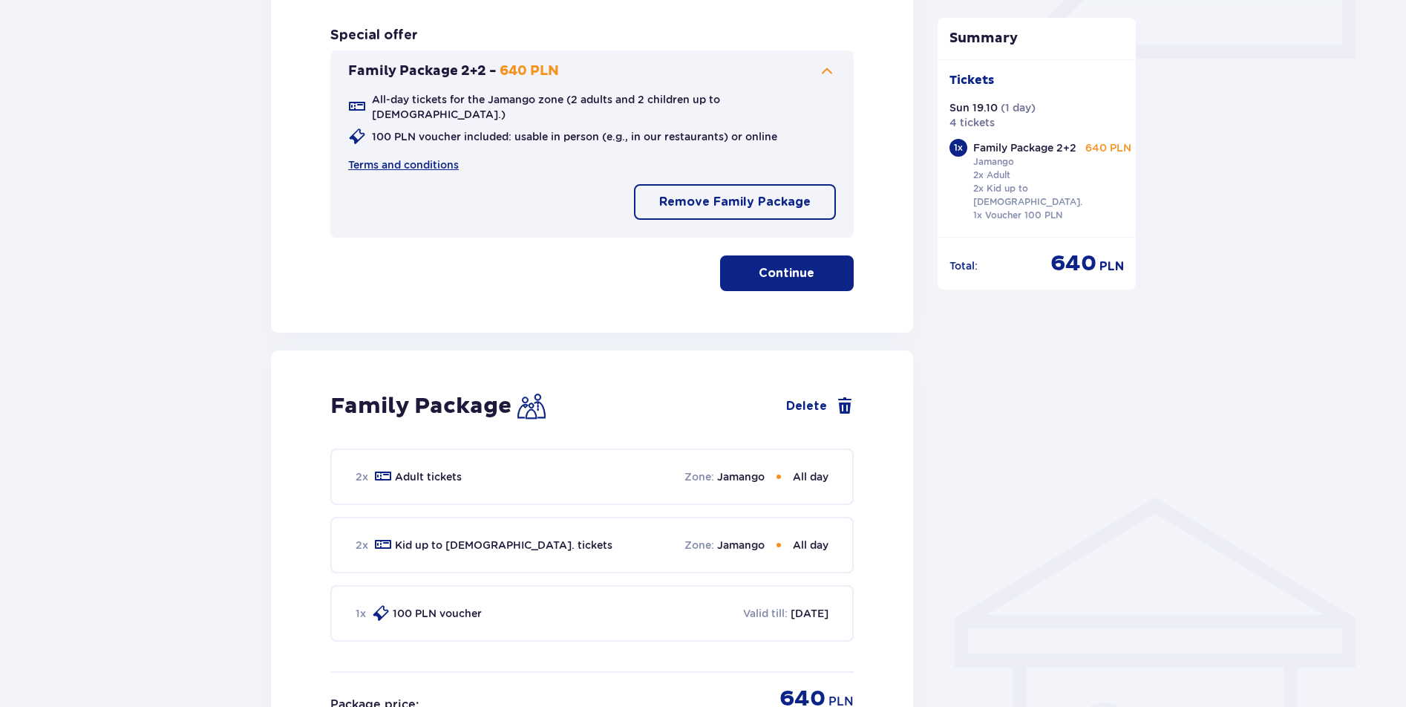
scroll to position [970, 0]
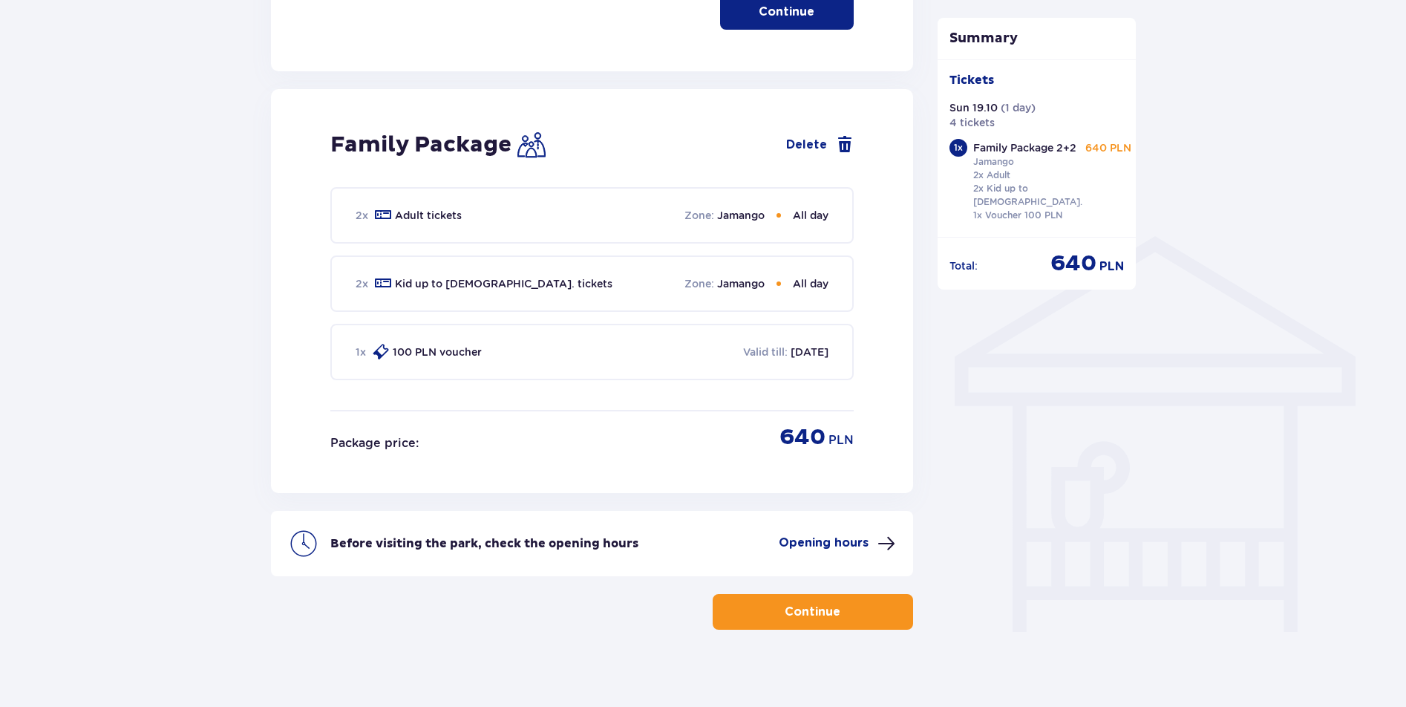
click at [480, 445] on div "Family Package Delete 2 x Adult tickets Zone : Jamango All day 2 x Kid up to [D…" at bounding box center [592, 291] width 642 height 404
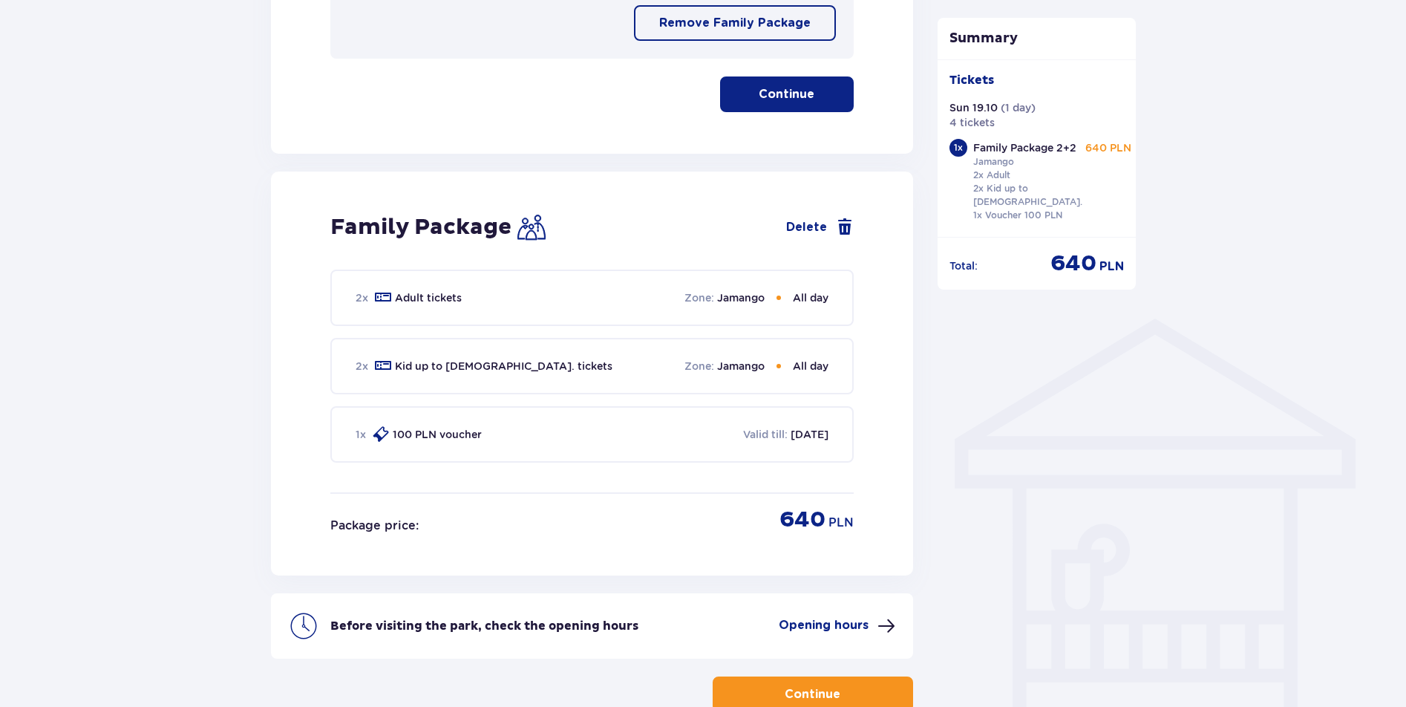
scroll to position [615, 0]
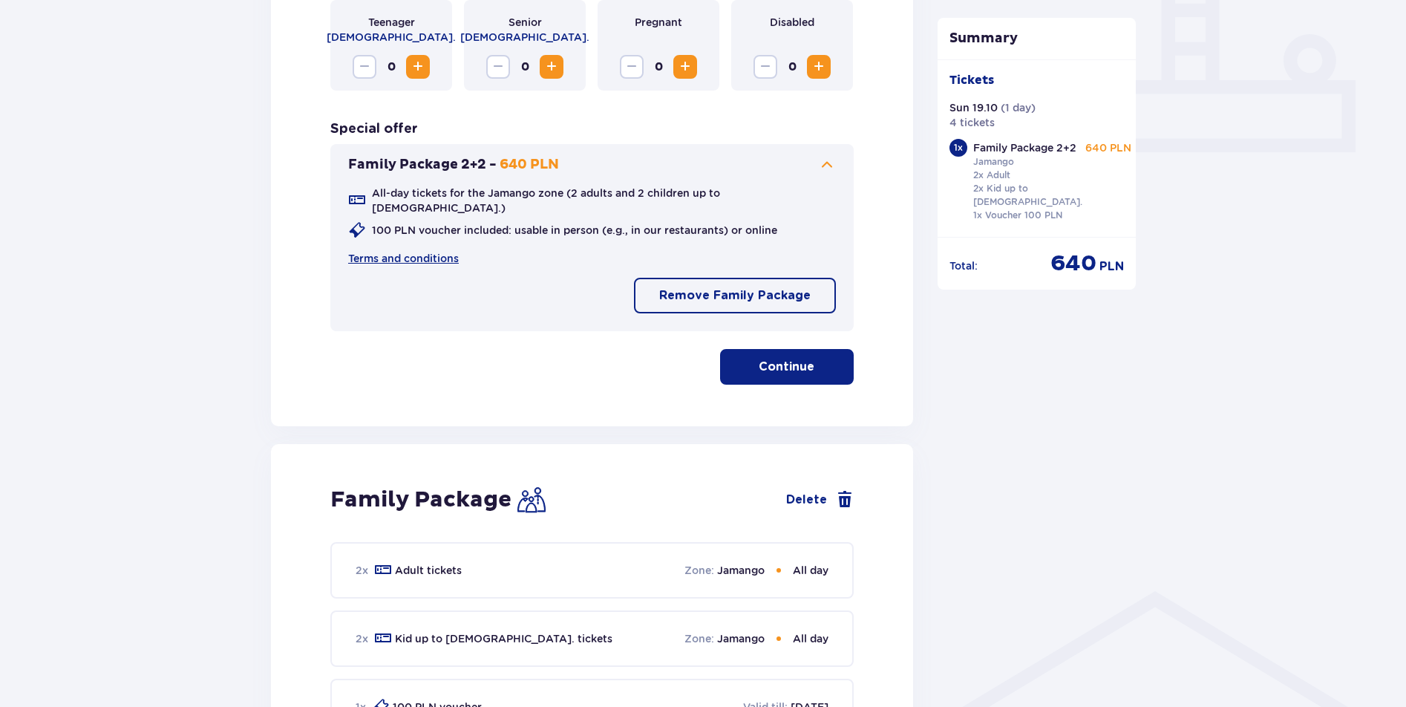
click at [712, 287] on p "Remove Family Package" at bounding box center [734, 295] width 151 height 16
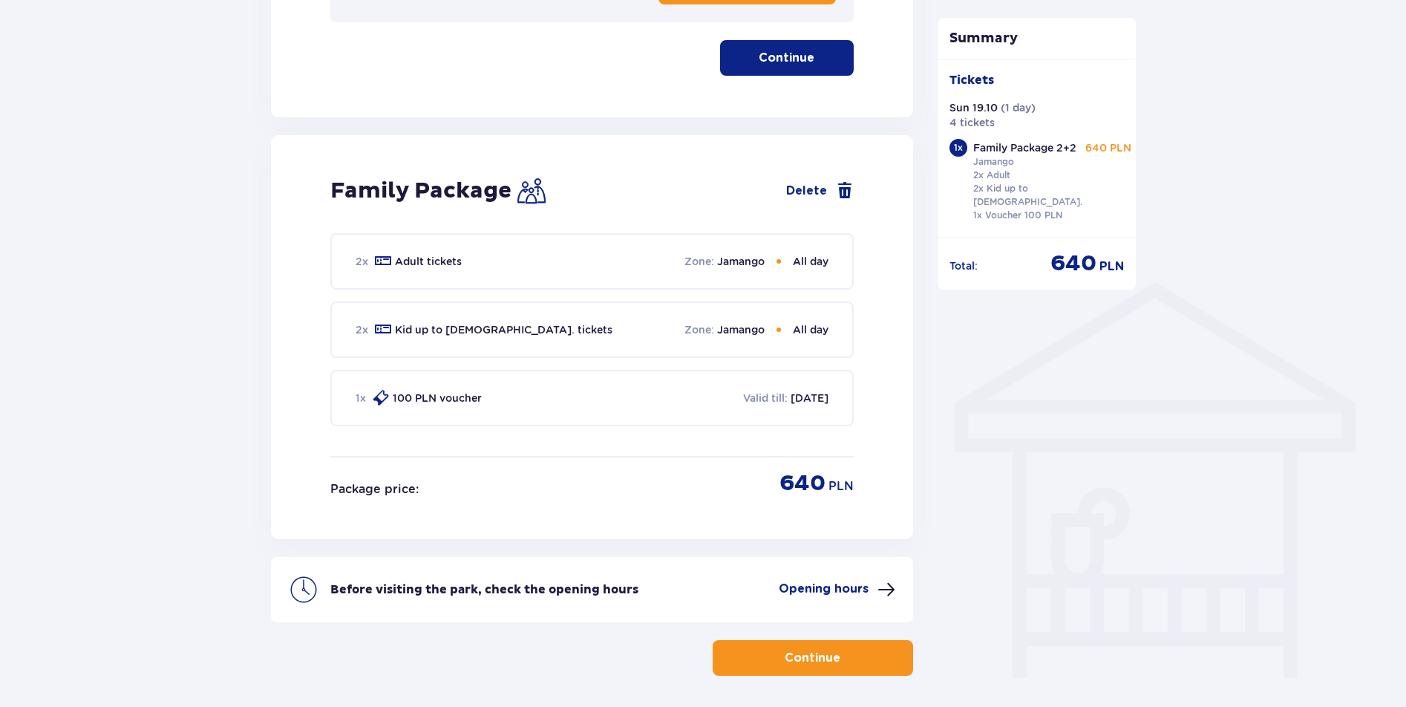
scroll to position [970, 0]
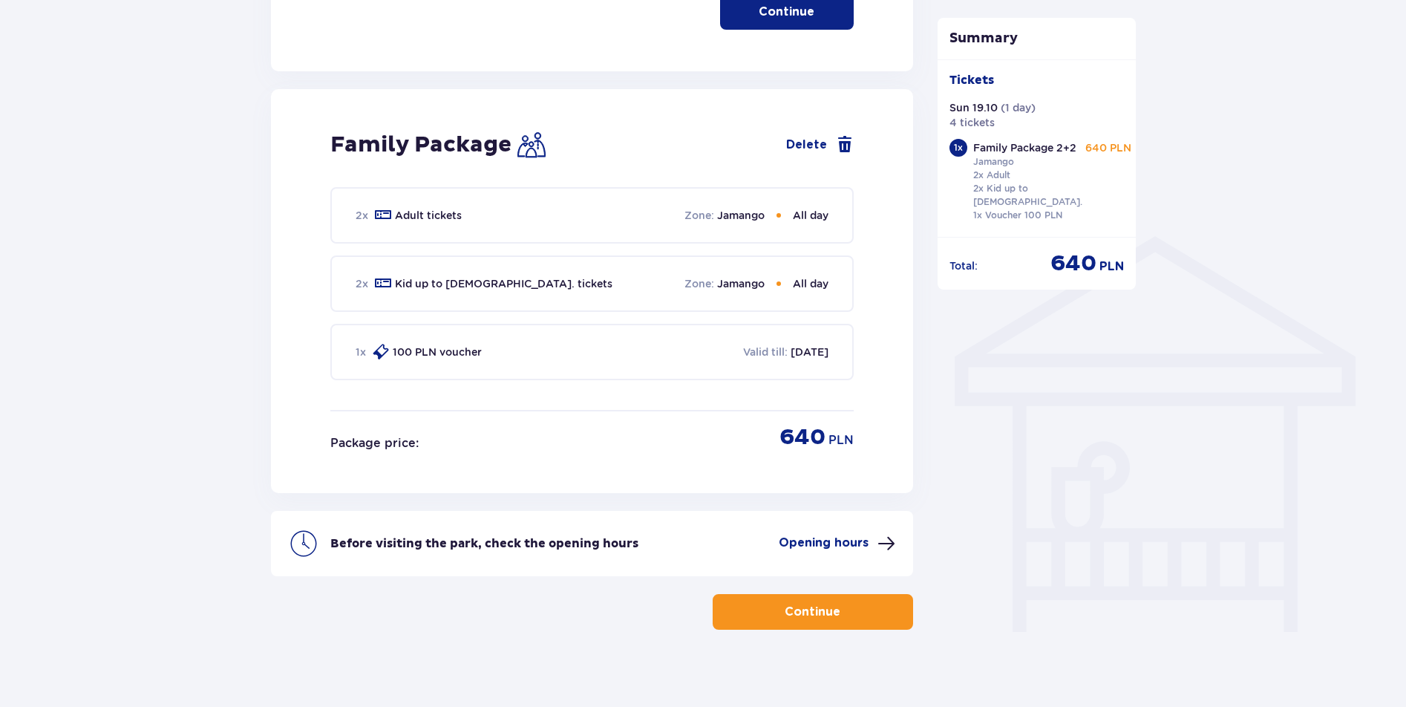
click at [826, 535] on p "Opening hours" at bounding box center [824, 543] width 90 height 16
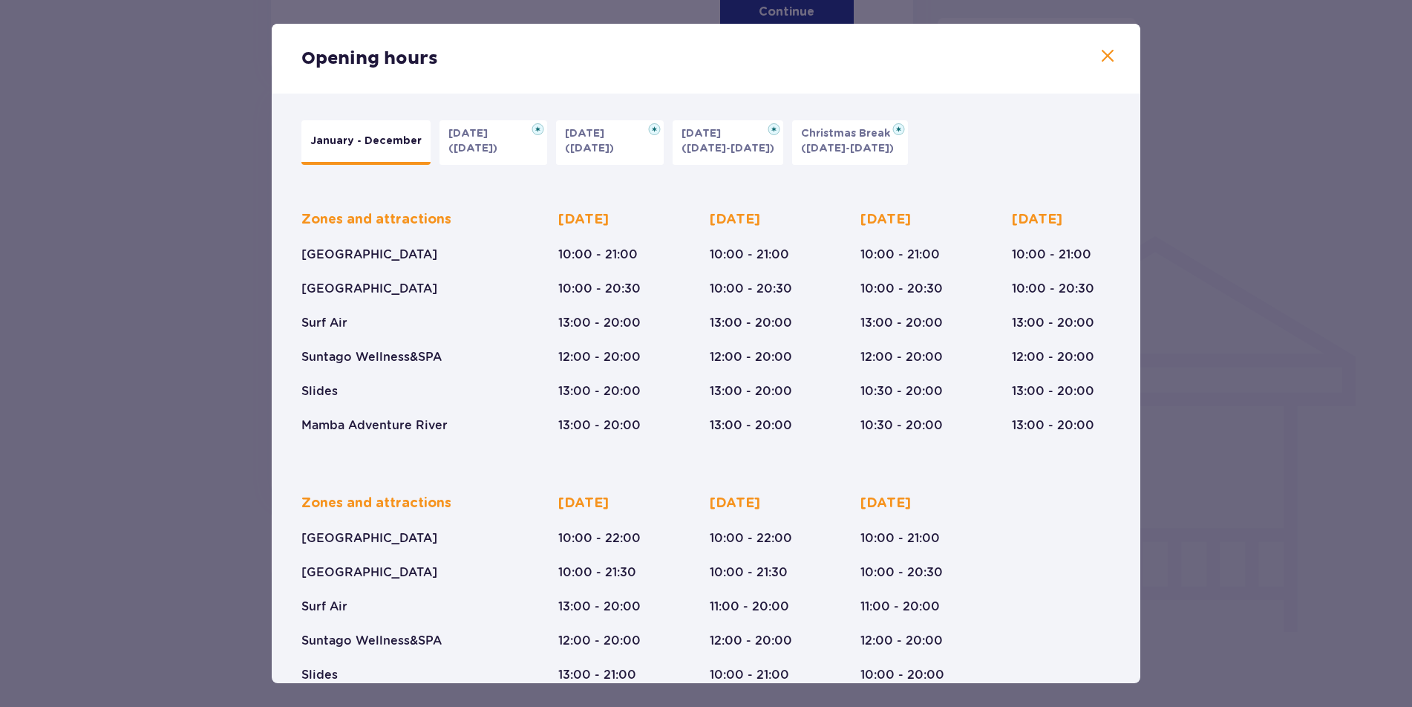
click at [1099, 59] on span at bounding box center [1108, 57] width 18 height 18
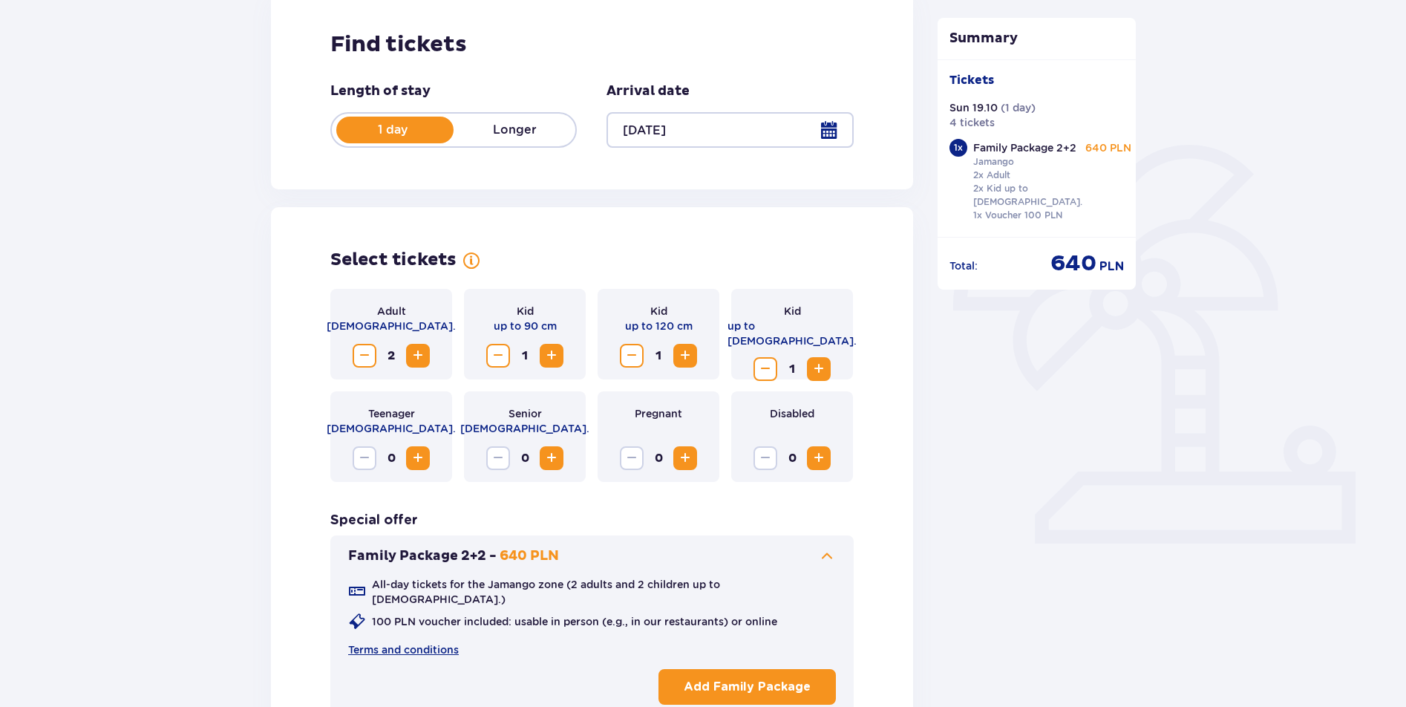
scroll to position [306, 0]
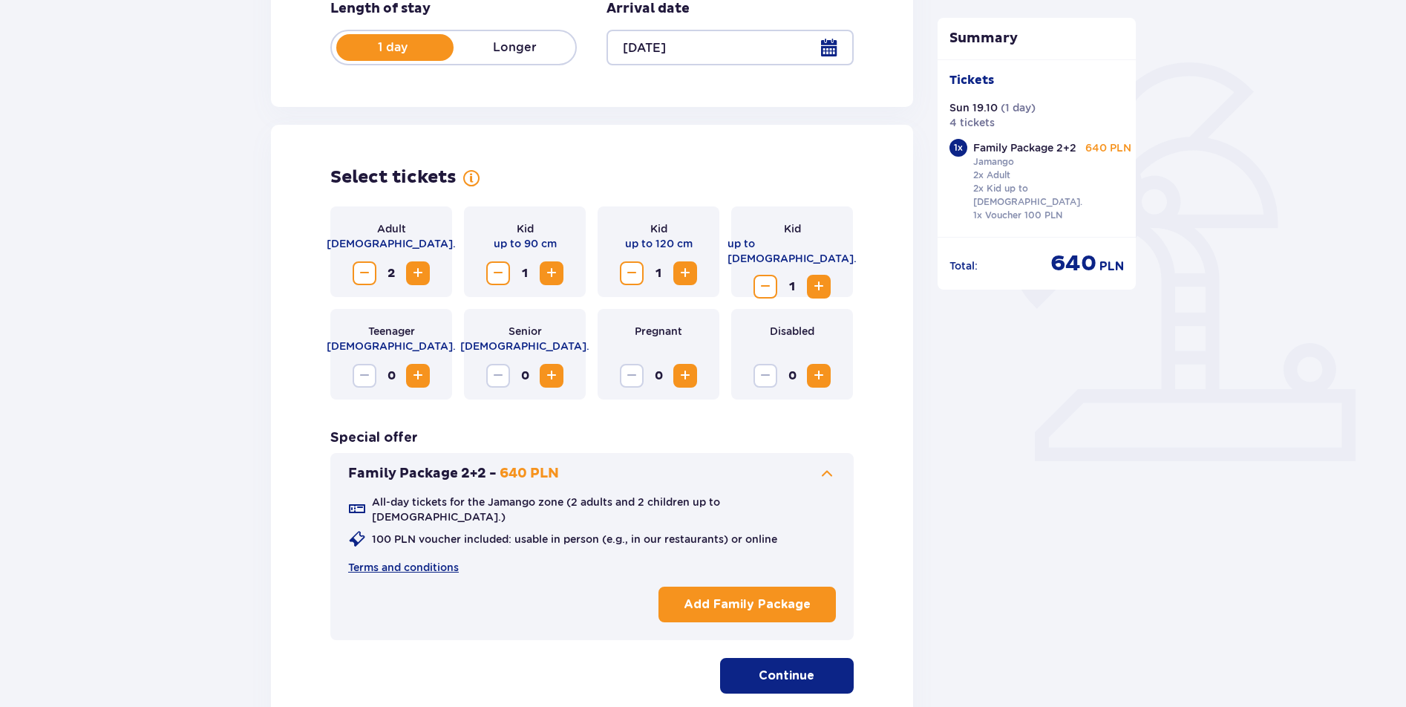
click at [761, 675] on button "Continue" at bounding box center [787, 676] width 134 height 36
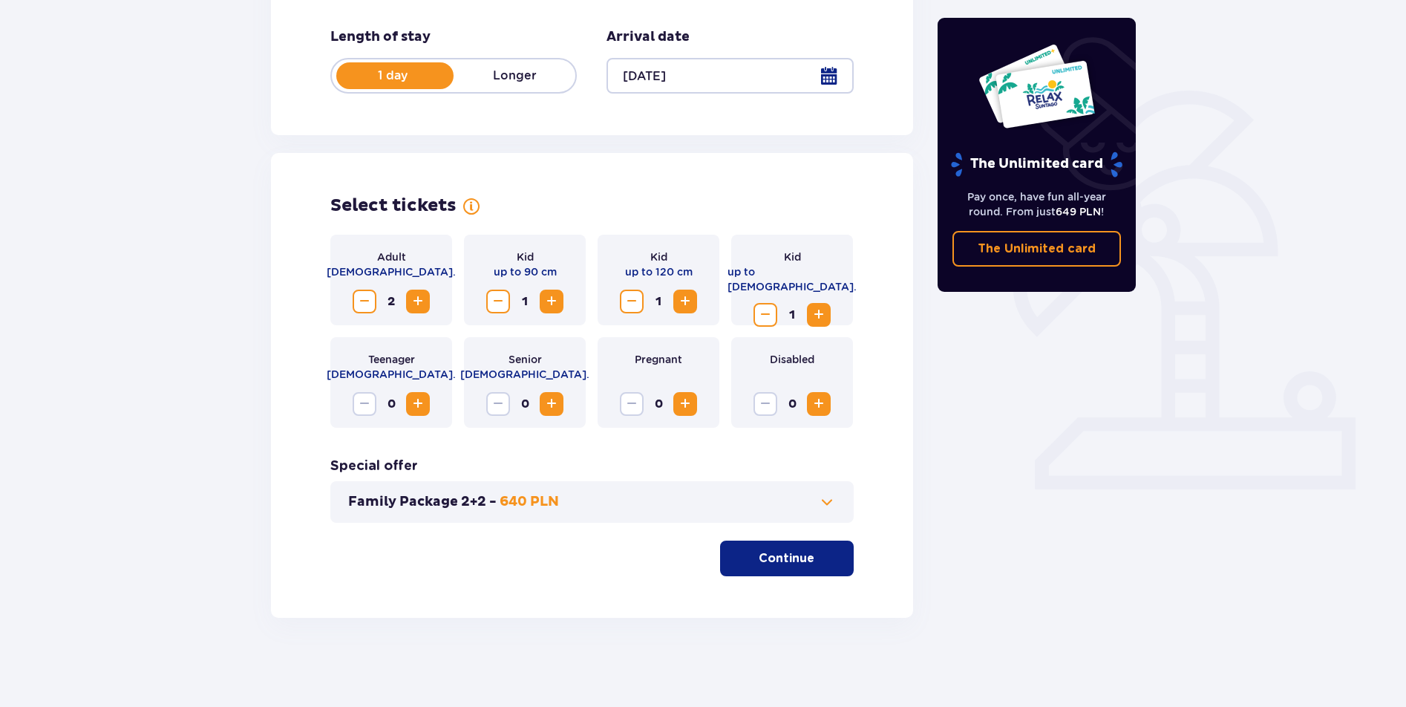
scroll to position [278, 0]
click at [670, 499] on button "Family Package 2+2 - 640 PLN" at bounding box center [592, 502] width 488 height 18
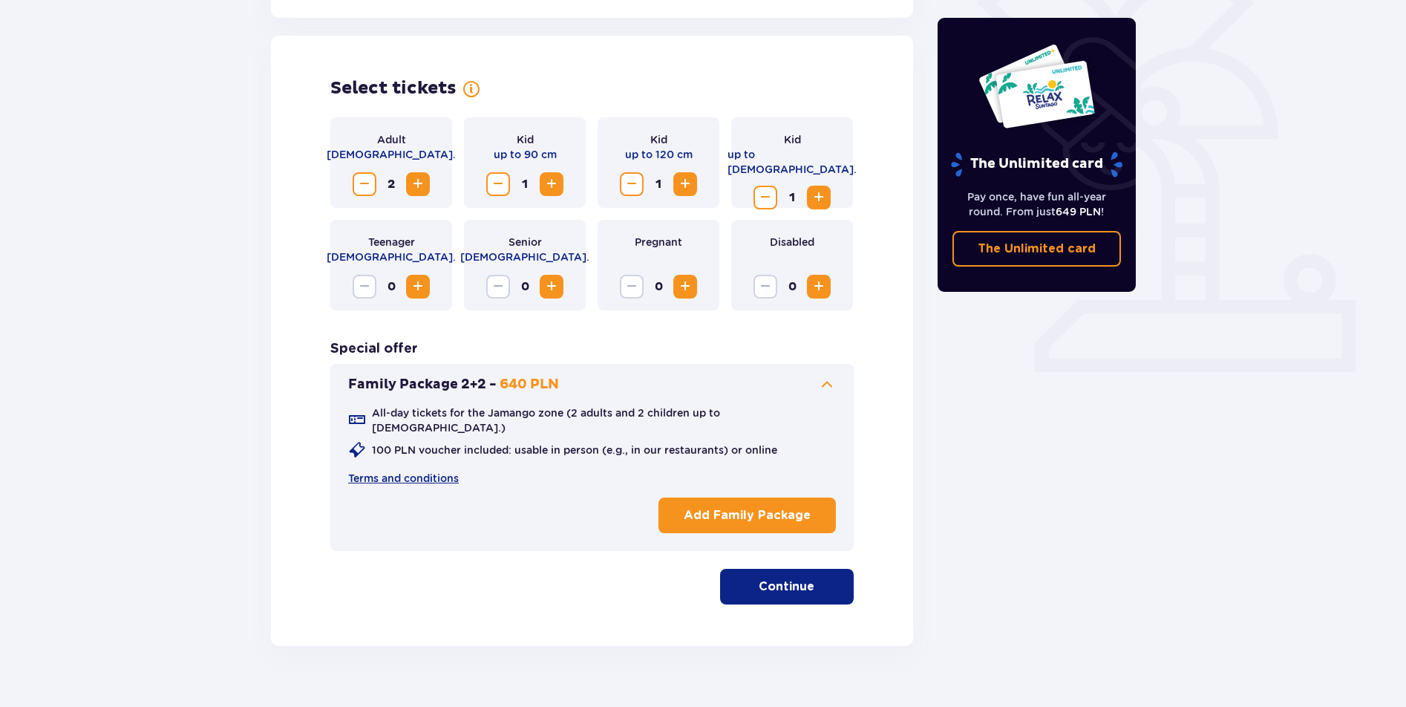
scroll to position [411, 0]
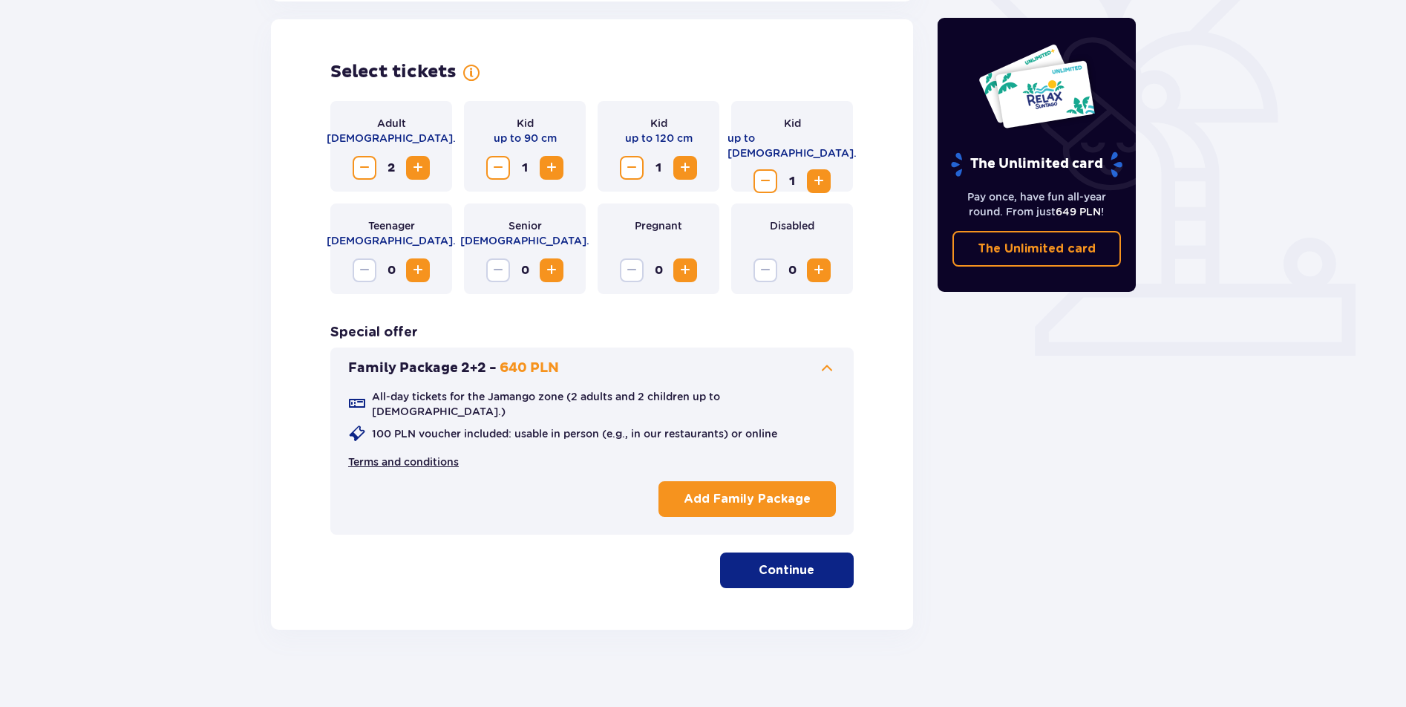
click at [426, 454] on link "Terms and conditions" at bounding box center [403, 461] width 111 height 15
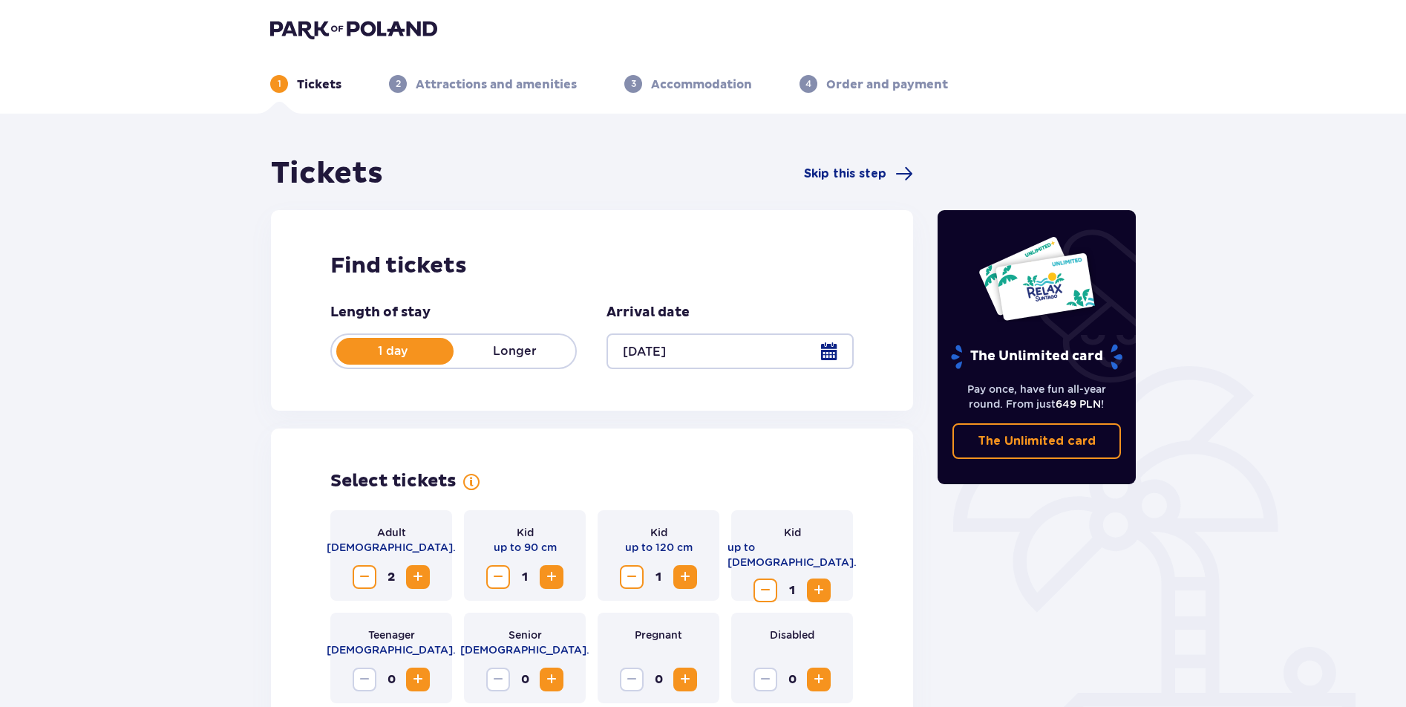
scroll to position [0, 0]
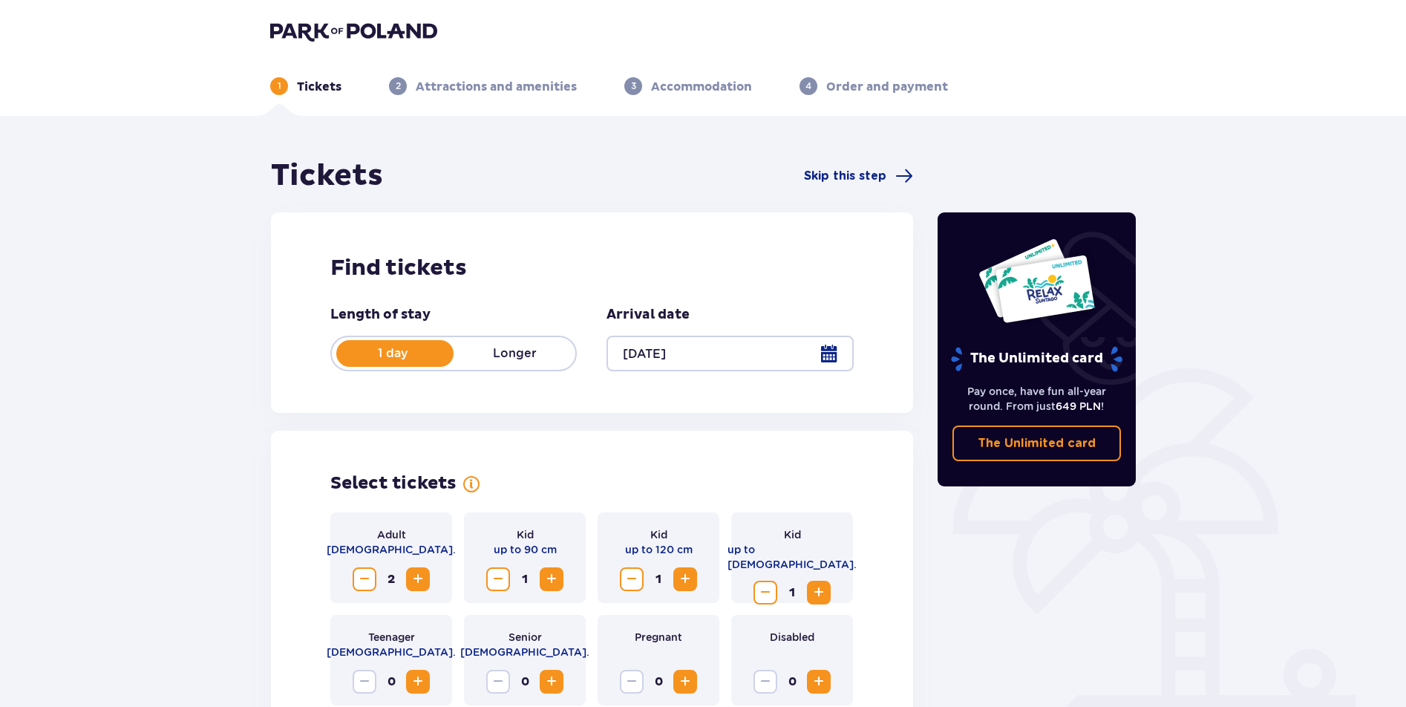
click at [691, 347] on div at bounding box center [730, 354] width 247 height 36
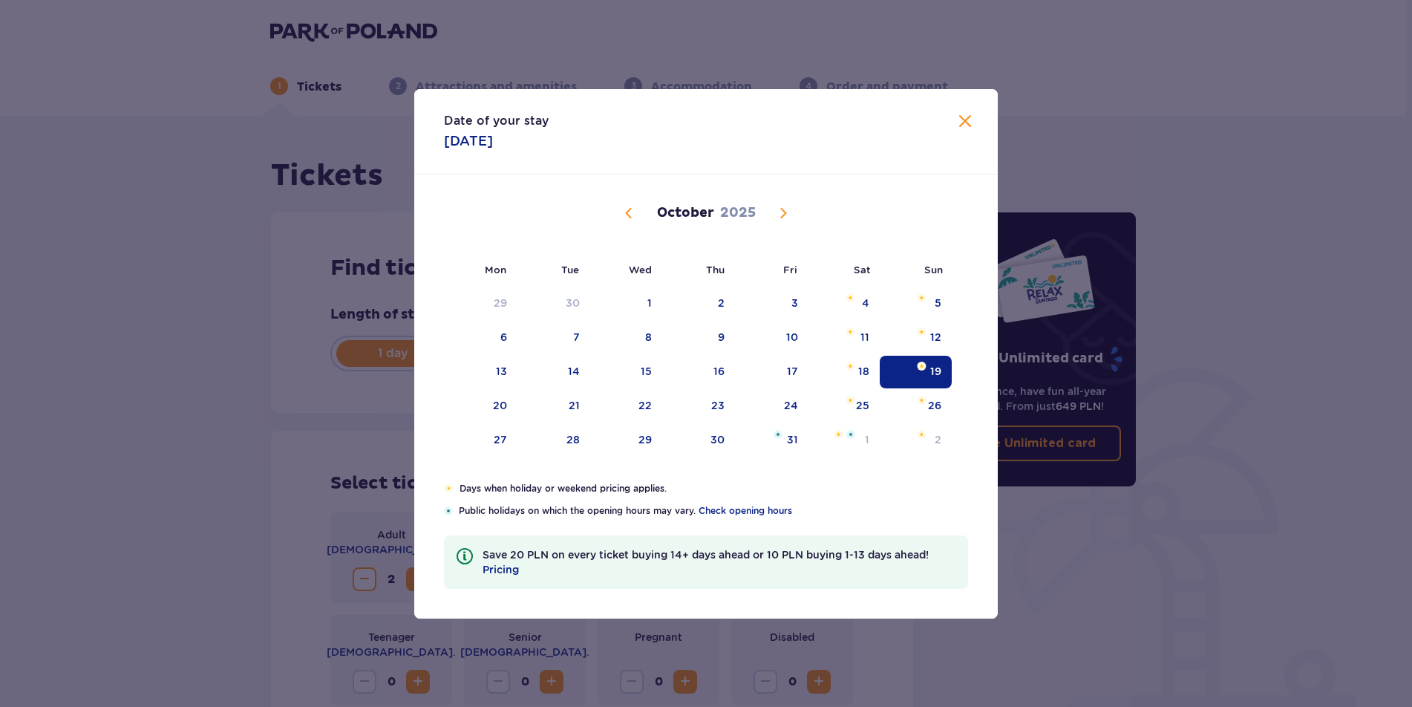
click at [108, 359] on div "Date of your stay [DATE] Mon Tue Wed Thu Fri Sat Sun [DATE] 1 2 3 4 5 6 7 8 9 1…" at bounding box center [706, 353] width 1412 height 707
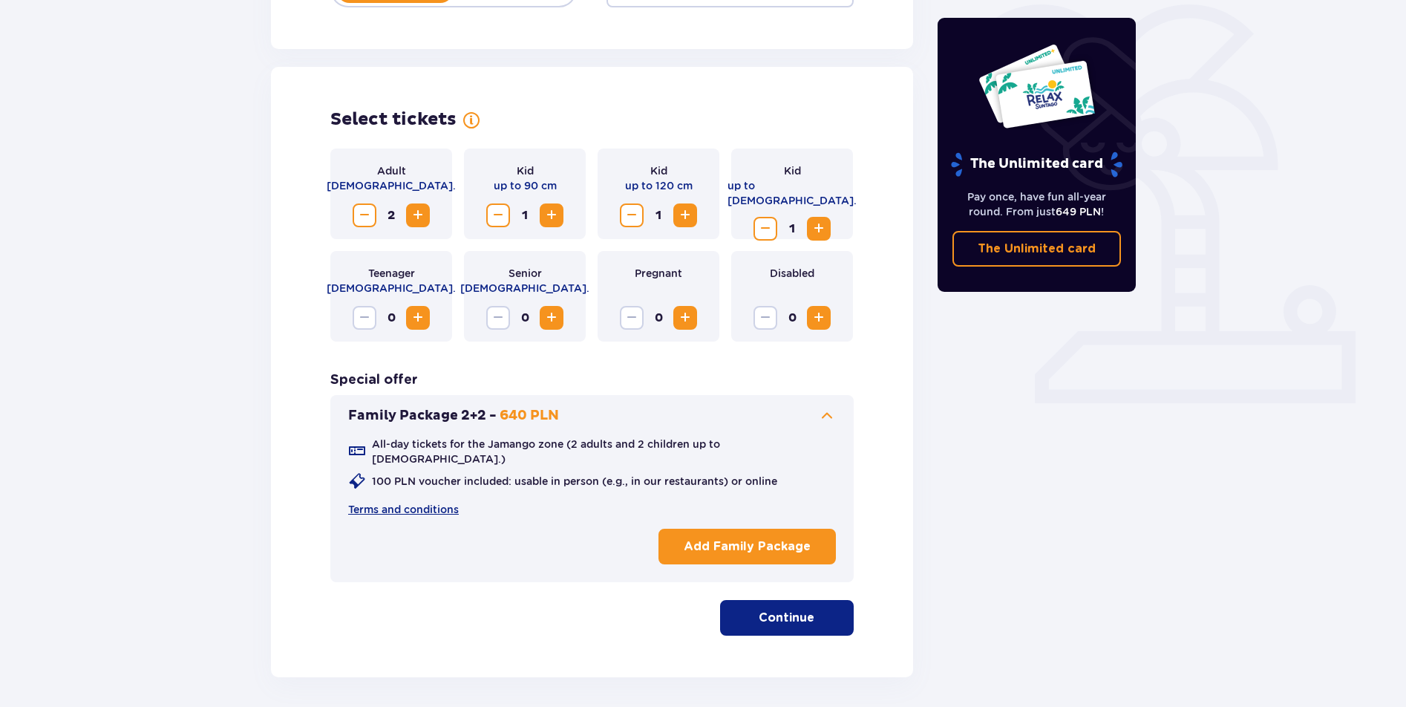
scroll to position [411, 0]
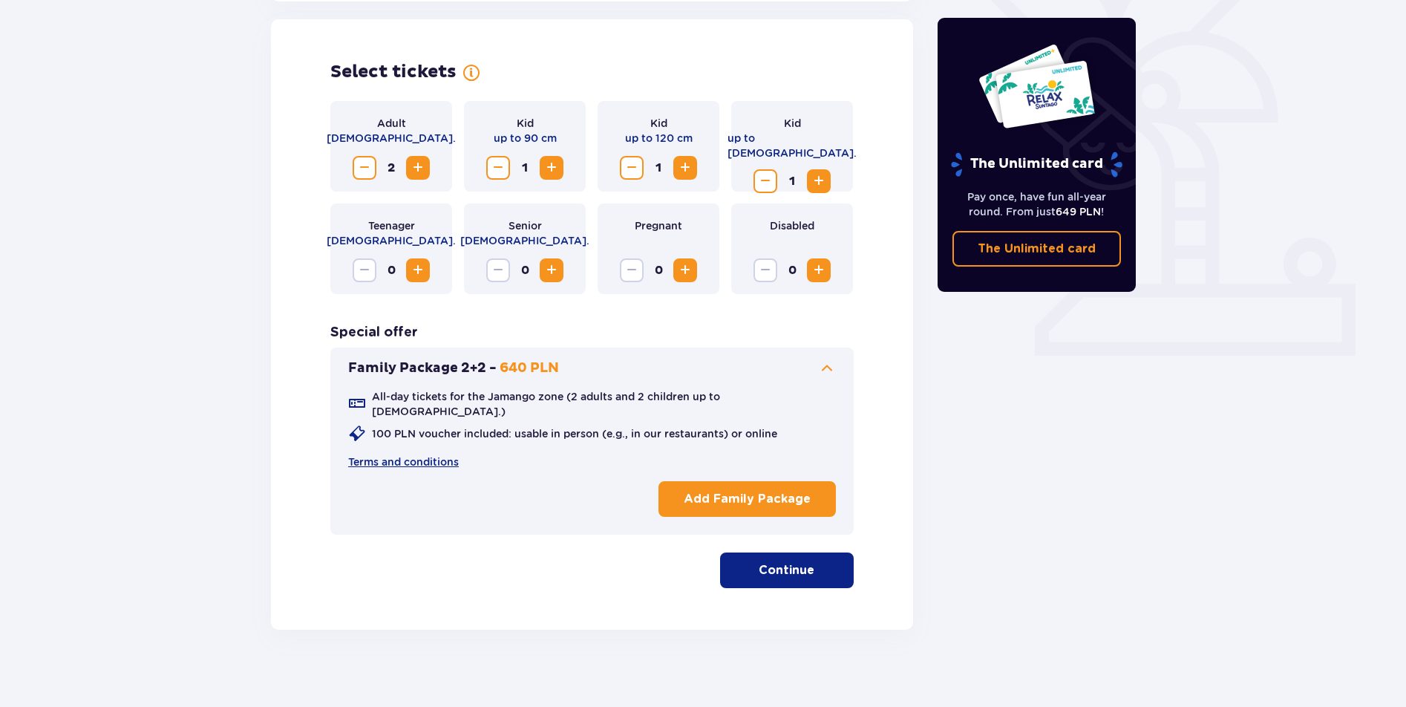
click at [832, 368] on span at bounding box center [827, 368] width 18 height 18
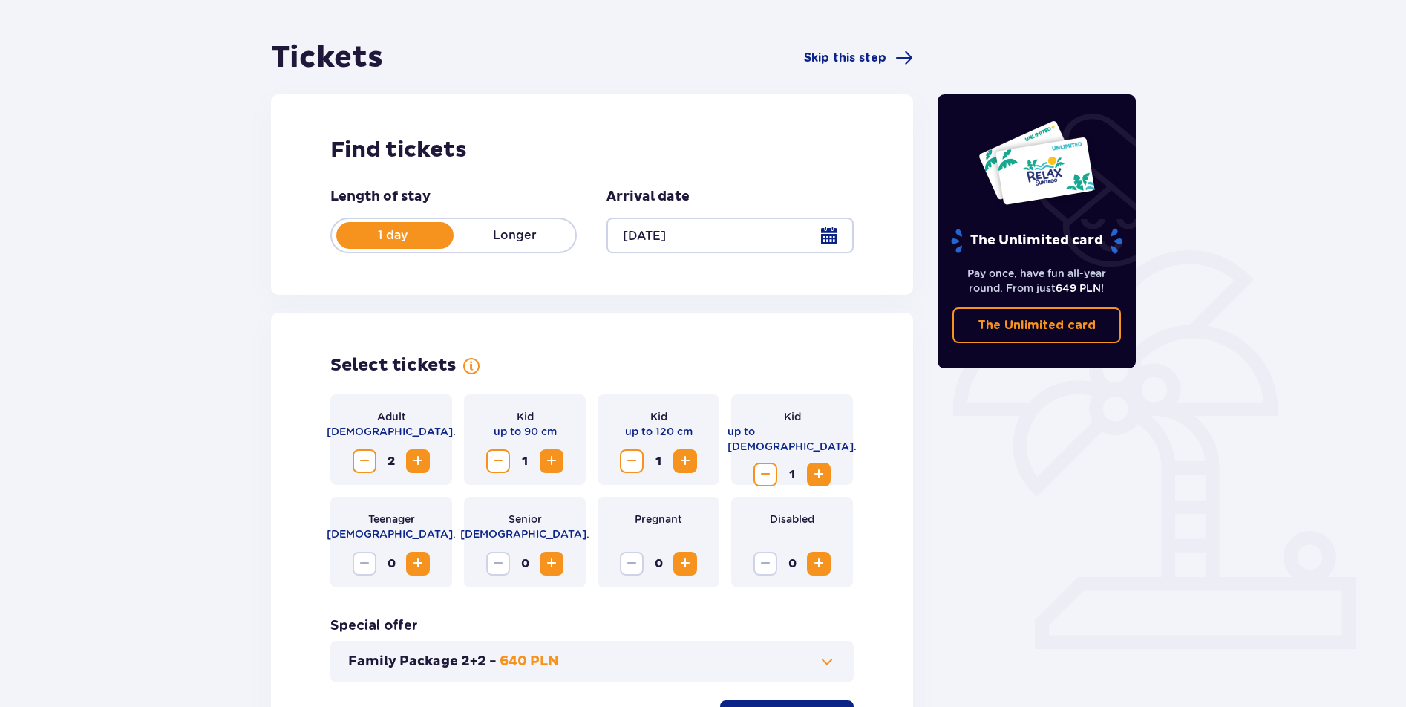
scroll to position [0, 0]
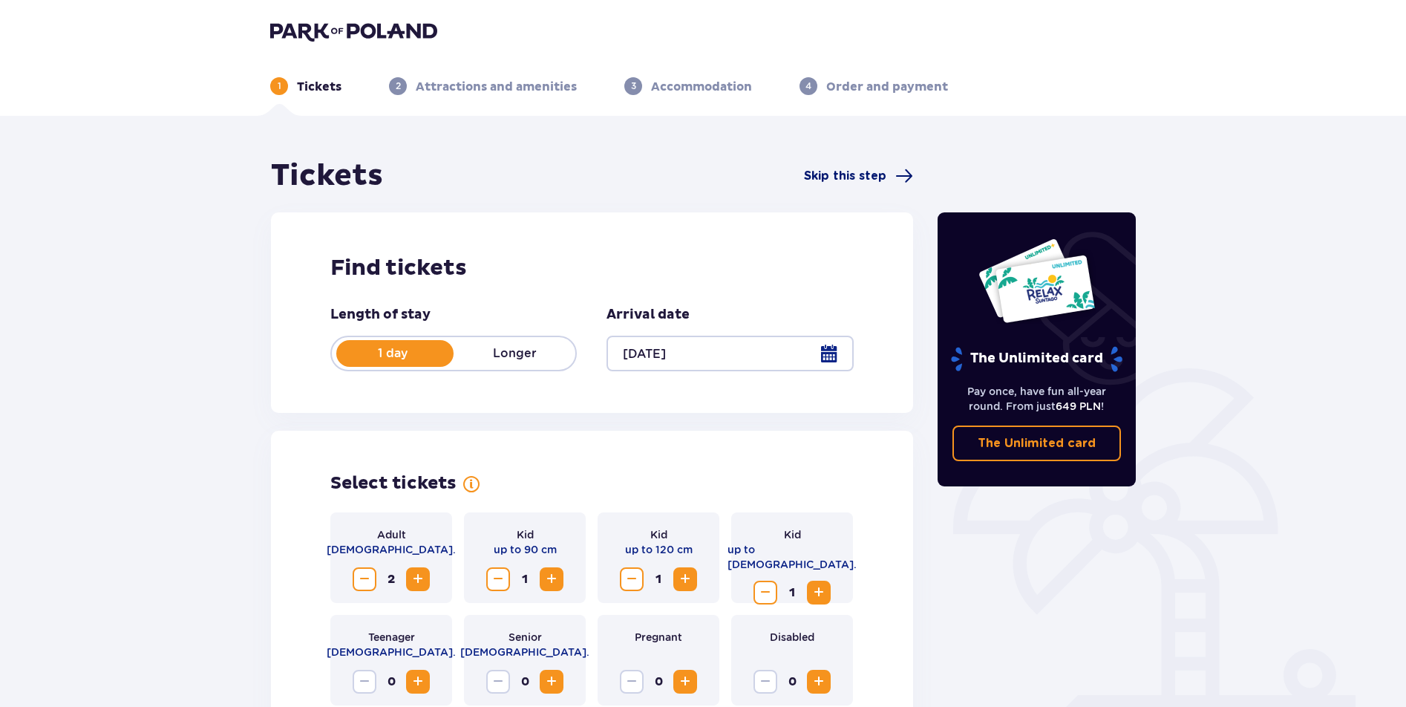
click at [873, 173] on span "Skip this step" at bounding box center [845, 176] width 82 height 16
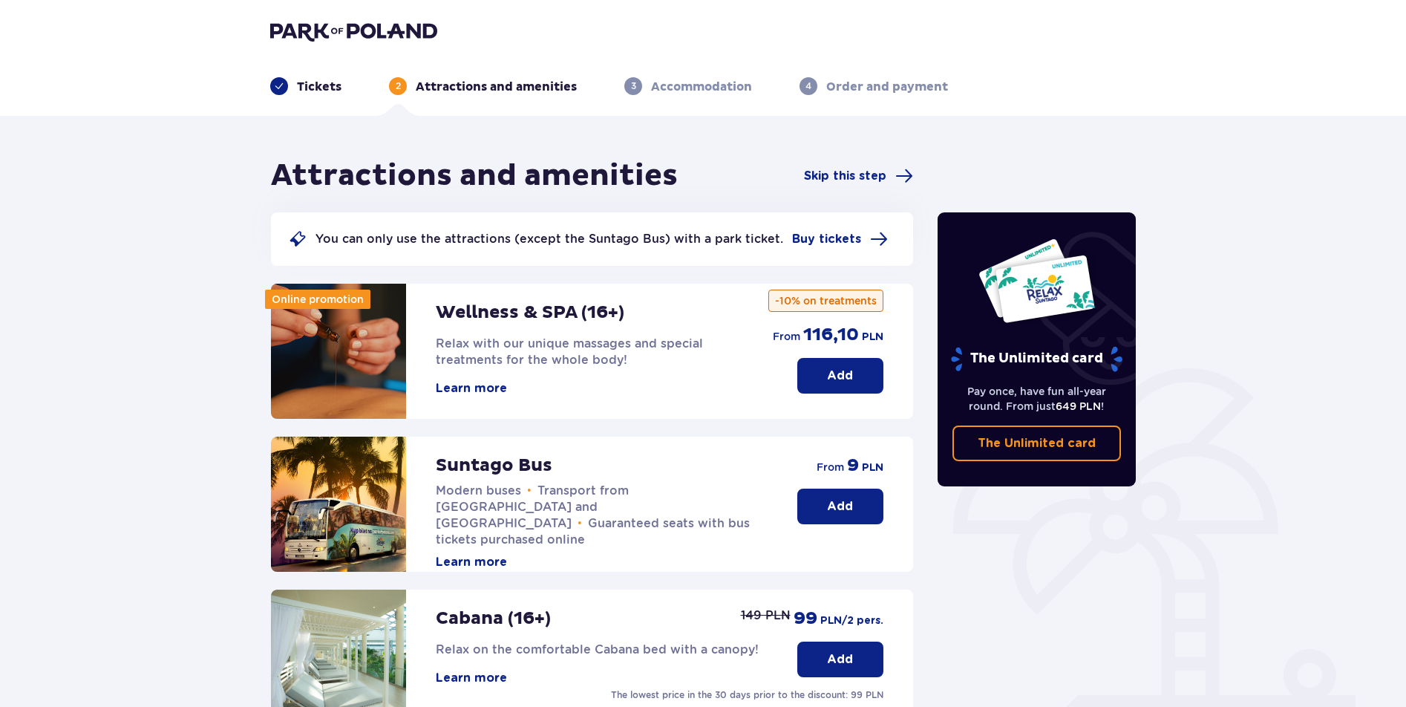
click at [835, 507] on p "Add" at bounding box center [840, 506] width 26 height 16
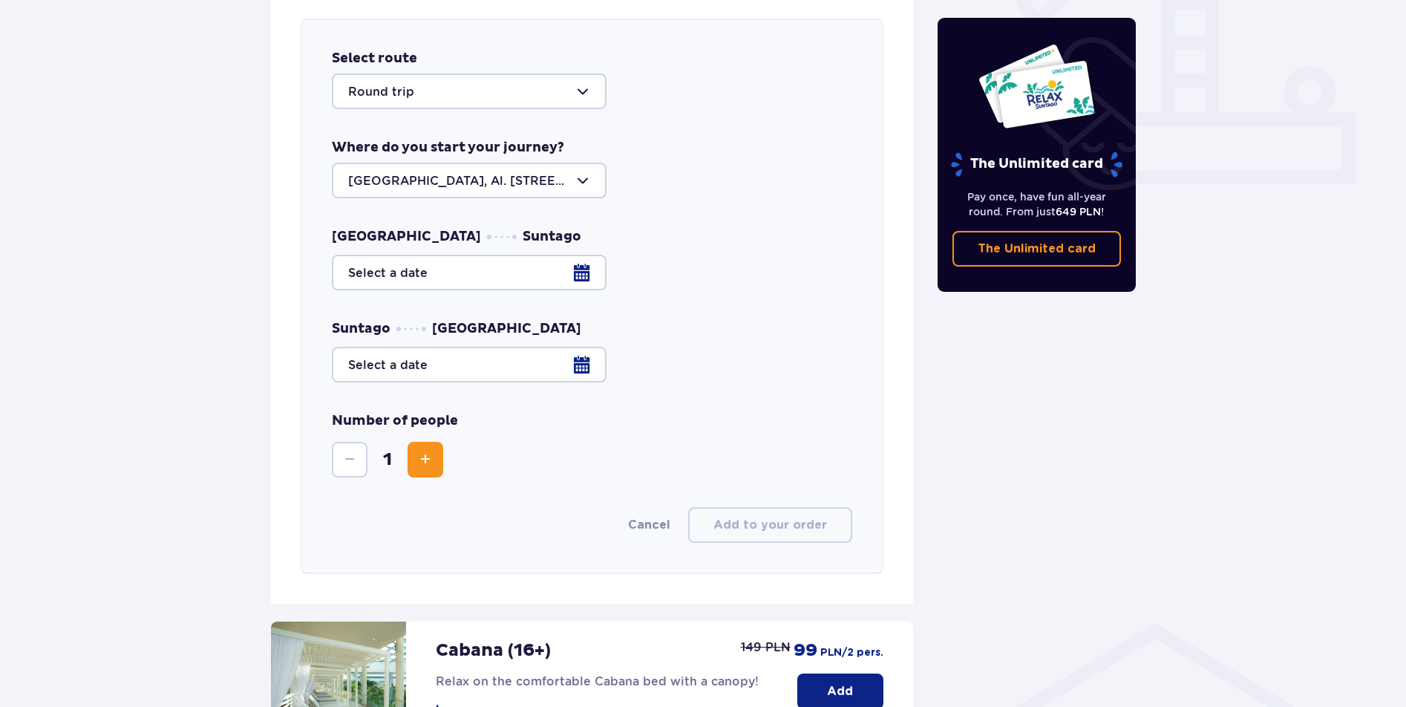
scroll to position [584, 0]
click at [561, 91] on div at bounding box center [469, 91] width 275 height 36
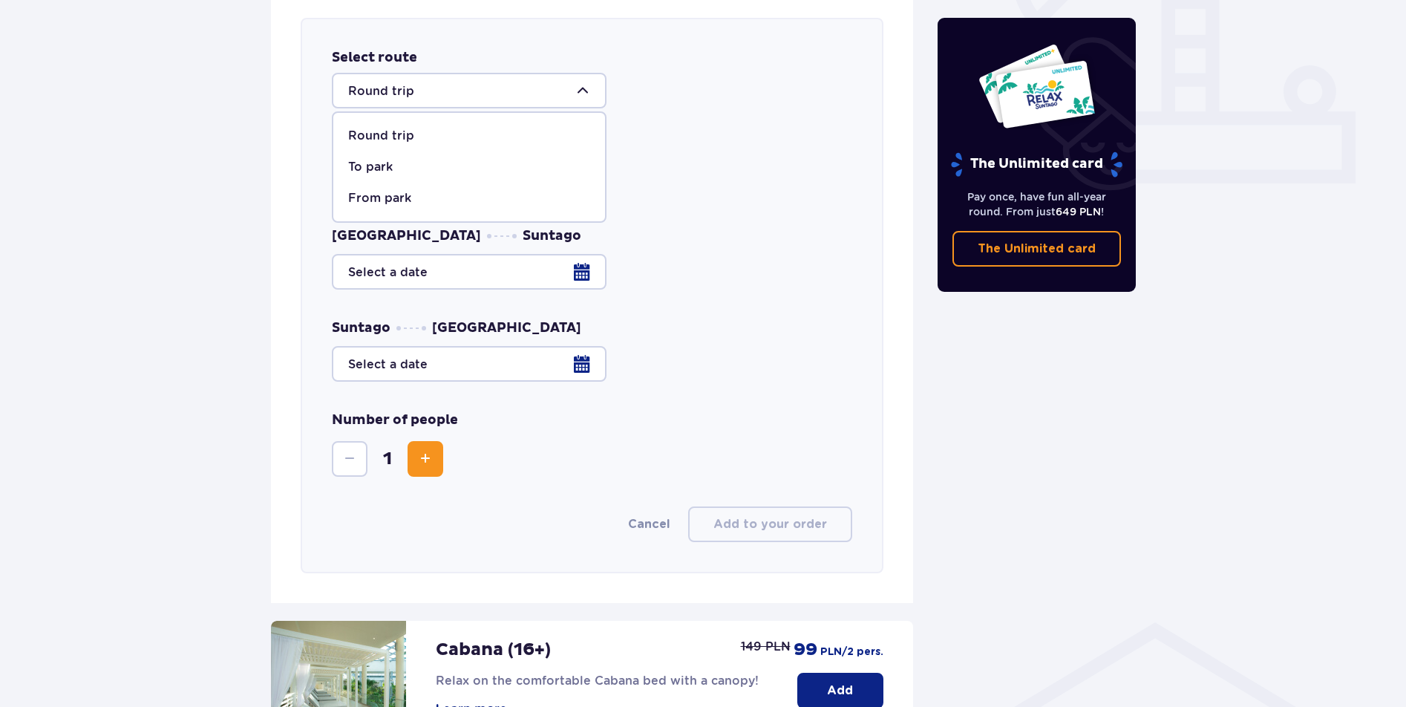
click at [561, 91] on div at bounding box center [469, 91] width 275 height 36
click at [563, 183] on div at bounding box center [469, 180] width 275 height 36
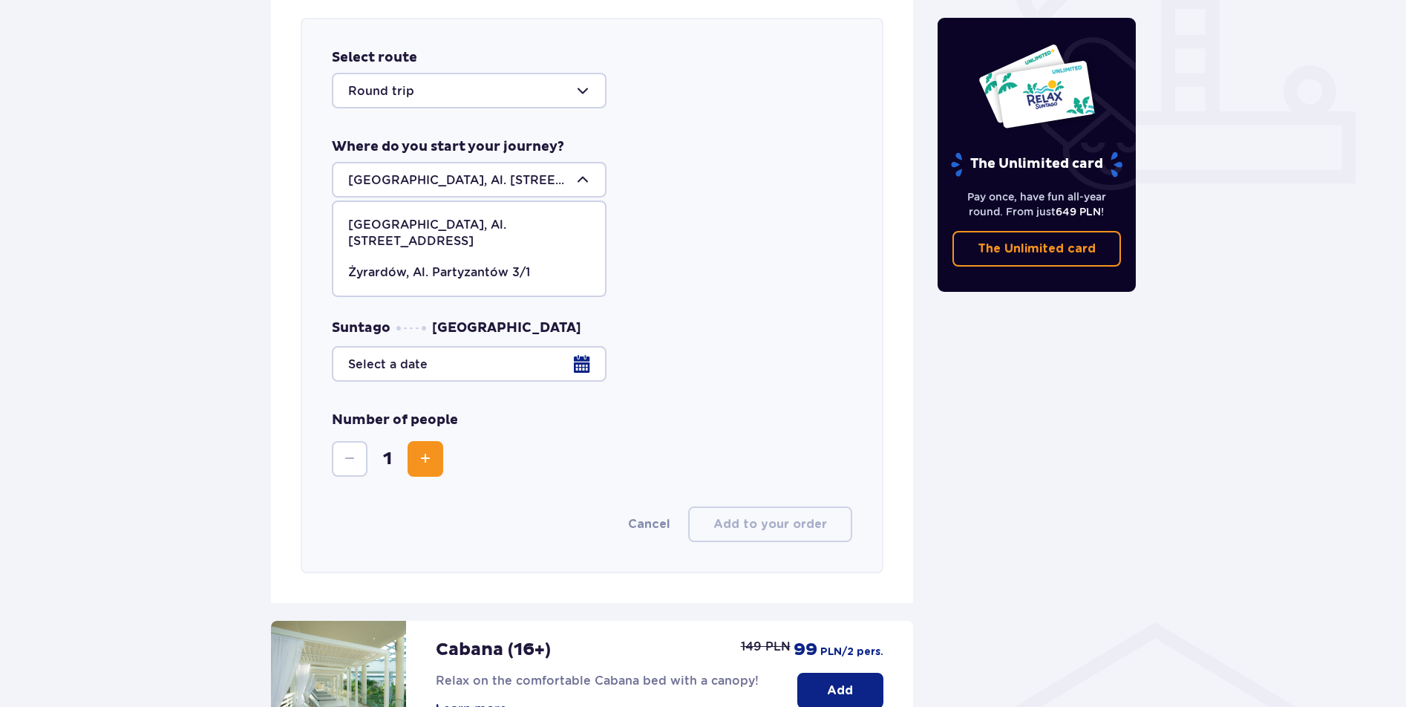
click at [739, 458] on div "Number of people 1" at bounding box center [592, 443] width 521 height 65
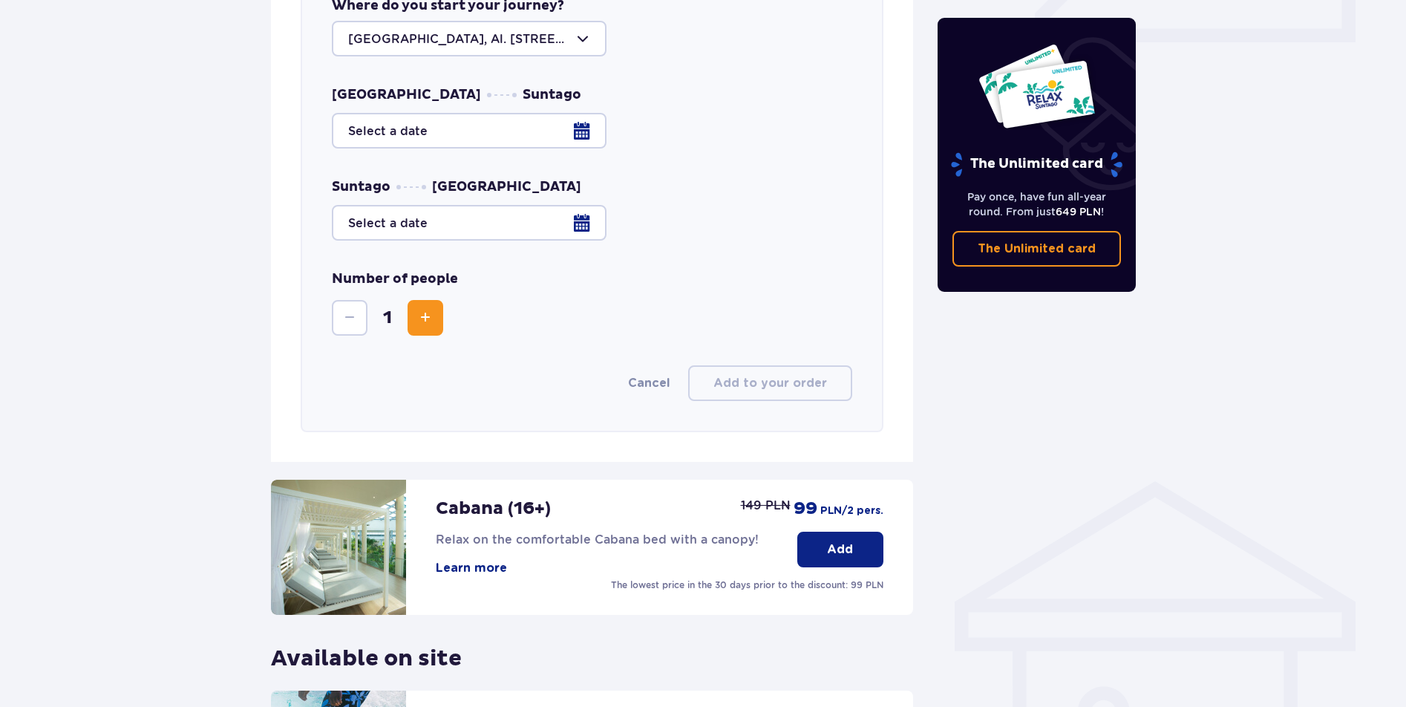
scroll to position [541, 0]
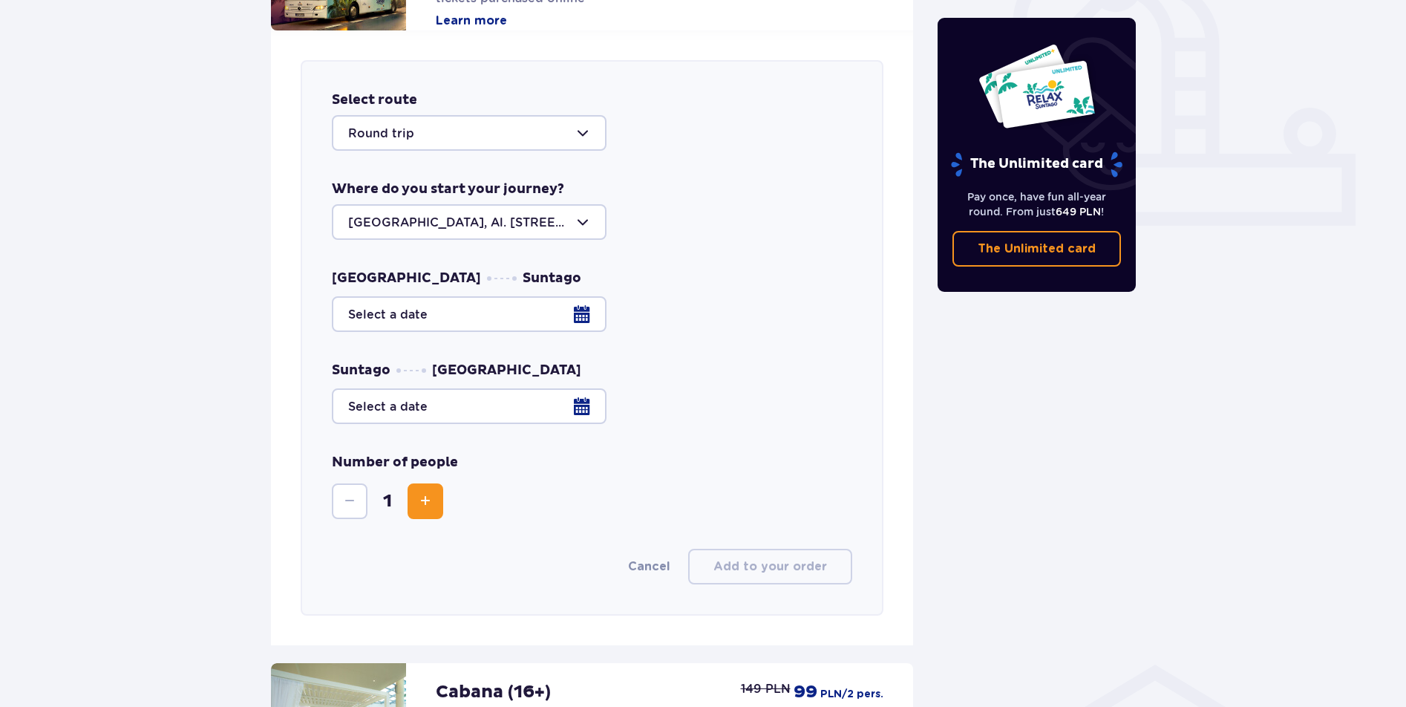
click at [400, 226] on div at bounding box center [469, 222] width 275 height 36
drag, startPoint x: 347, startPoint y: 296, endPoint x: 553, endPoint y: 303, distance: 206.6
click at [553, 303] on span "Żyrardów, Al. Partyzantów 3/1" at bounding box center [469, 314] width 272 height 31
type input "Żyrardów, Al. Partyzantów 3/1"
click at [471, 318] on div at bounding box center [592, 314] width 521 height 36
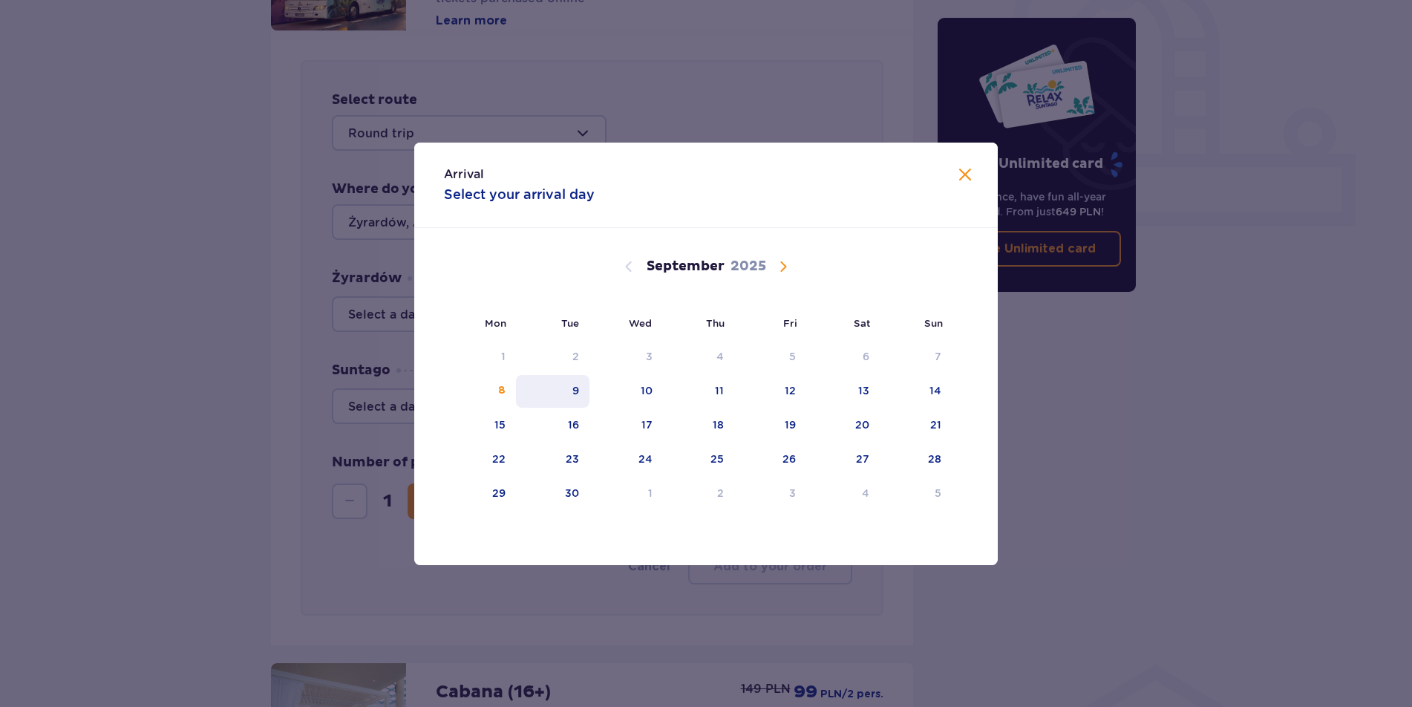
click at [520, 387] on div "9" at bounding box center [553, 391] width 74 height 33
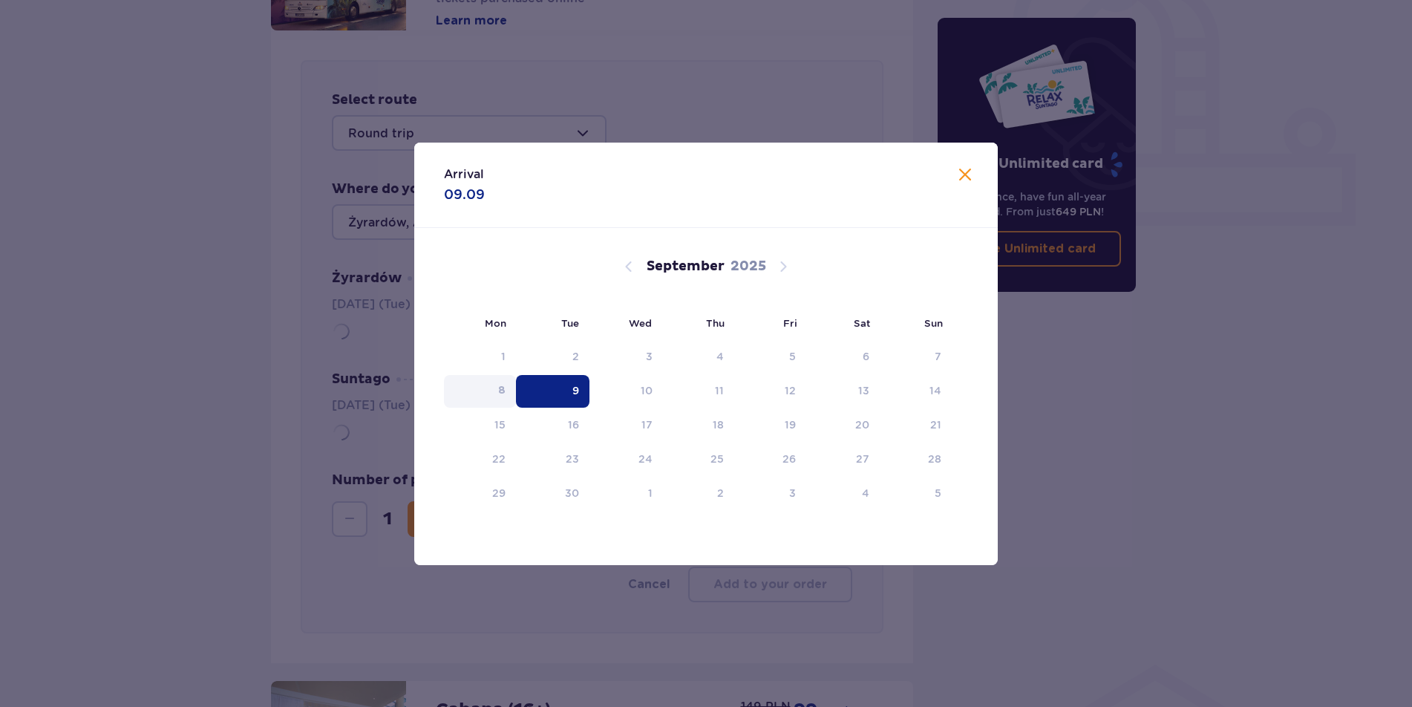
click at [512, 390] on div "8" at bounding box center [480, 391] width 72 height 33
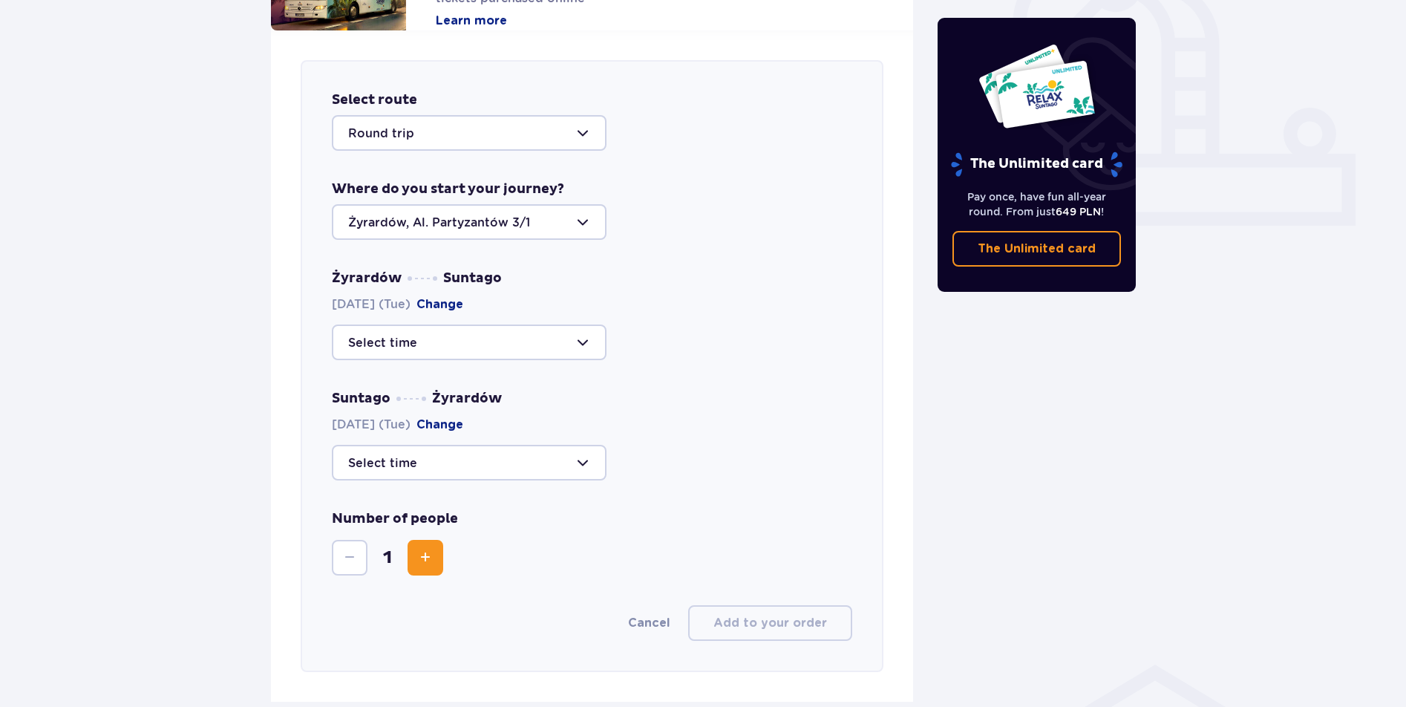
click at [401, 347] on div at bounding box center [469, 343] width 275 height 36
click at [386, 390] on p "09:00" at bounding box center [367, 387] width 39 height 16
type input "09:00"
click at [381, 480] on div "Select route Round trip Where do you start your journey? [GEOGRAPHIC_DATA], Al.…" at bounding box center [592, 366] width 583 height 612
click at [385, 473] on div at bounding box center [469, 463] width 275 height 36
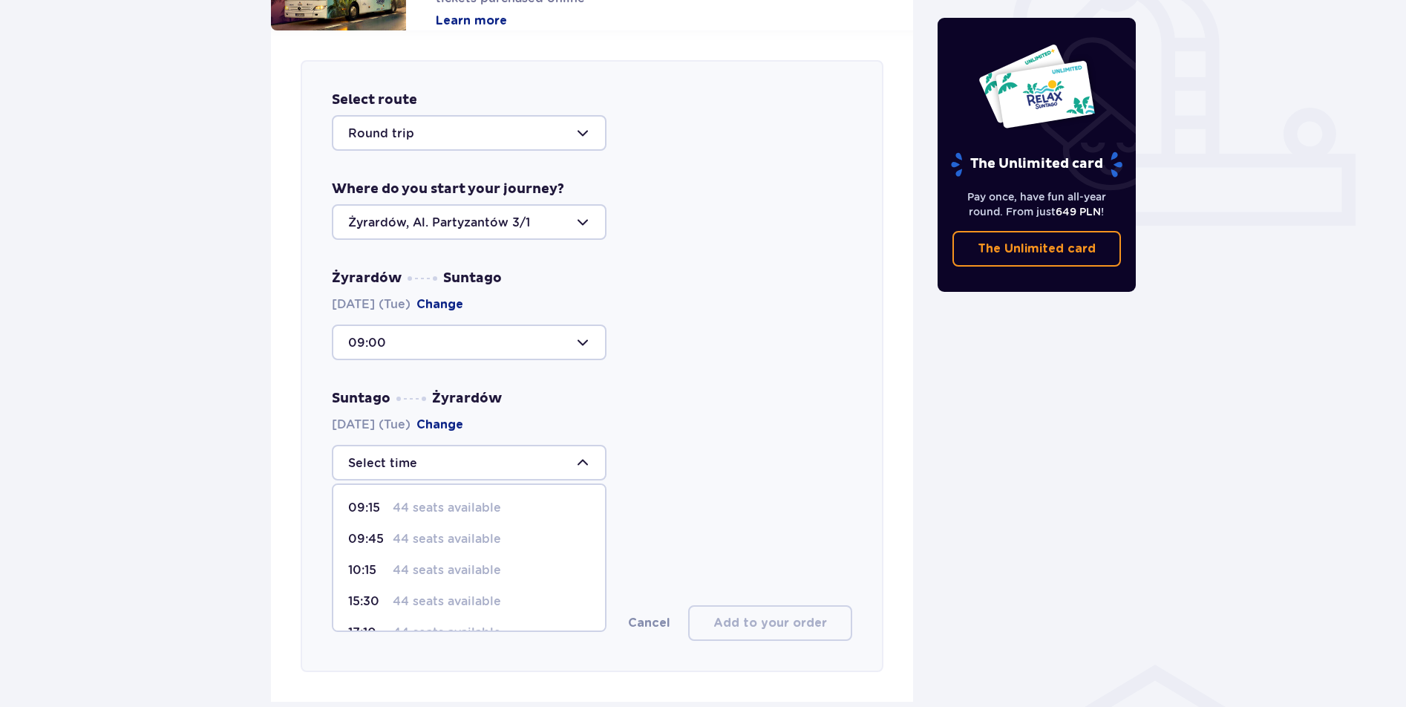
click at [374, 509] on p "09:15" at bounding box center [367, 508] width 39 height 16
type input "09:15"
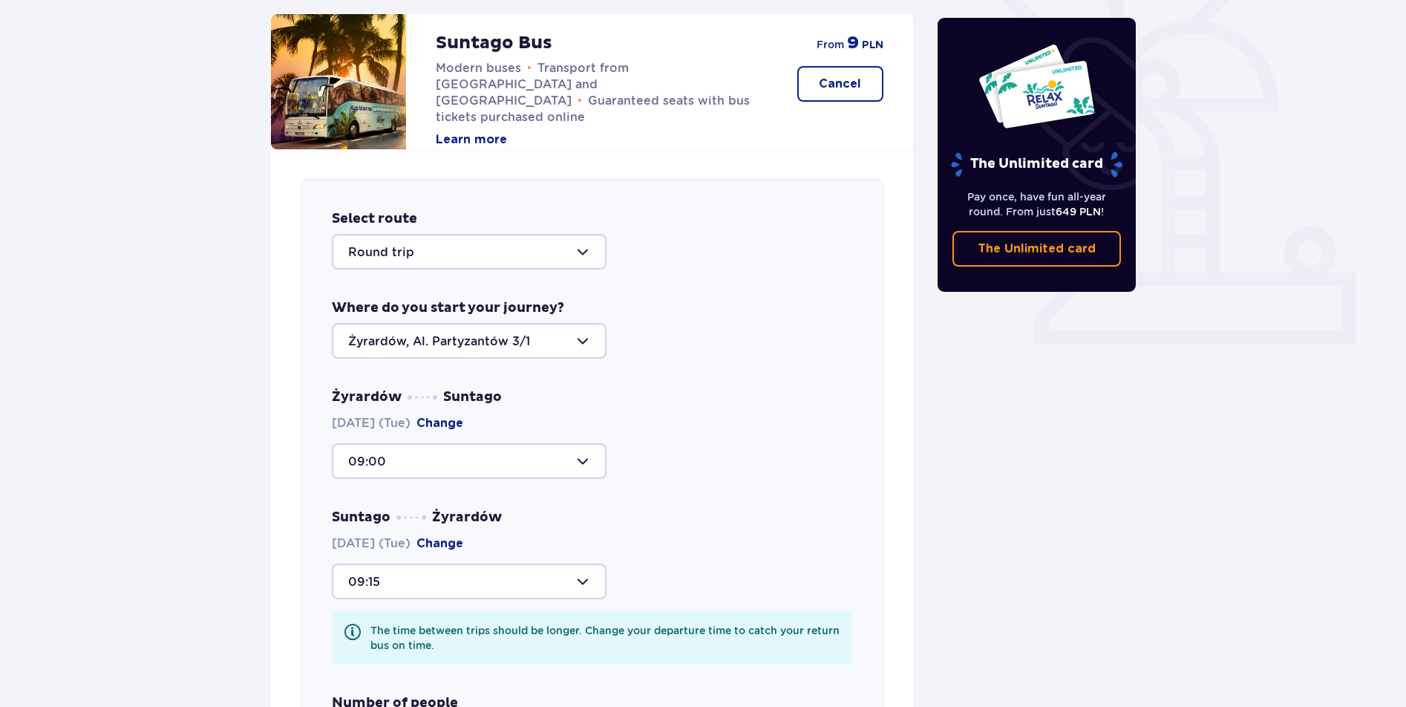
scroll to position [329, 0]
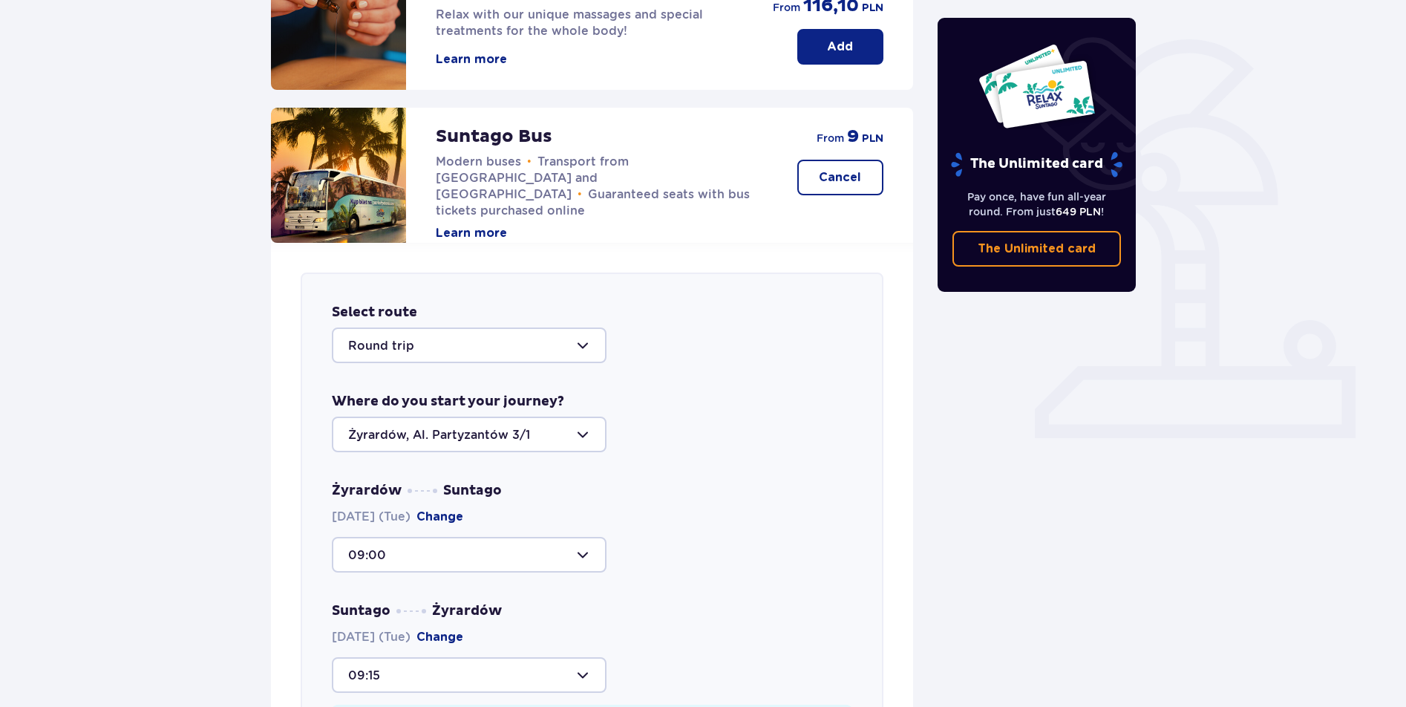
click at [463, 434] on div at bounding box center [469, 435] width 275 height 36
click at [455, 492] on span "[GEOGRAPHIC_DATA], Al. [STREET_ADDRESS]" at bounding box center [469, 488] width 272 height 48
type input "[GEOGRAPHIC_DATA], Al. [STREET_ADDRESS]"
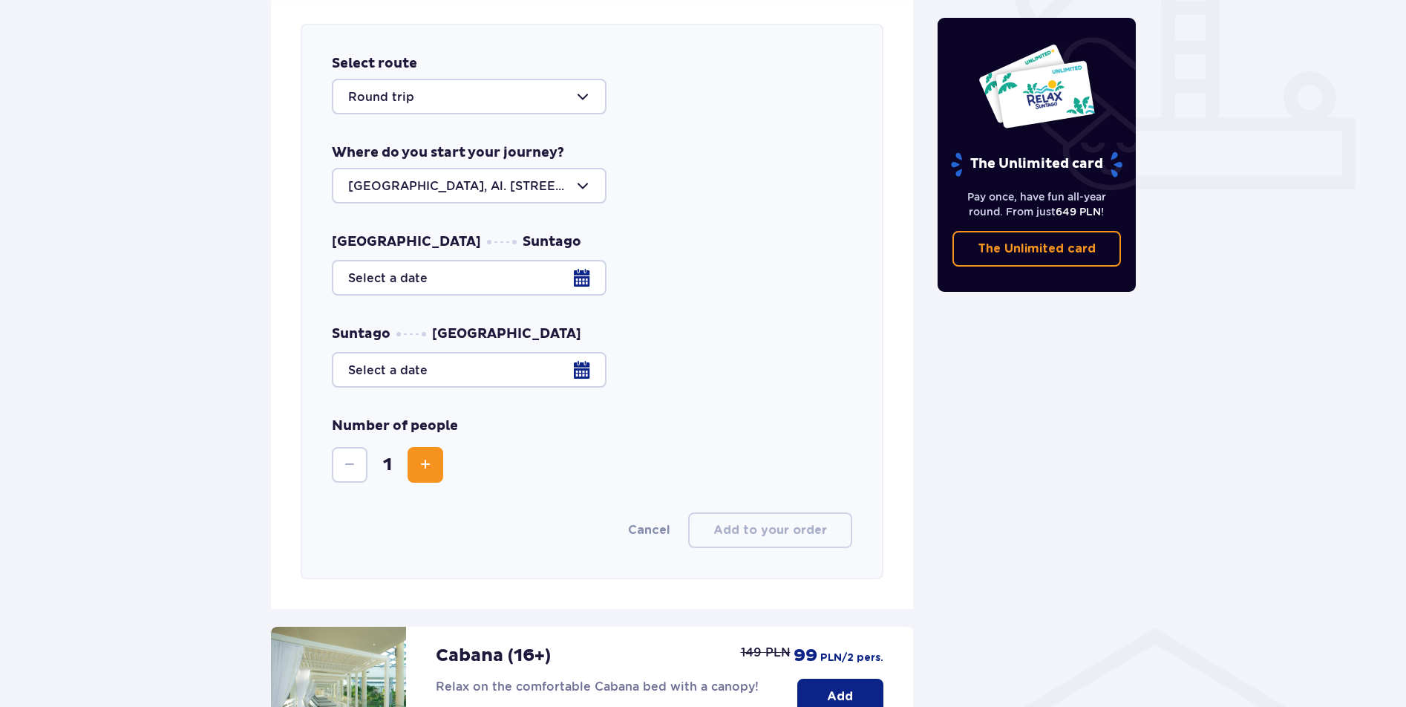
scroll to position [587, 0]
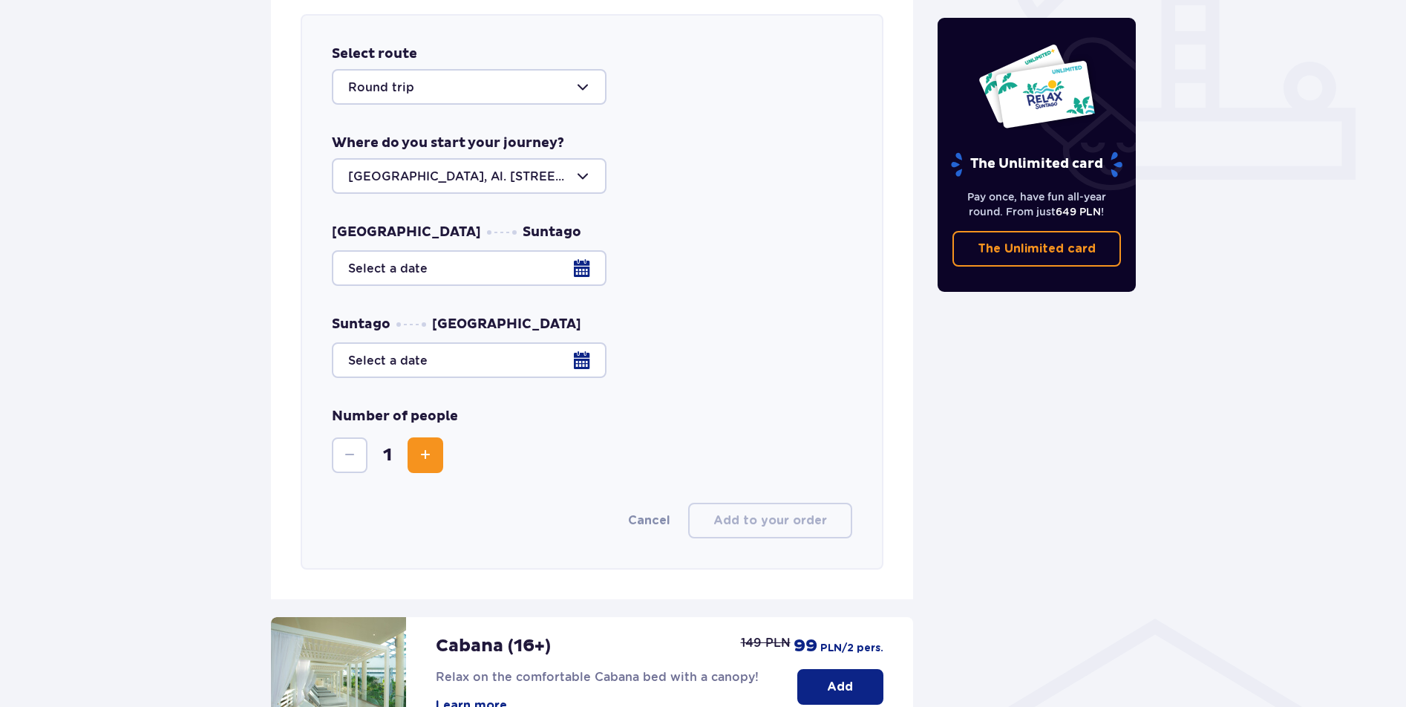
click at [471, 272] on div at bounding box center [592, 268] width 521 height 36
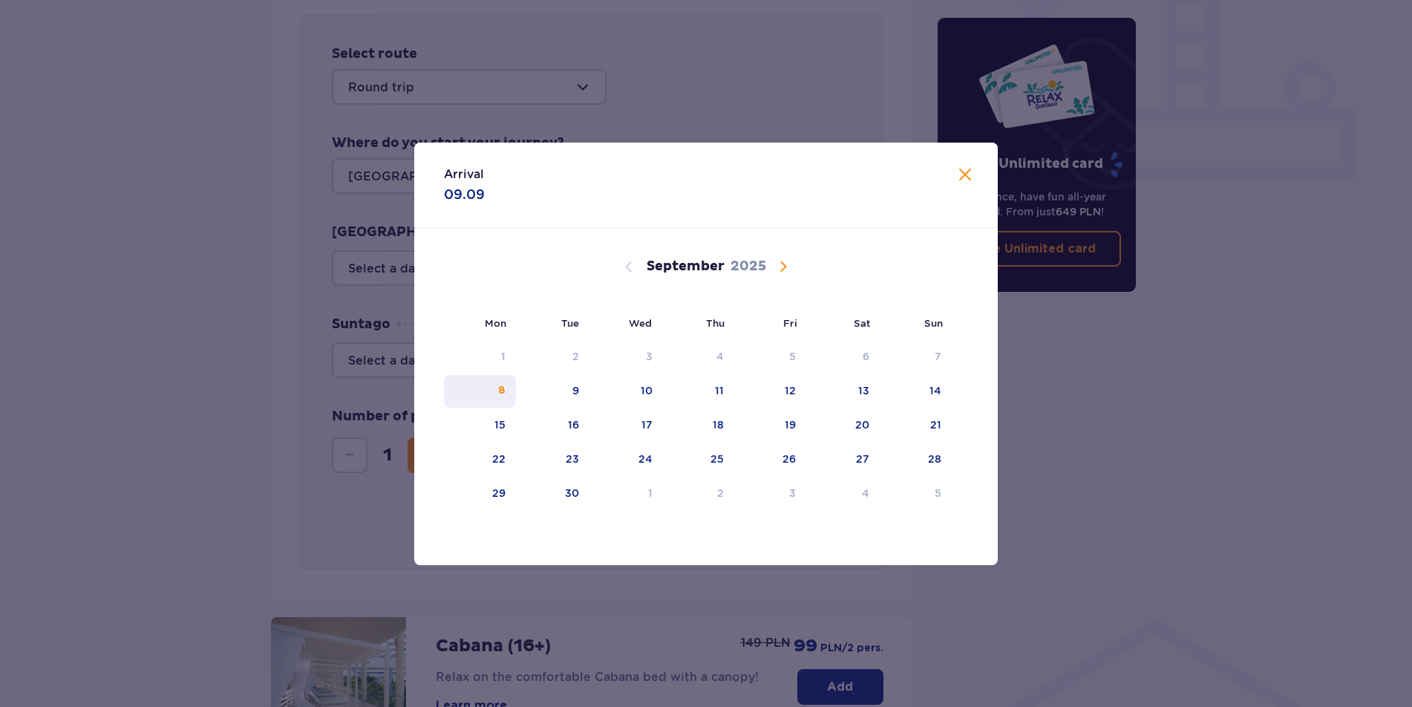
click at [506, 389] on div "8" at bounding box center [501, 390] width 7 height 15
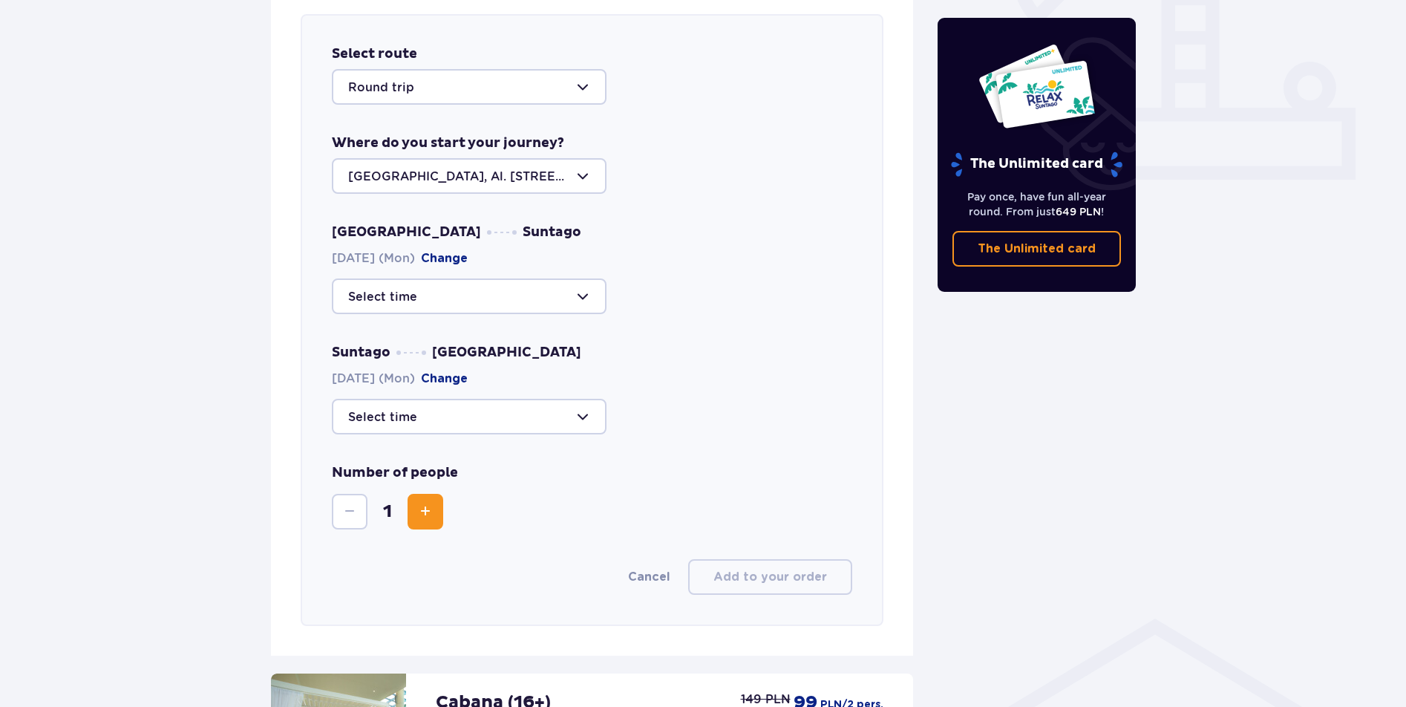
click at [392, 426] on div at bounding box center [469, 417] width 275 height 36
click at [371, 529] on p "18:15" at bounding box center [367, 524] width 39 height 16
type input "18:15"
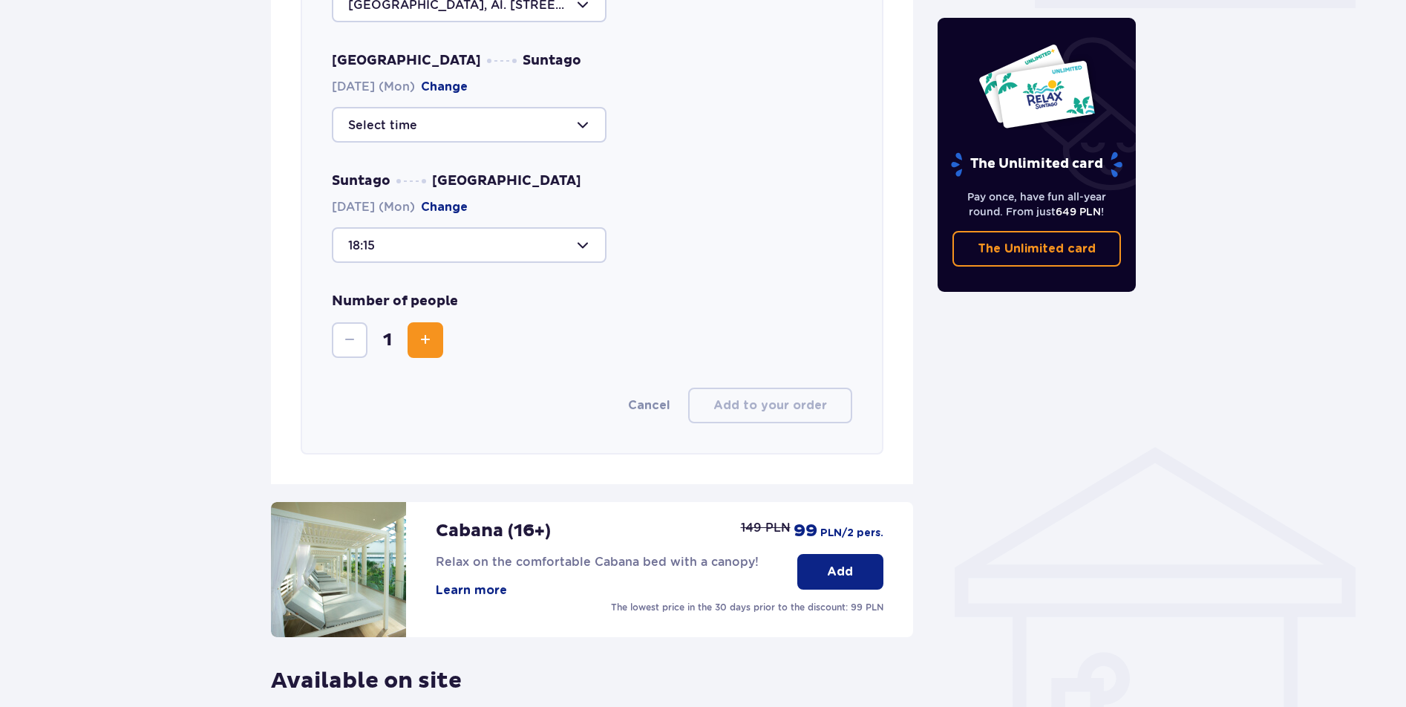
scroll to position [760, 0]
click at [423, 337] on span "Increase" at bounding box center [426, 339] width 18 height 18
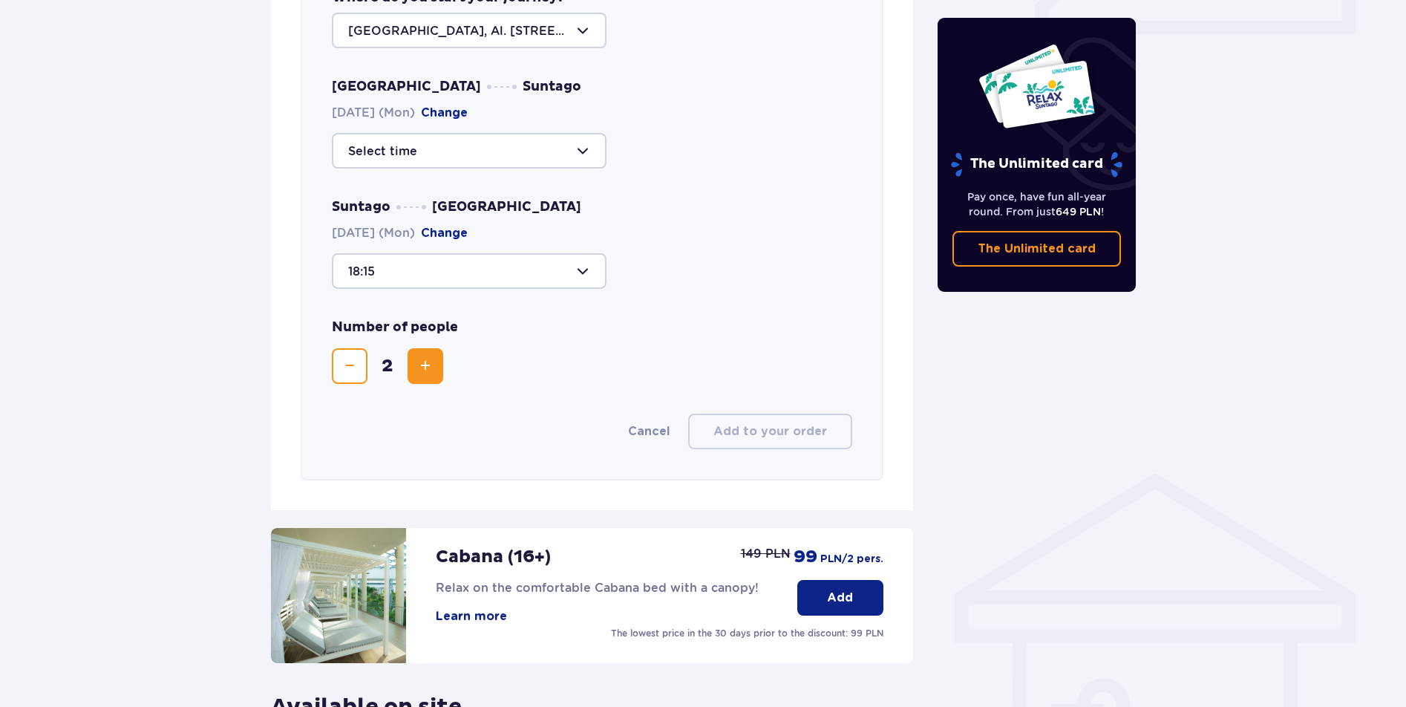
scroll to position [731, 0]
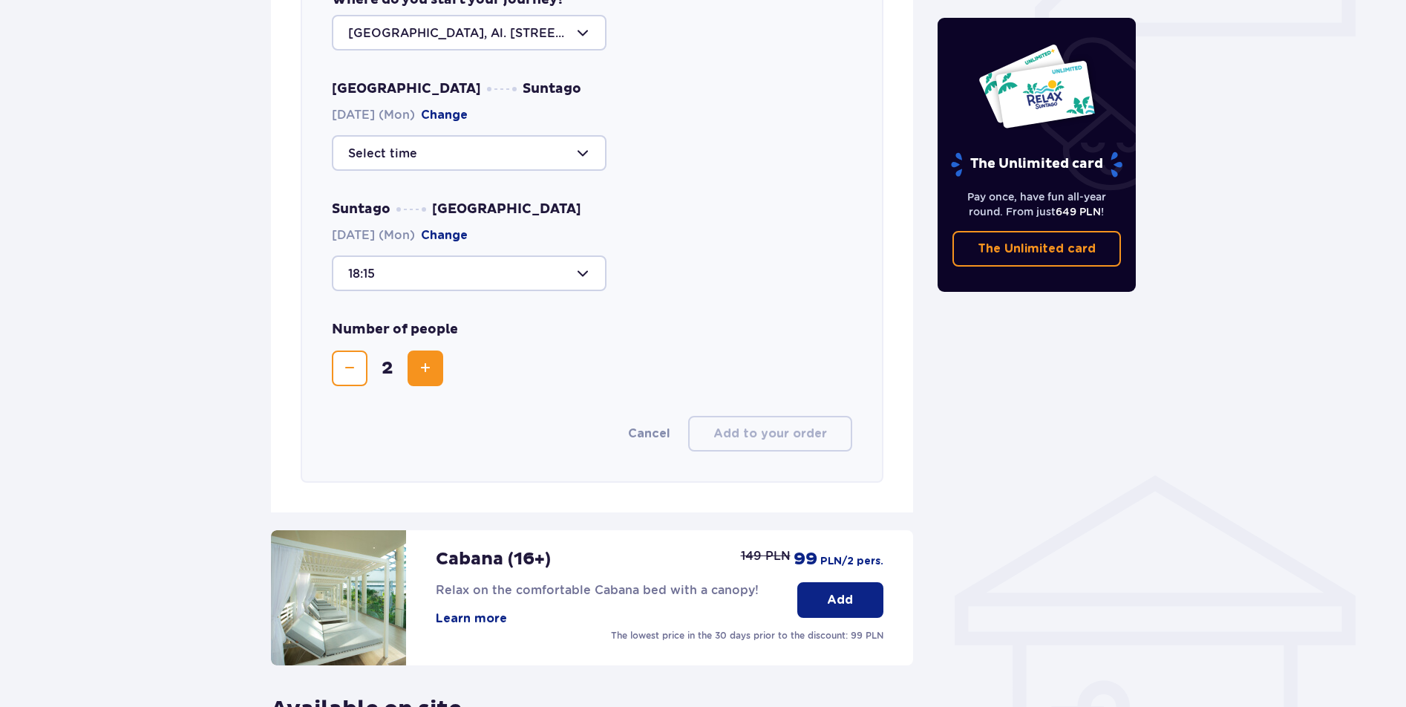
click at [482, 151] on div at bounding box center [469, 153] width 275 height 36
click at [355, 298] on p "16:15" at bounding box center [367, 298] width 39 height 16
type input "16:15"
click at [351, 374] on span "Decrease" at bounding box center [350, 368] width 18 height 18
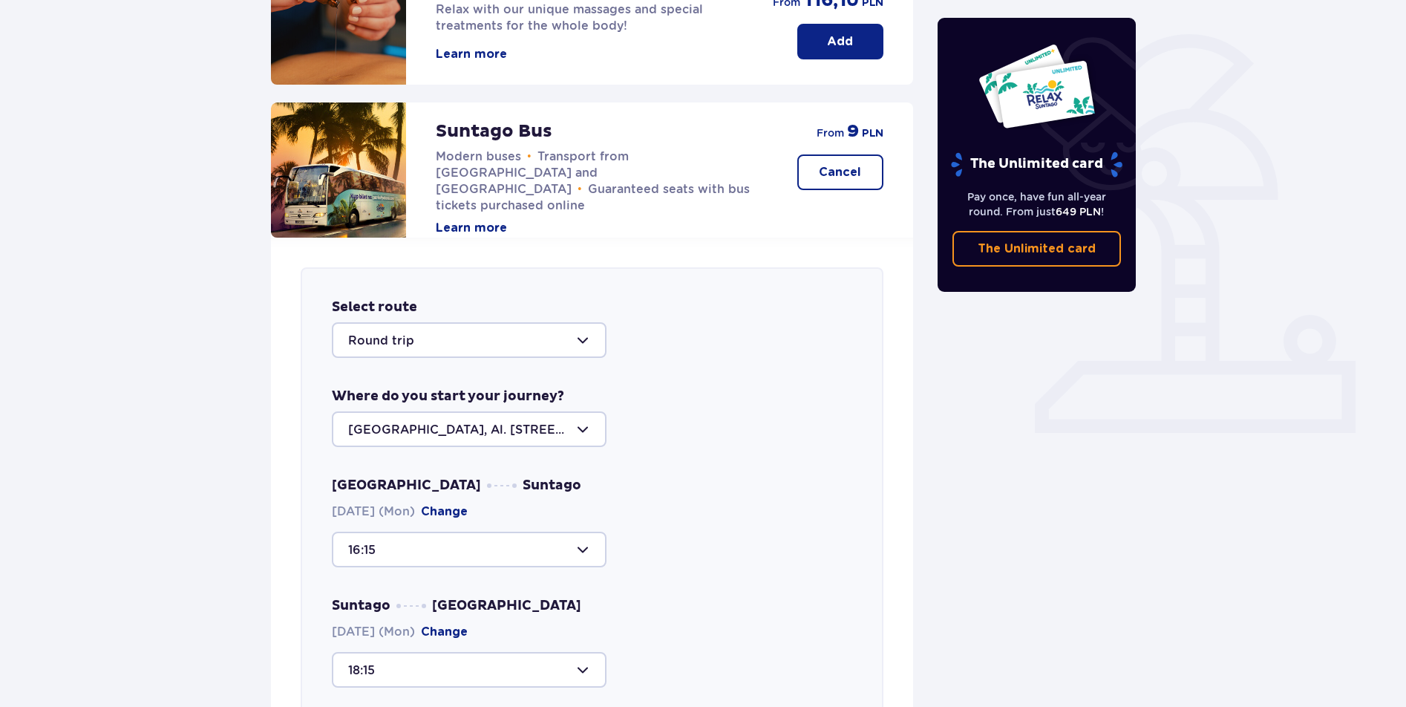
scroll to position [169, 0]
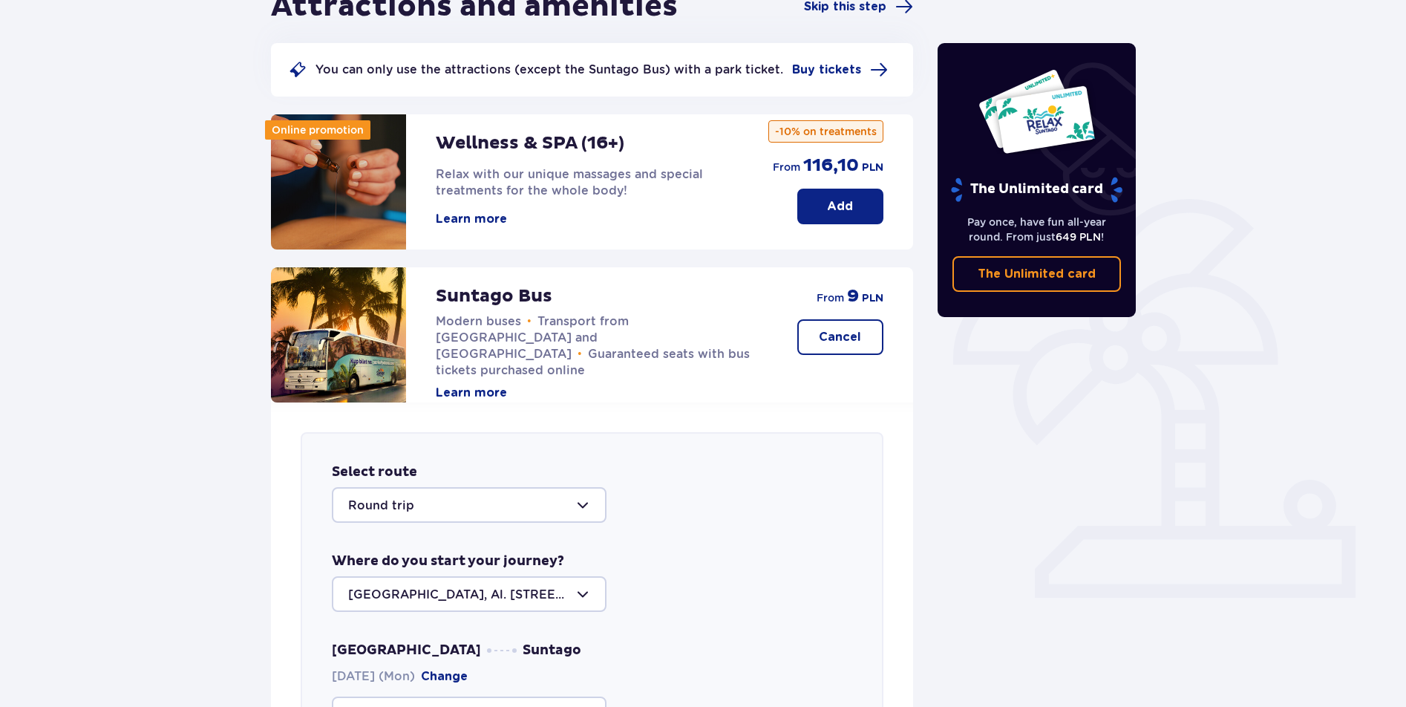
click at [454, 337] on span "Transport from [GEOGRAPHIC_DATA] and [GEOGRAPHIC_DATA]" at bounding box center [532, 337] width 193 height 47
copy span "Żyrardów"
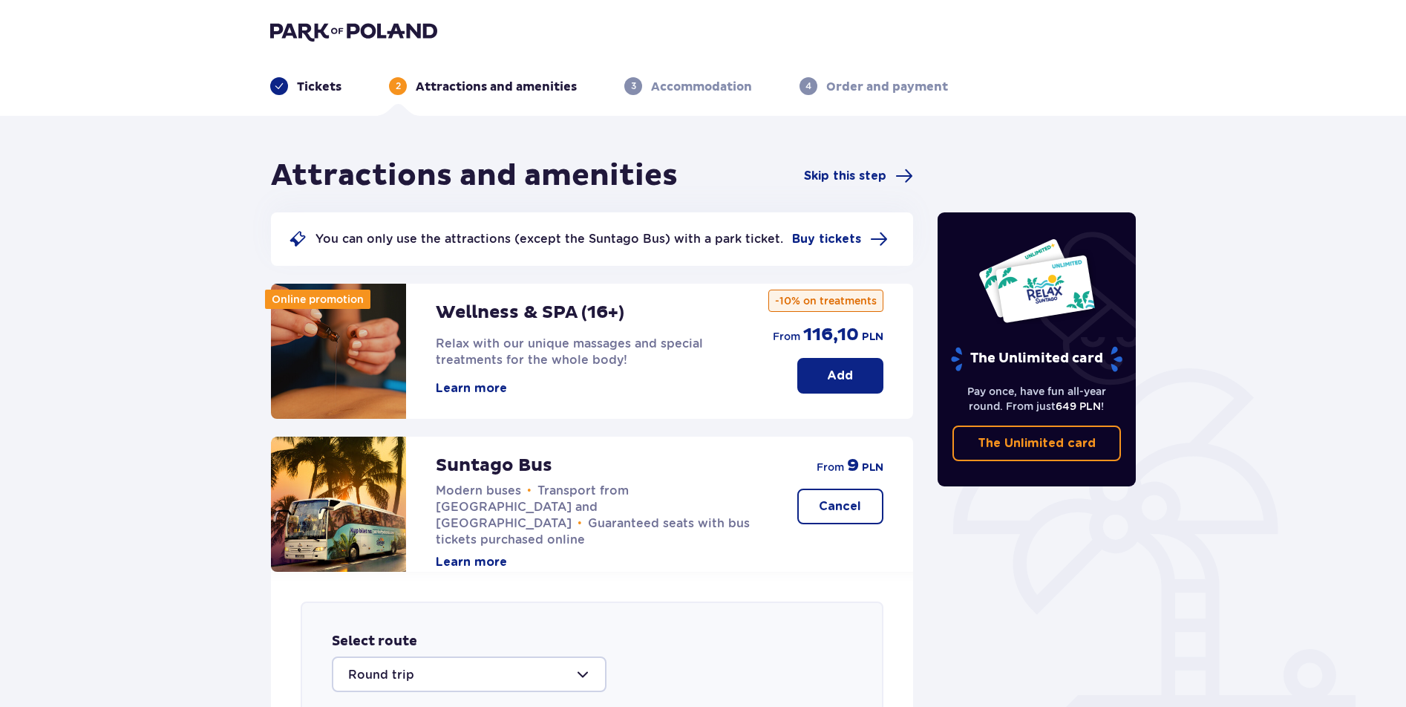
click at [324, 90] on p "Tickets" at bounding box center [319, 87] width 45 height 16
